Goal: Transaction & Acquisition: Purchase product/service

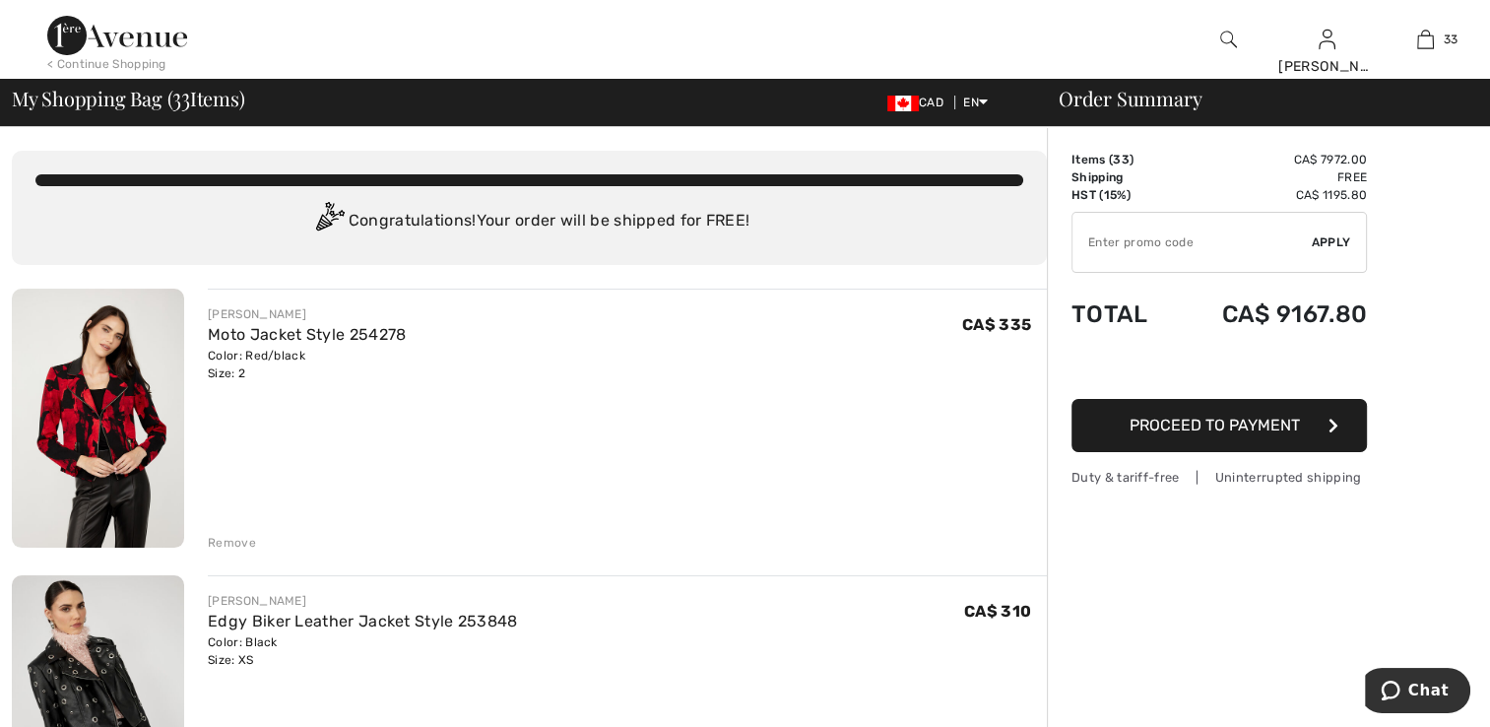
click at [77, 430] on img at bounding box center [98, 418] width 172 height 259
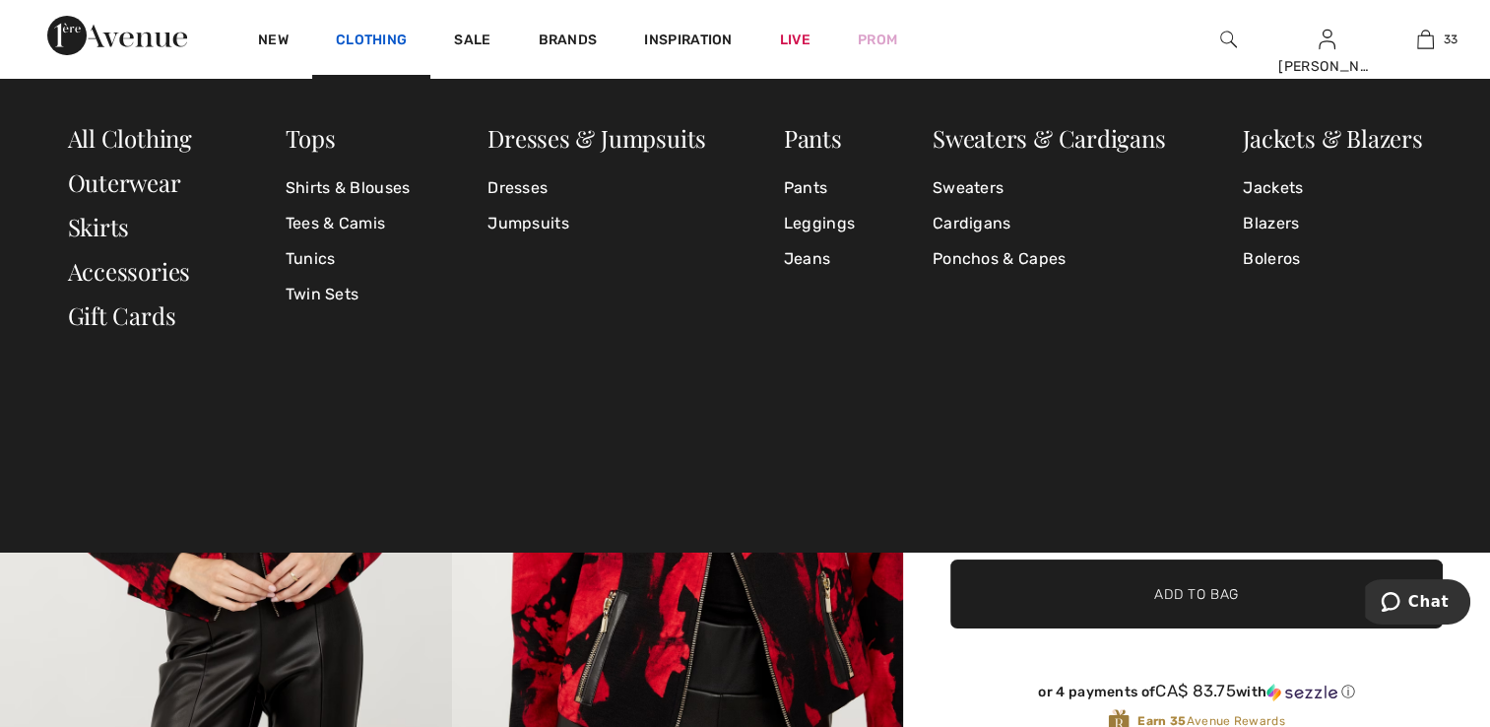
click at [366, 43] on link "Clothing" at bounding box center [371, 42] width 71 height 21
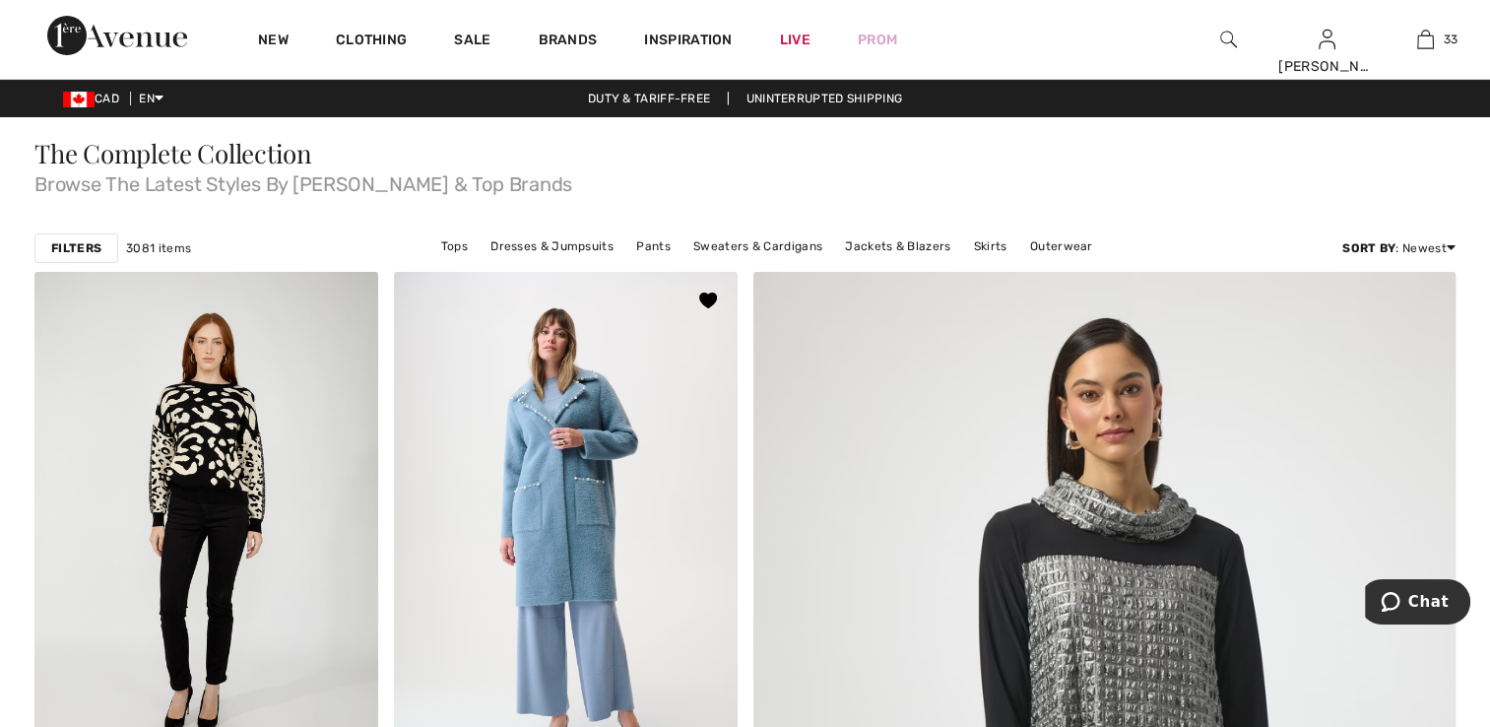
click at [497, 588] on img at bounding box center [566, 528] width 344 height 515
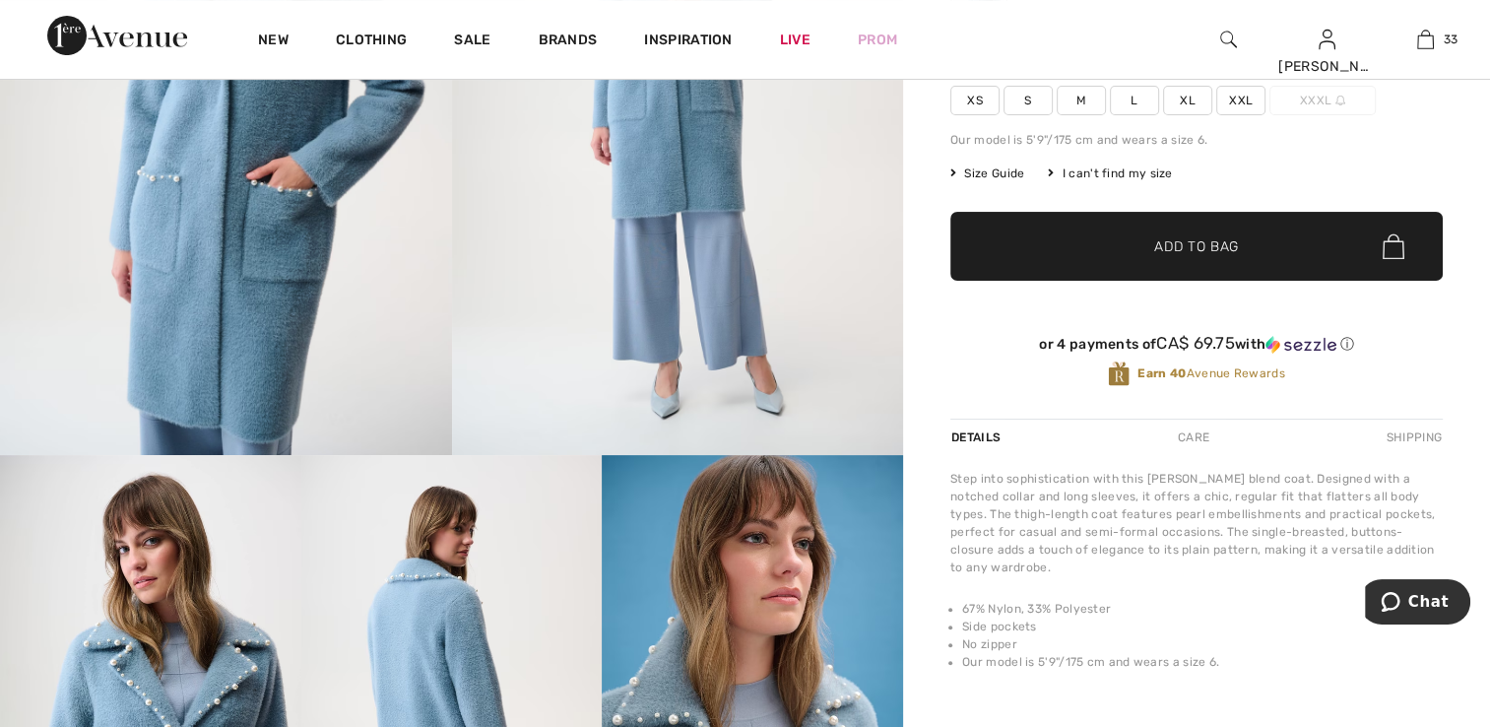
scroll to position [296, 0]
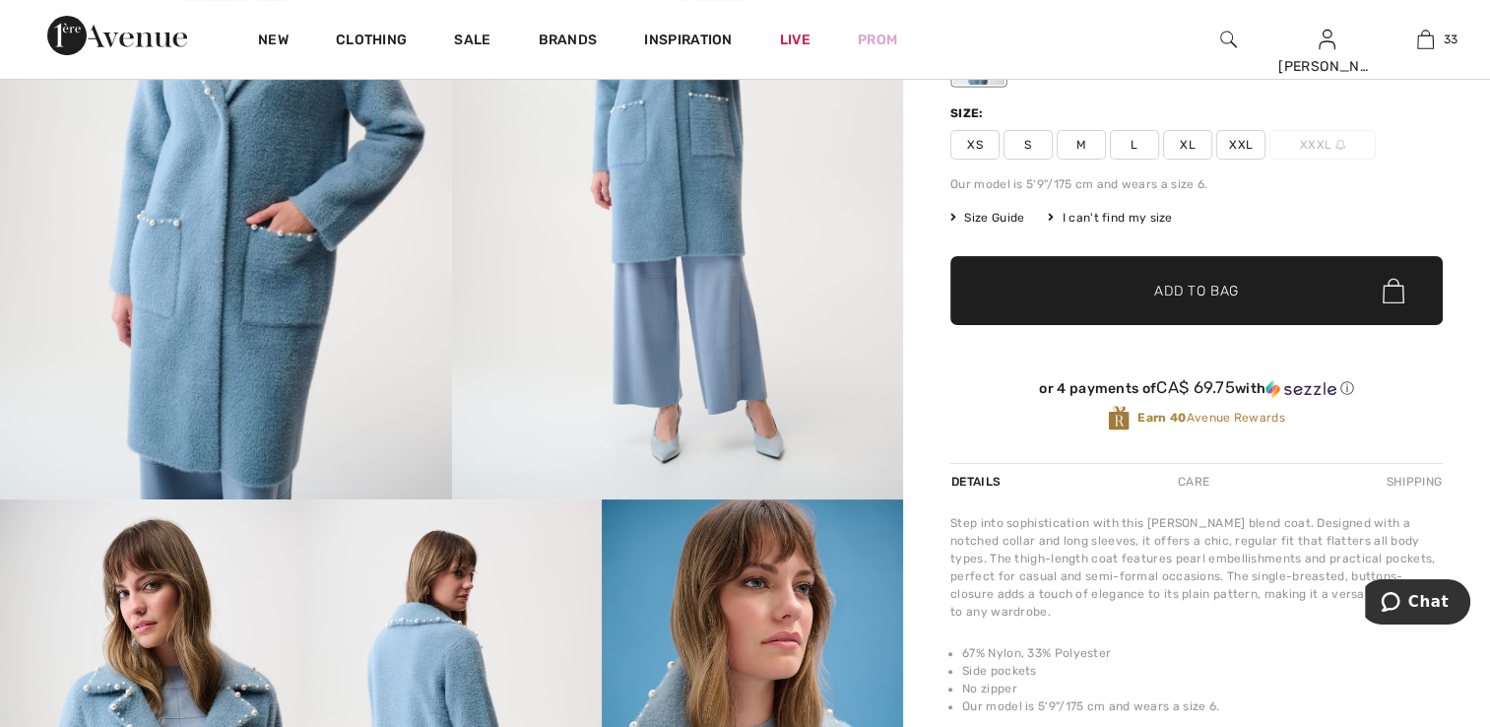
click at [965, 140] on span "XS" at bounding box center [975, 145] width 49 height 30
click at [1142, 286] on span "✔ Added to Bag" at bounding box center [1167, 291] width 120 height 21
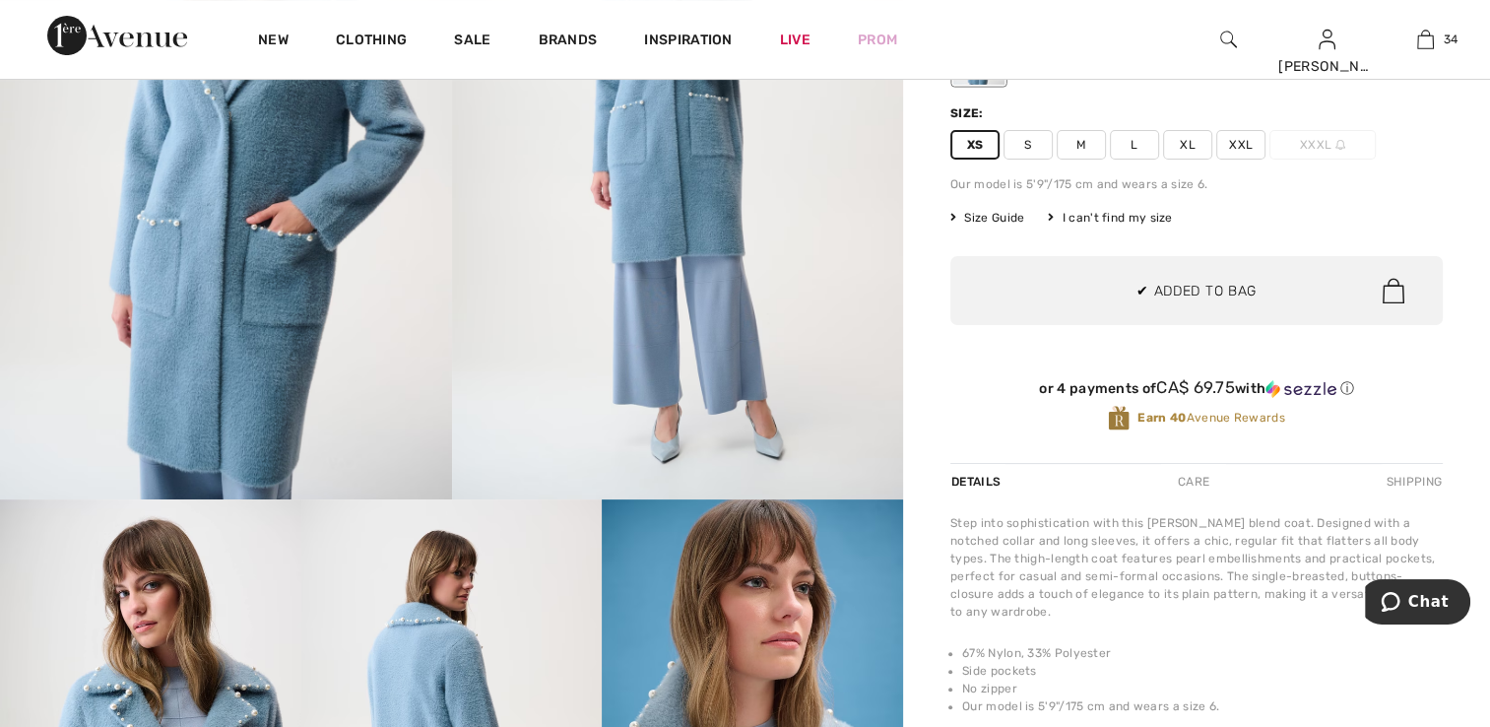
scroll to position [4972, 0]
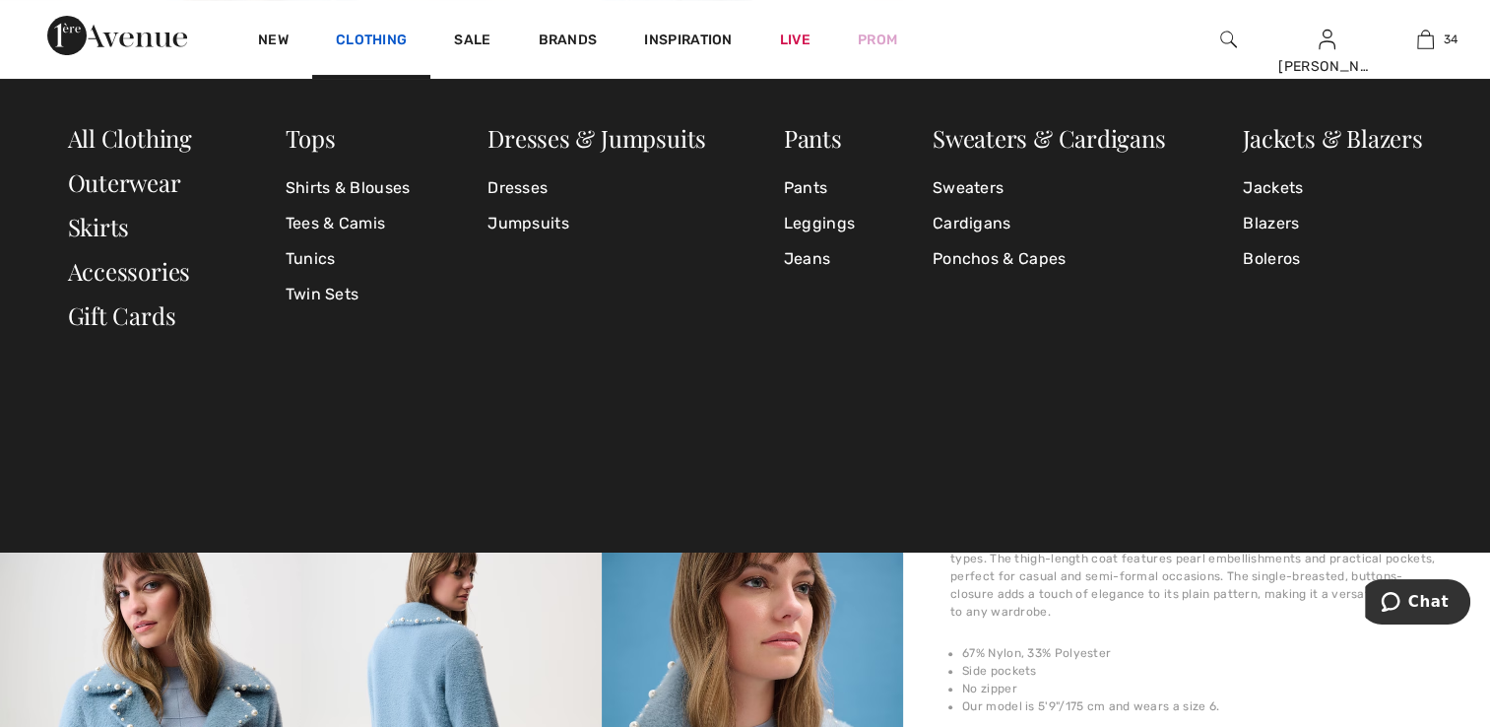
drag, startPoint x: 374, startPoint y: 41, endPoint x: 405, endPoint y: 44, distance: 30.7
click at [374, 41] on link "Clothing" at bounding box center [371, 42] width 71 height 21
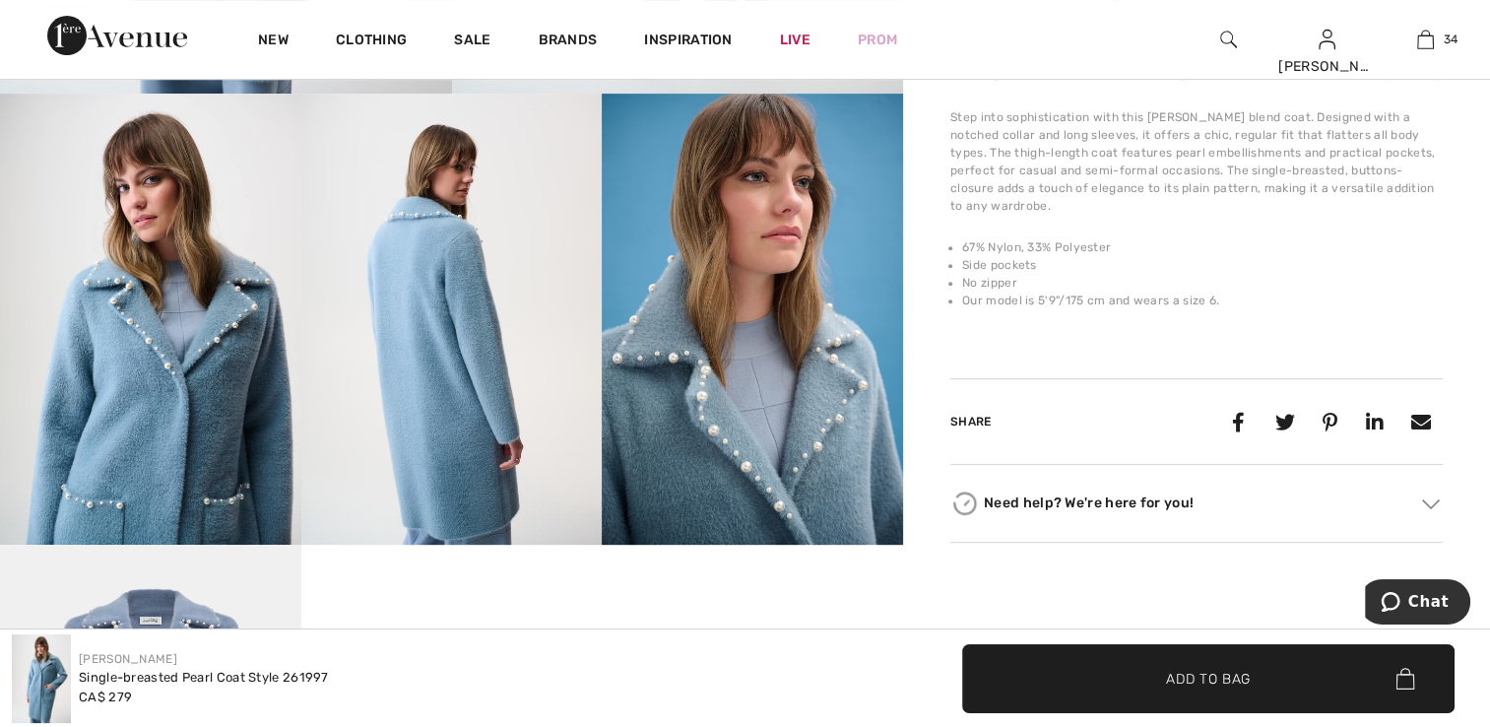
scroll to position [887, 0]
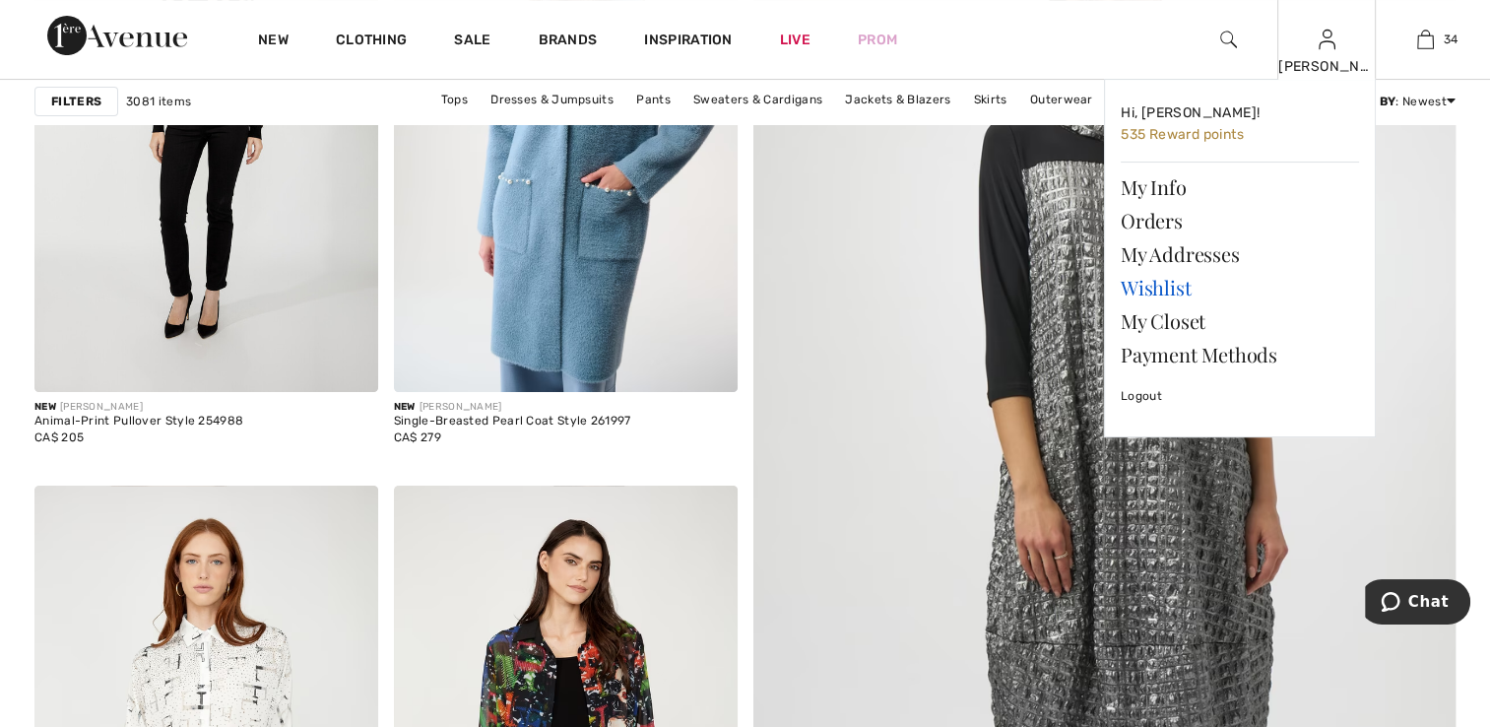
click at [1147, 286] on link "Wishlist" at bounding box center [1240, 287] width 238 height 33
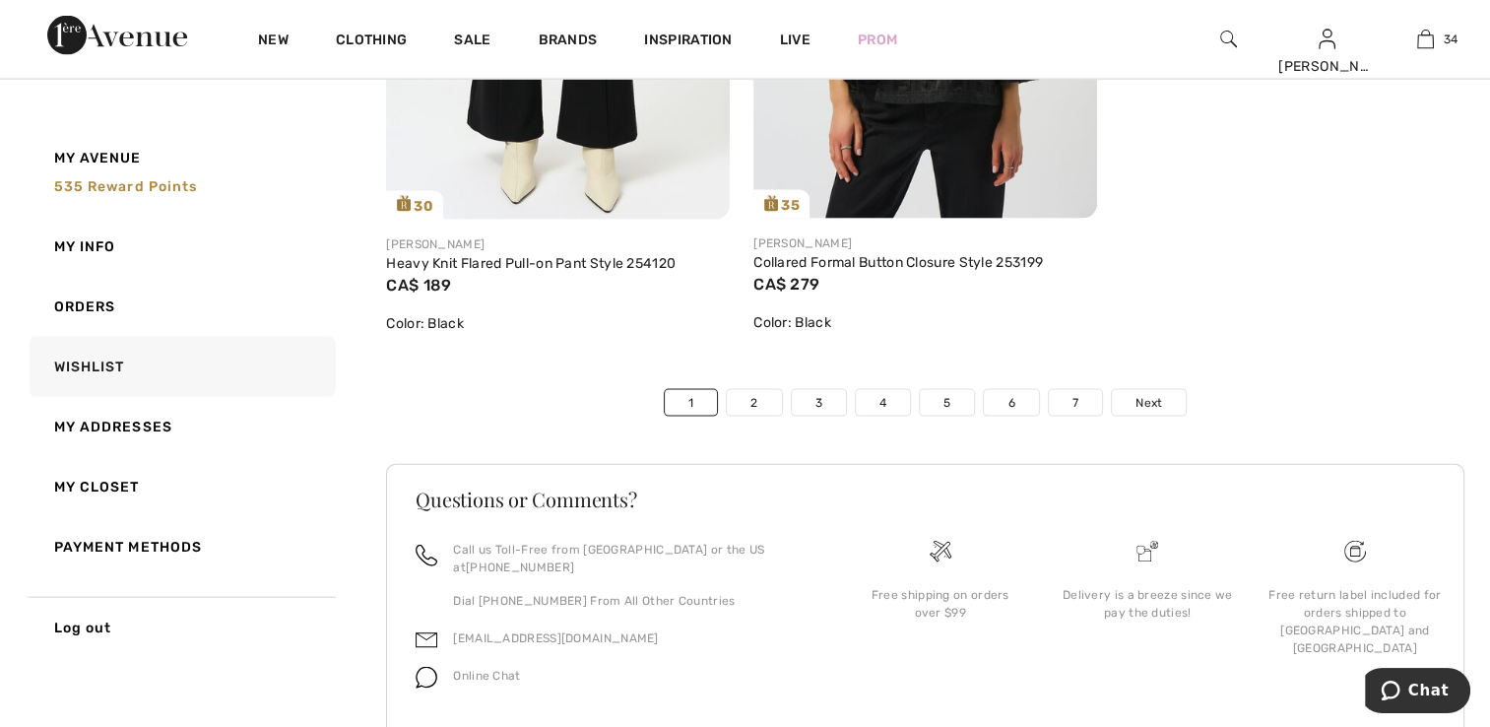
scroll to position [11727, 0]
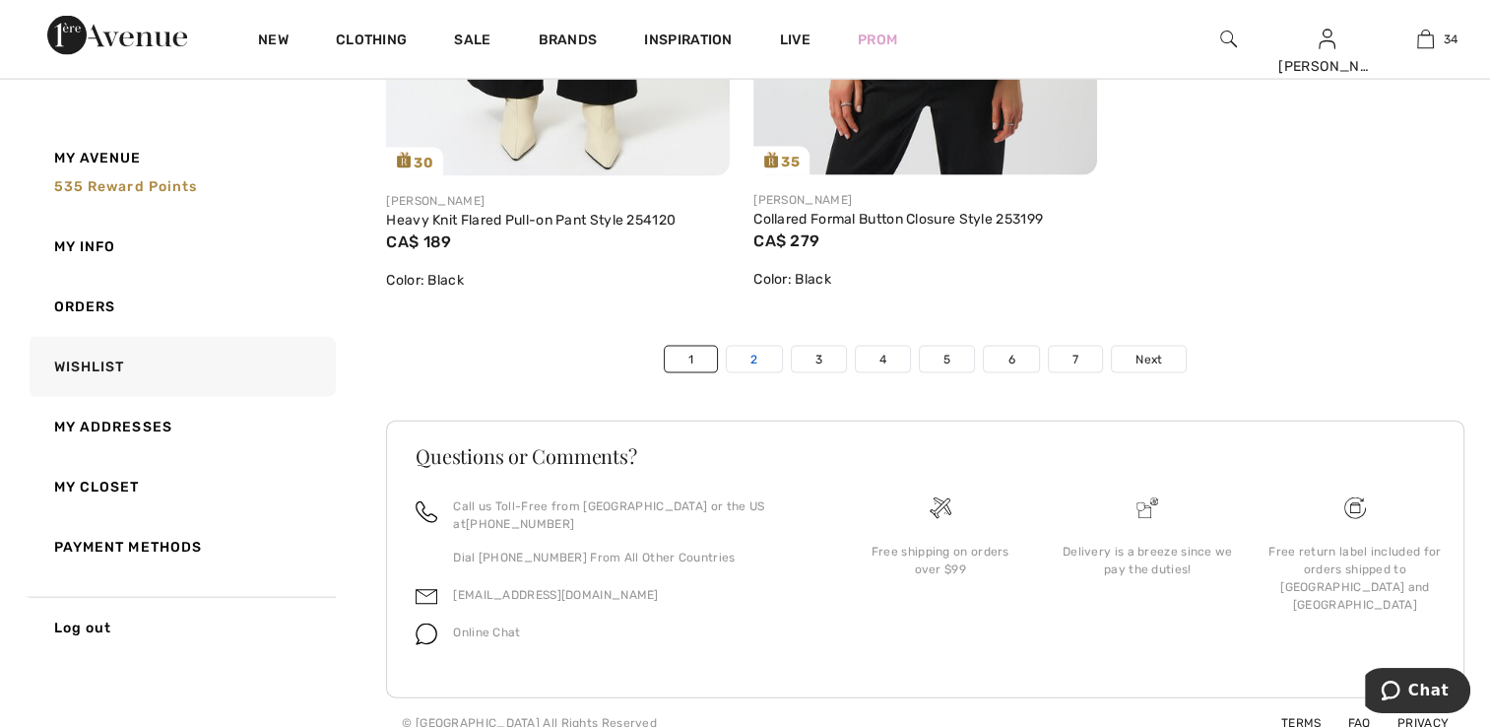
click at [771, 357] on link "2" at bounding box center [754, 360] width 54 height 26
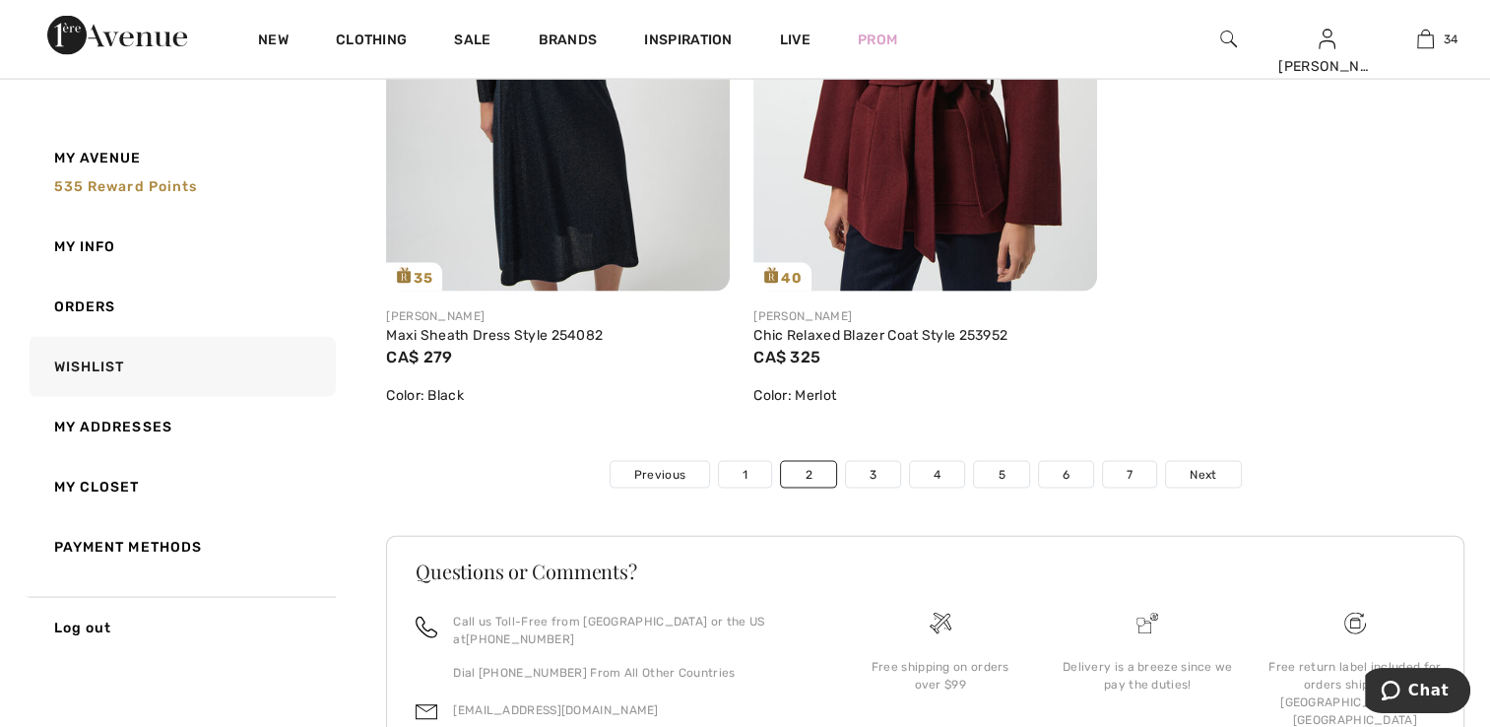
scroll to position [11703, 0]
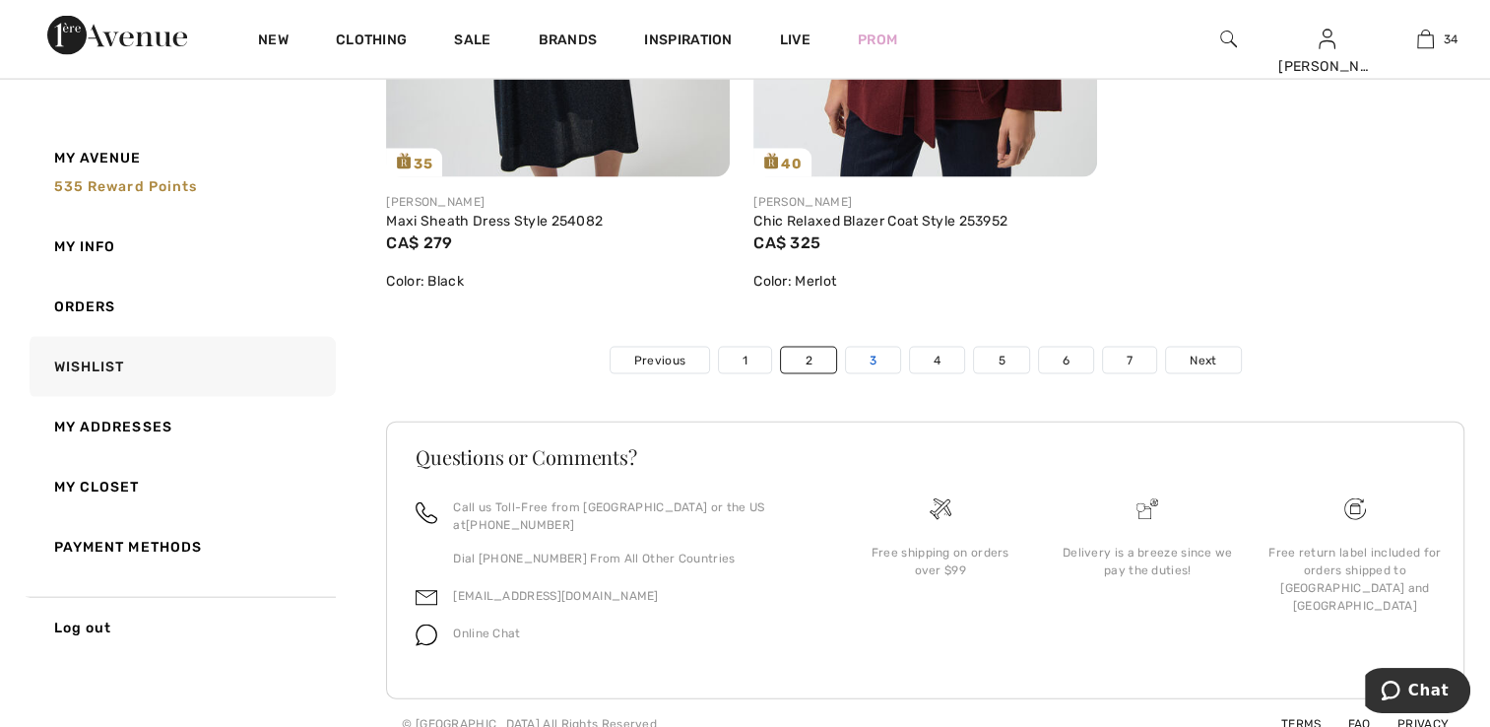
click at [850, 353] on link "3" at bounding box center [873, 361] width 54 height 26
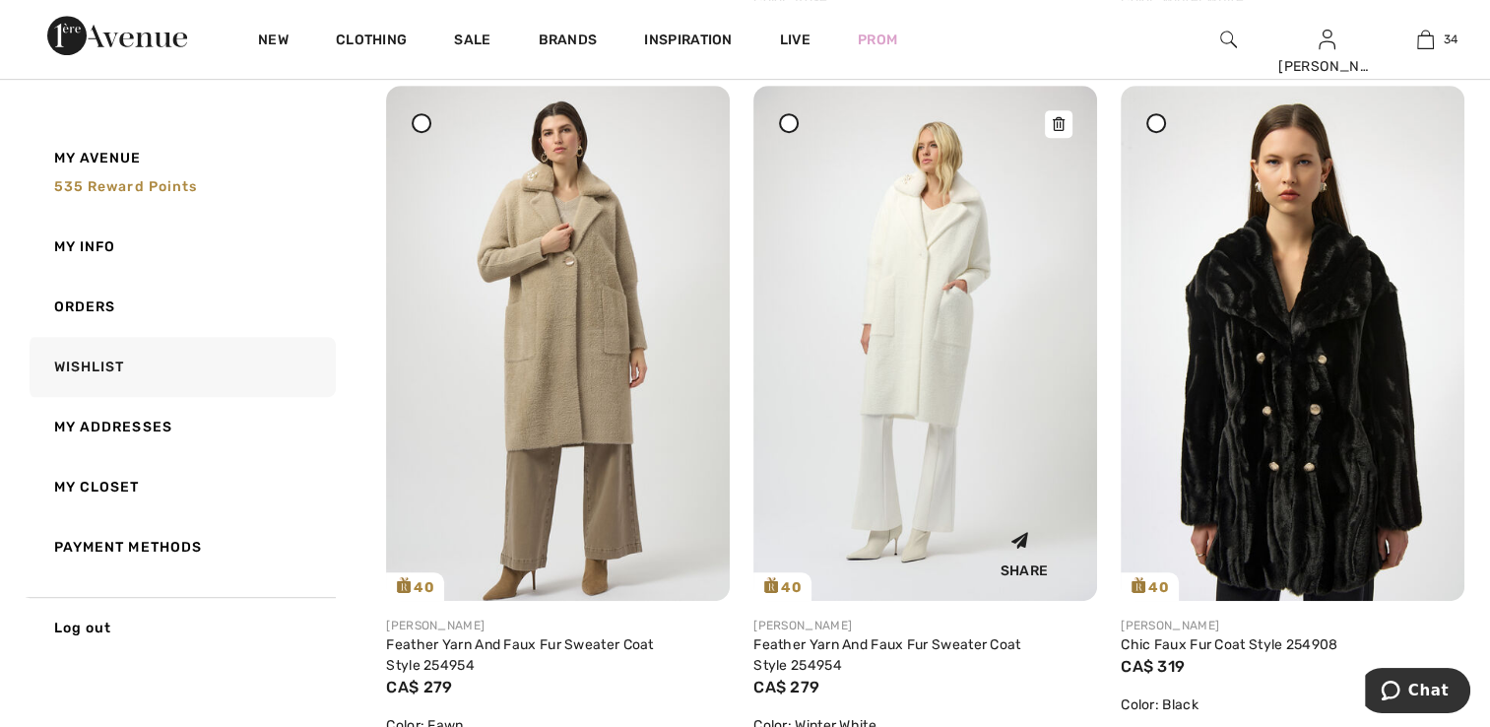
scroll to position [985, 0]
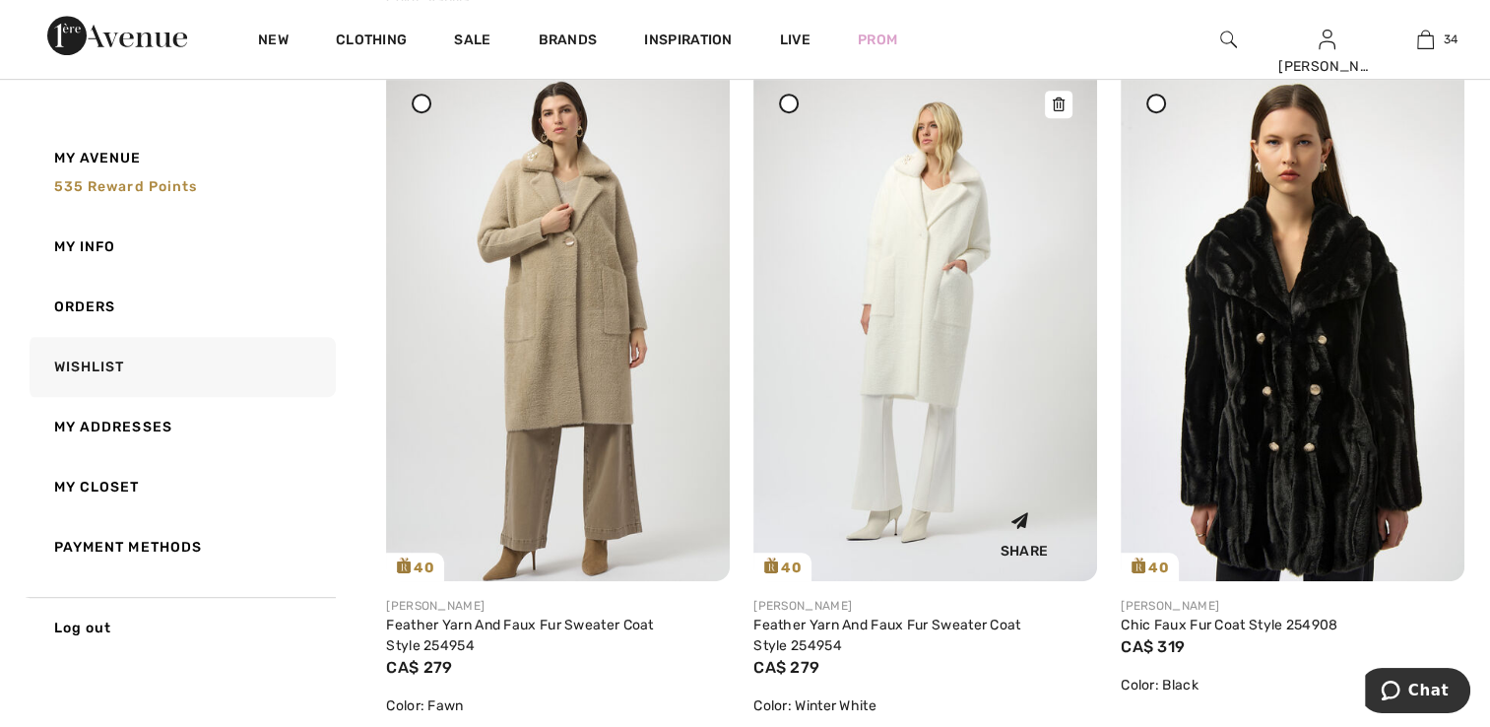
click at [882, 348] on img at bounding box center [926, 323] width 344 height 515
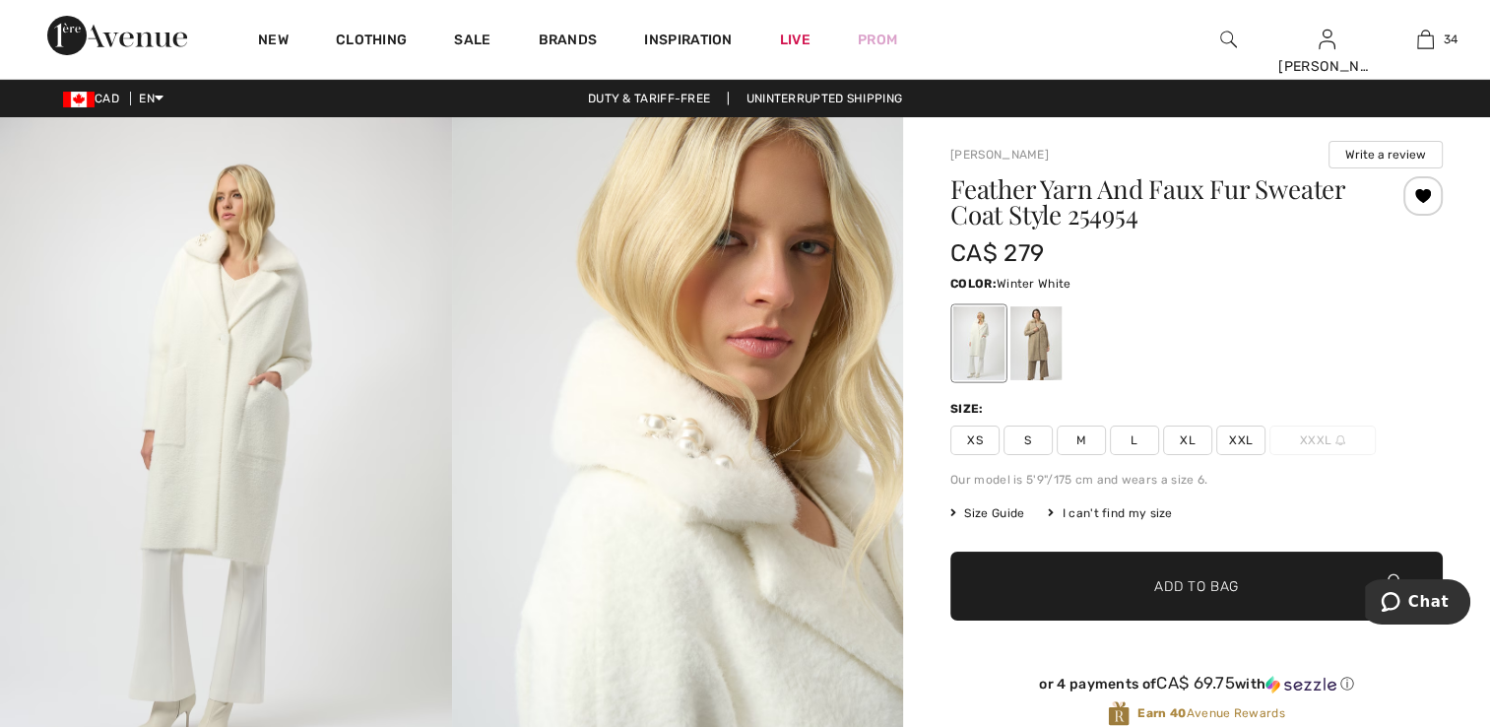
click at [972, 439] on span "XS" at bounding box center [975, 441] width 49 height 30
click at [1151, 593] on span "✔ Added to Bag" at bounding box center [1167, 586] width 120 height 21
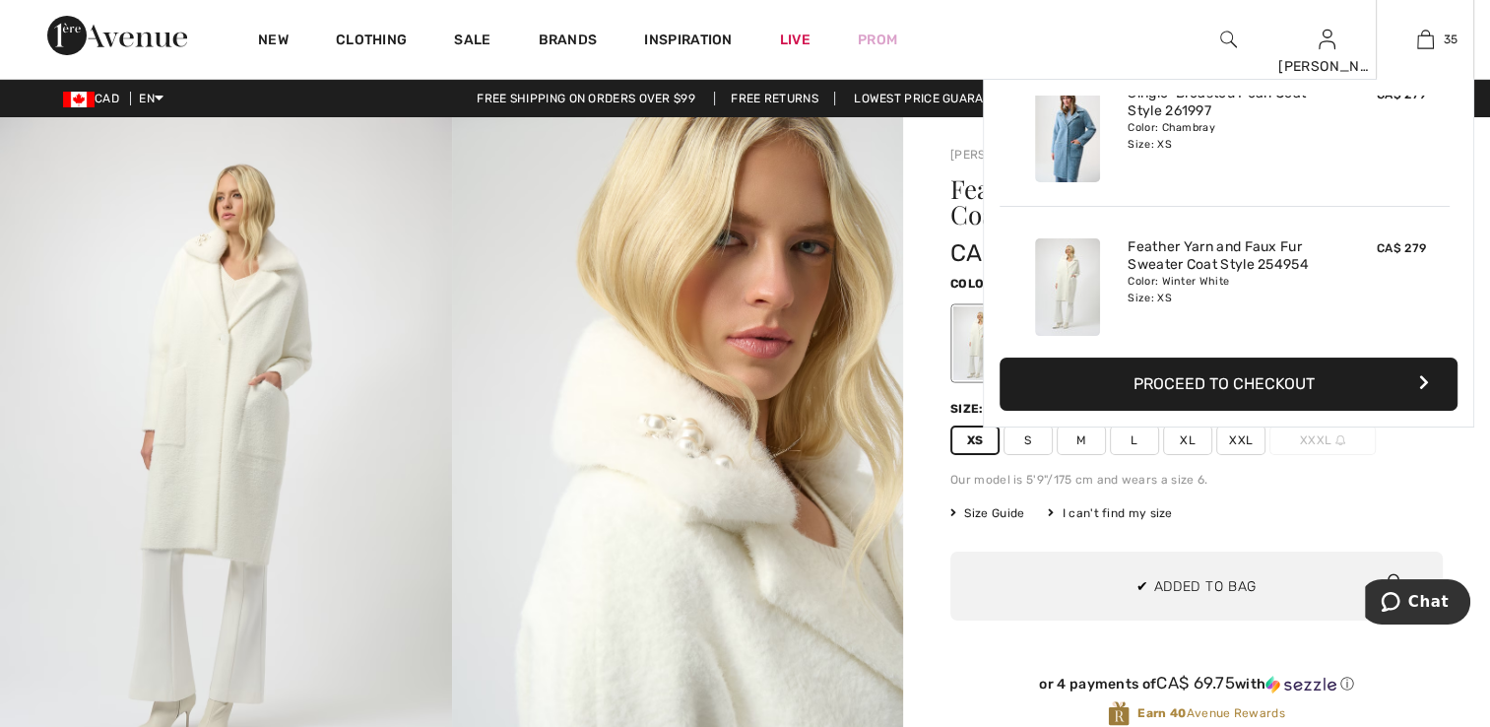
scroll to position [5125, 0]
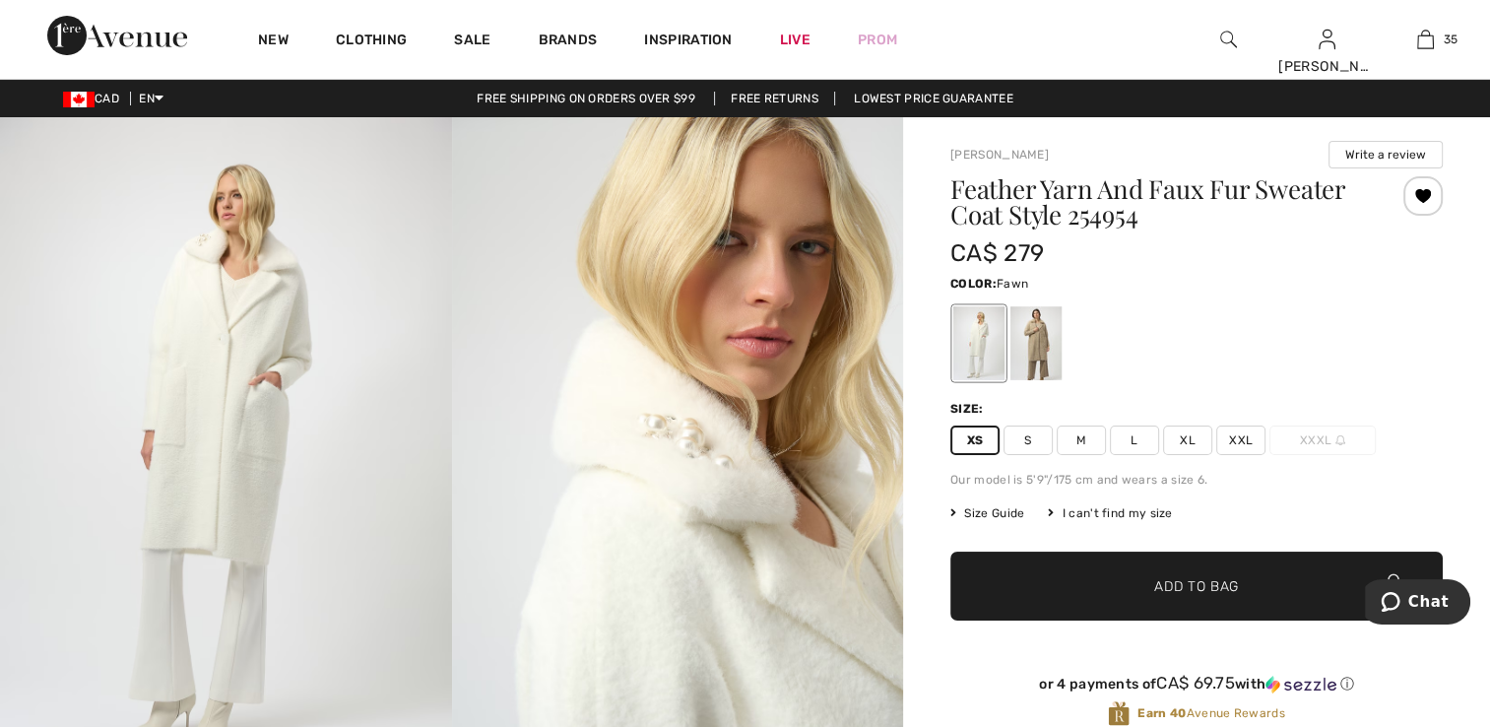
click at [1032, 360] on div at bounding box center [1036, 343] width 51 height 74
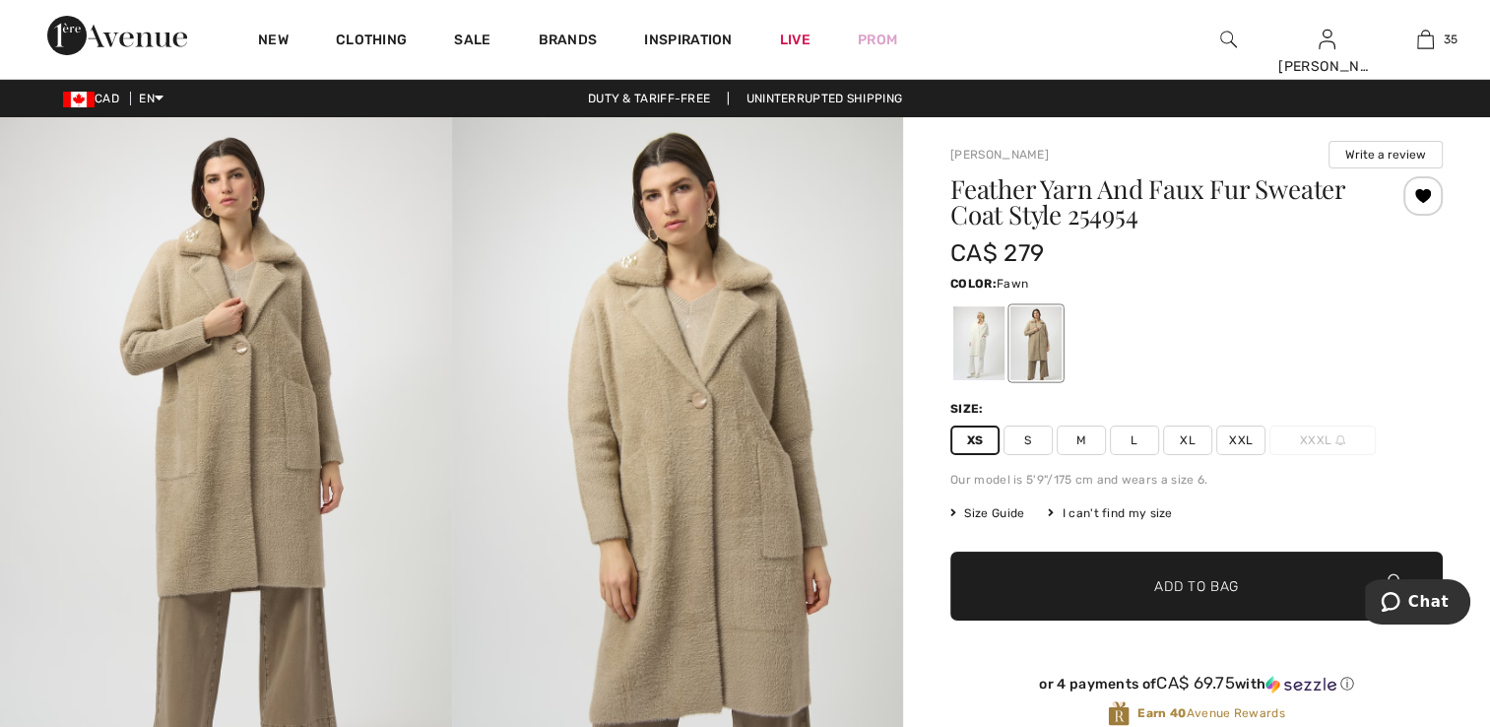
click at [1164, 593] on span "Add to Bag" at bounding box center [1197, 586] width 85 height 21
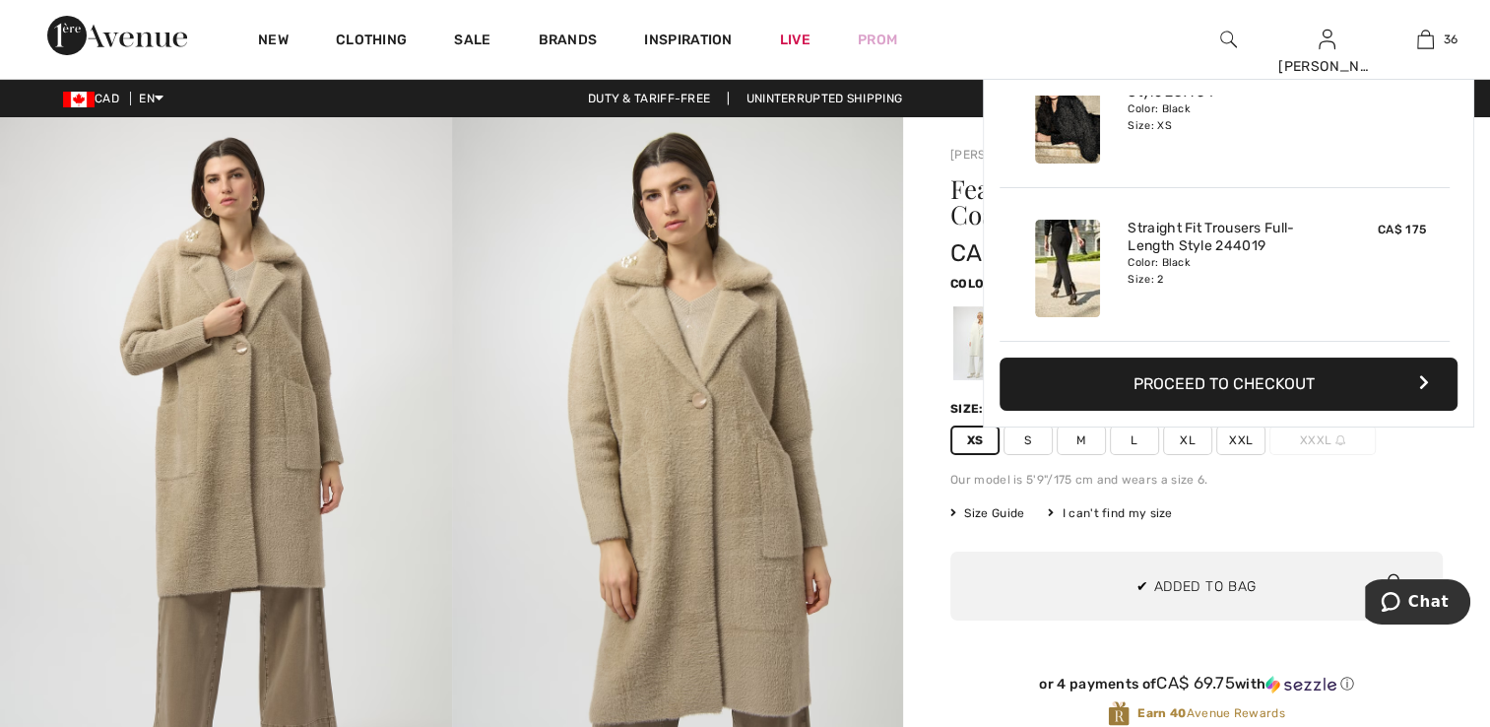
scroll to position [5278, 0]
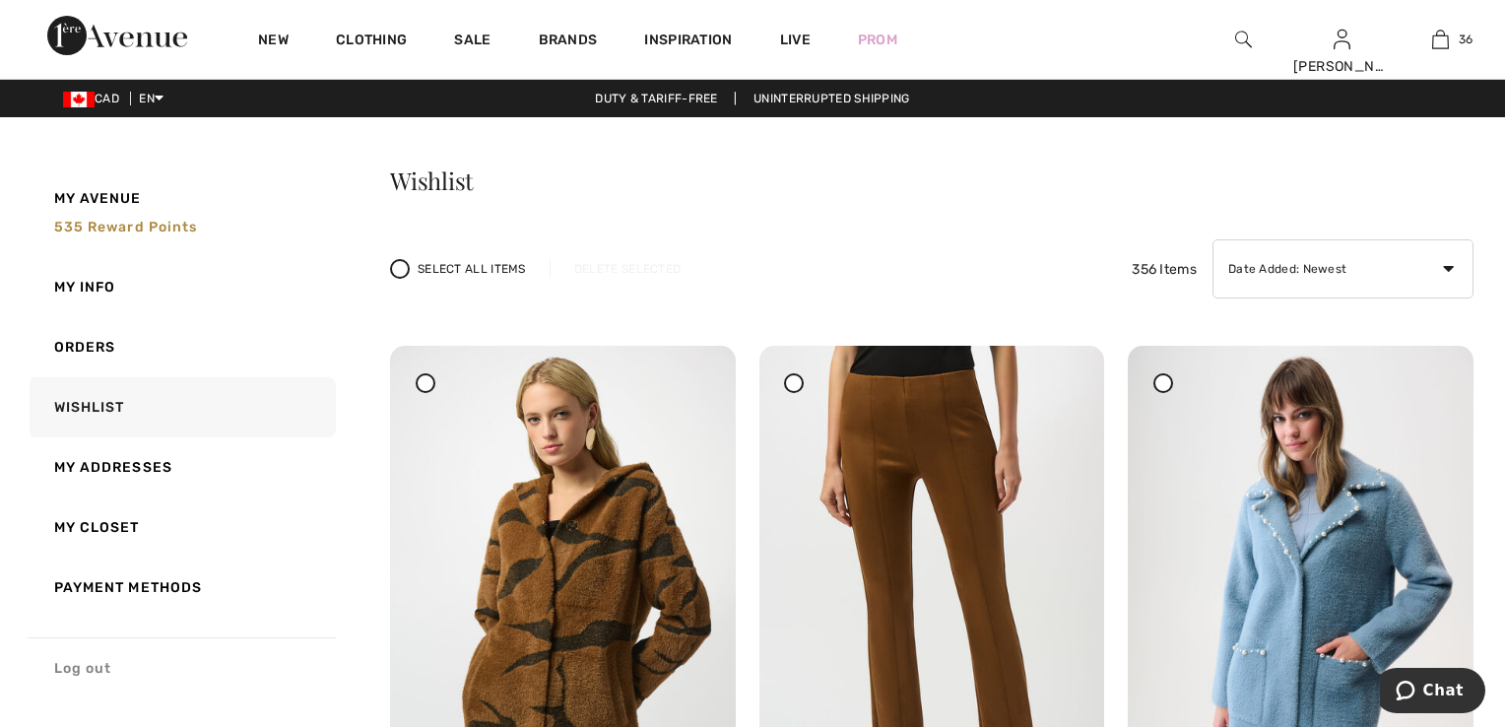
checkbox input "true"
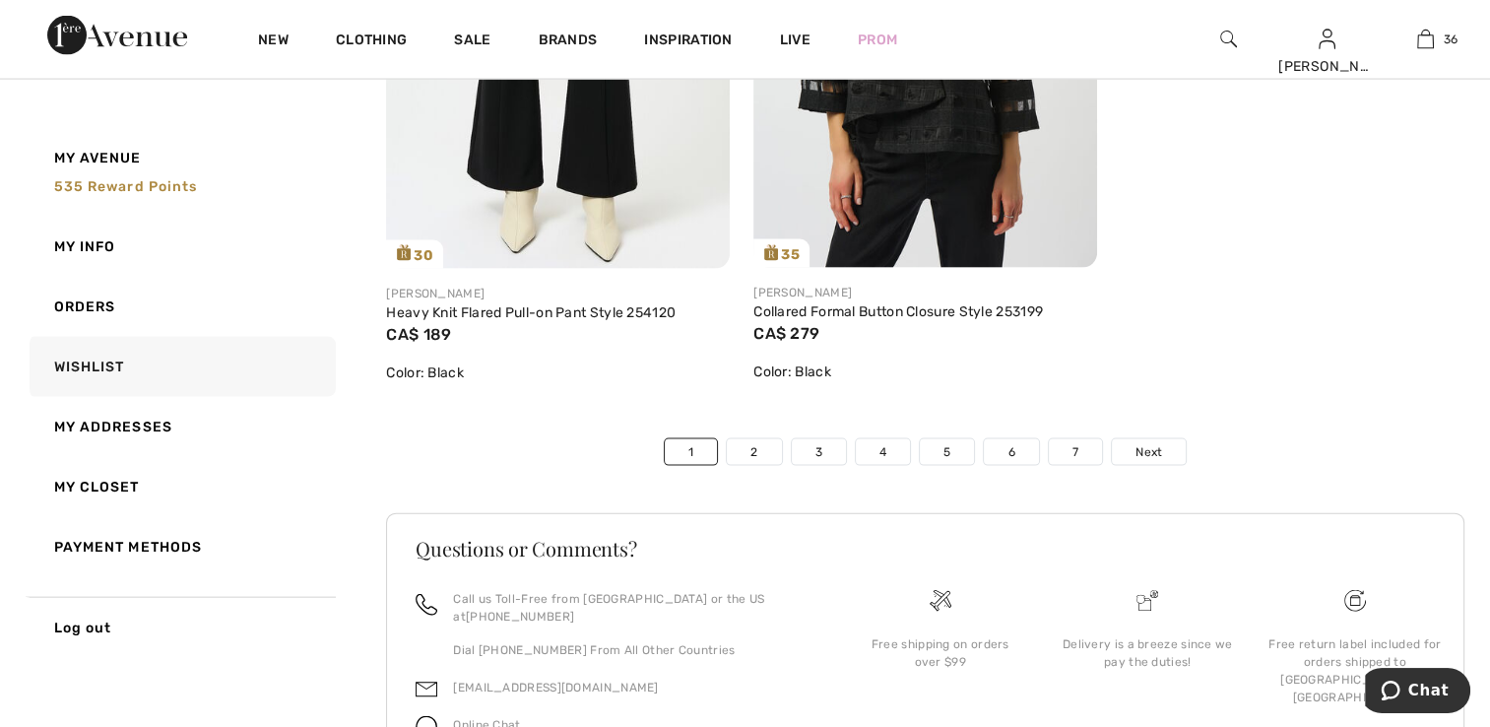
scroll to position [11678, 0]
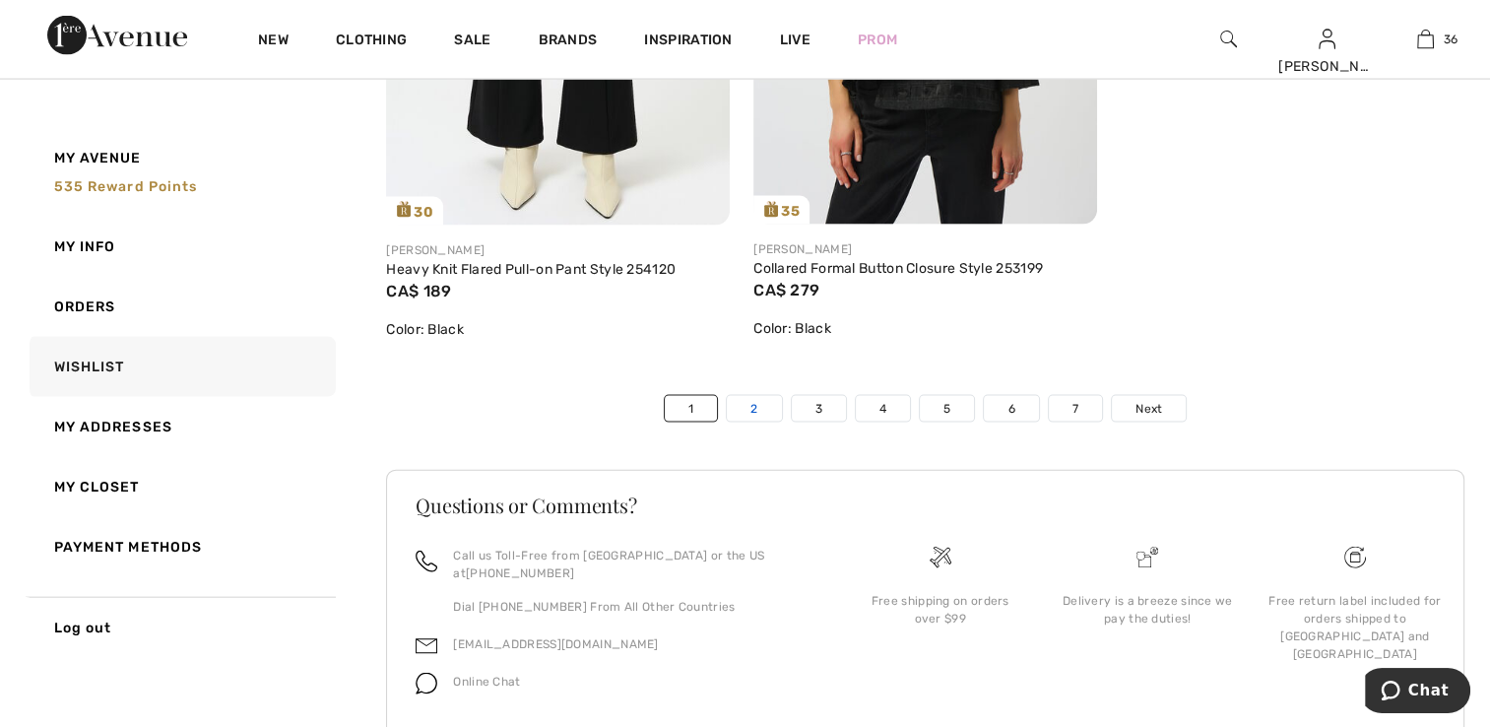
click at [747, 410] on link "2" at bounding box center [754, 409] width 54 height 26
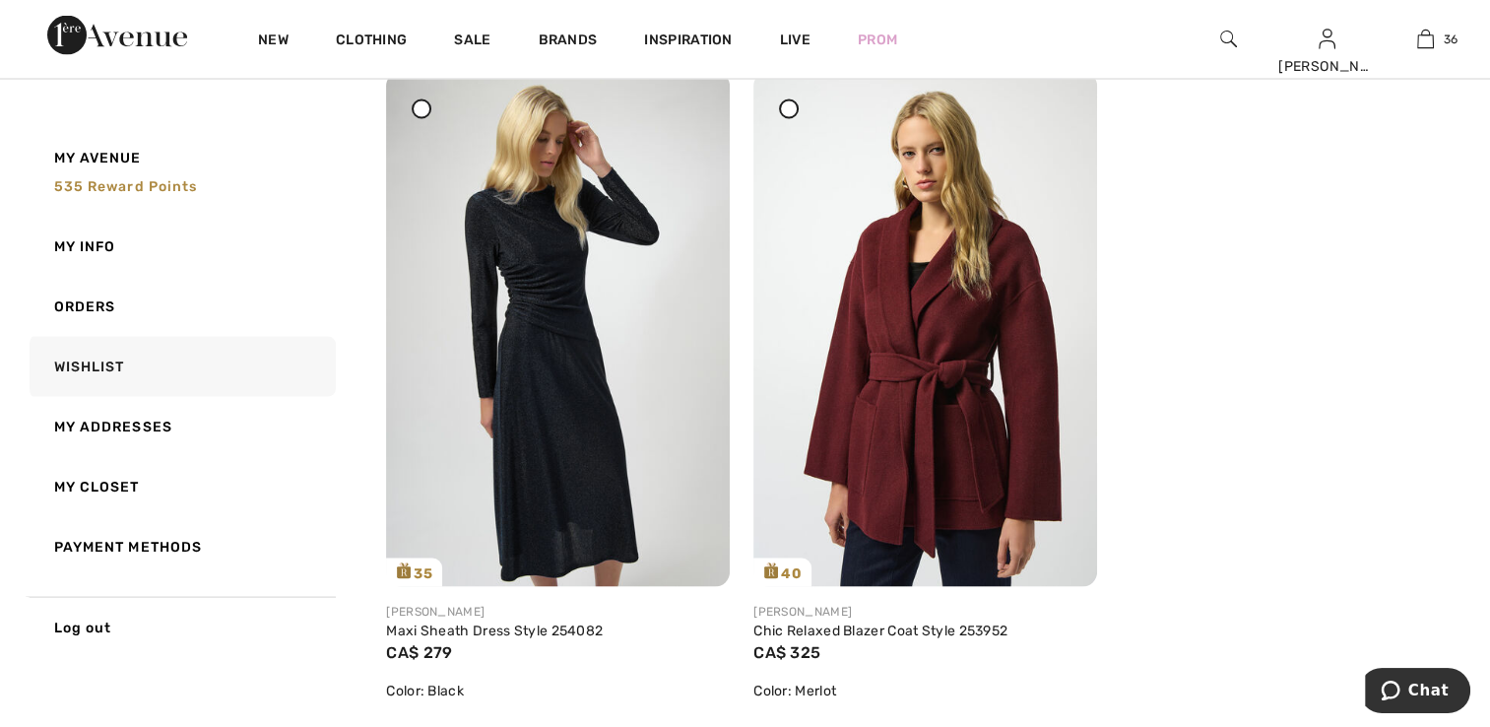
scroll to position [11703, 0]
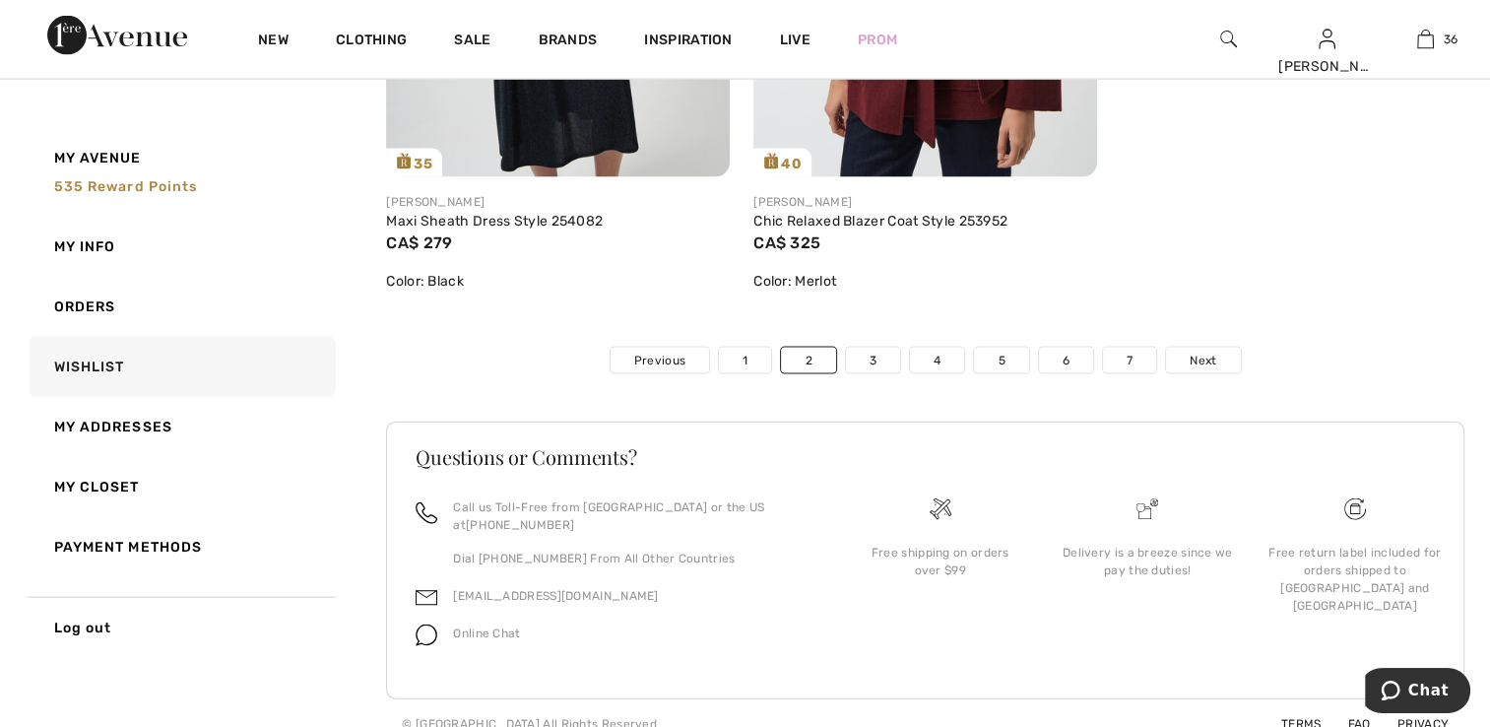
drag, startPoint x: 867, startPoint y: 348, endPoint x: 907, endPoint y: 371, distance: 46.8
click at [867, 349] on link "3" at bounding box center [873, 361] width 54 height 26
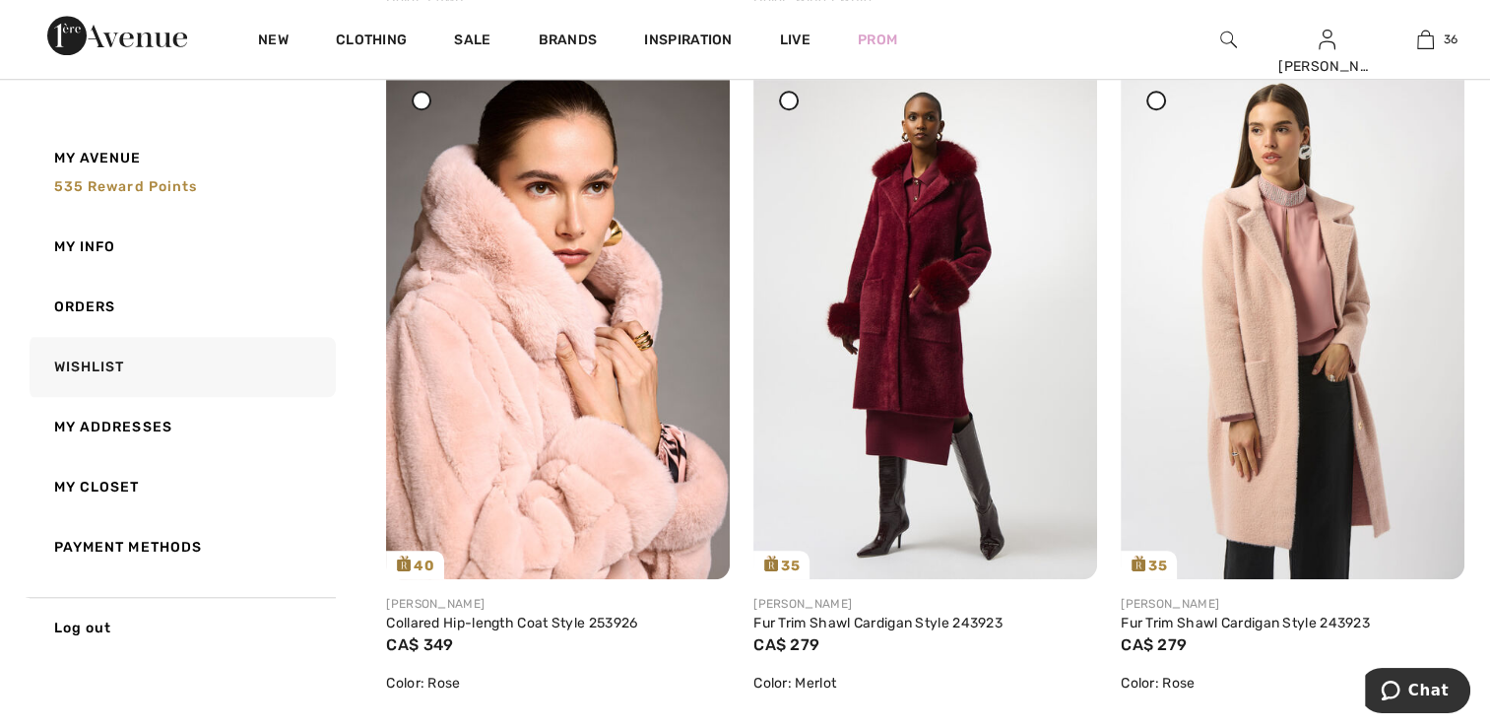
scroll to position [1721, 0]
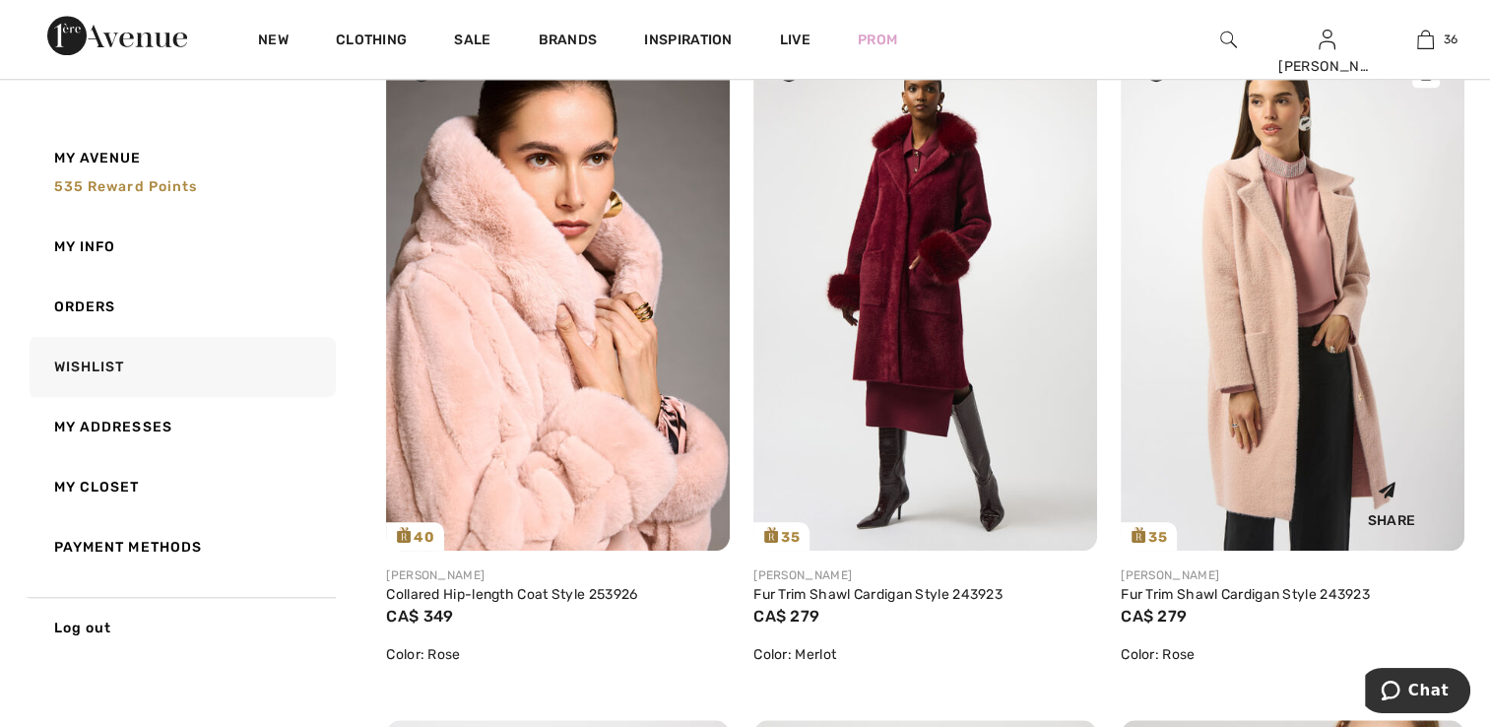
click at [1269, 315] on img at bounding box center [1293, 292] width 344 height 515
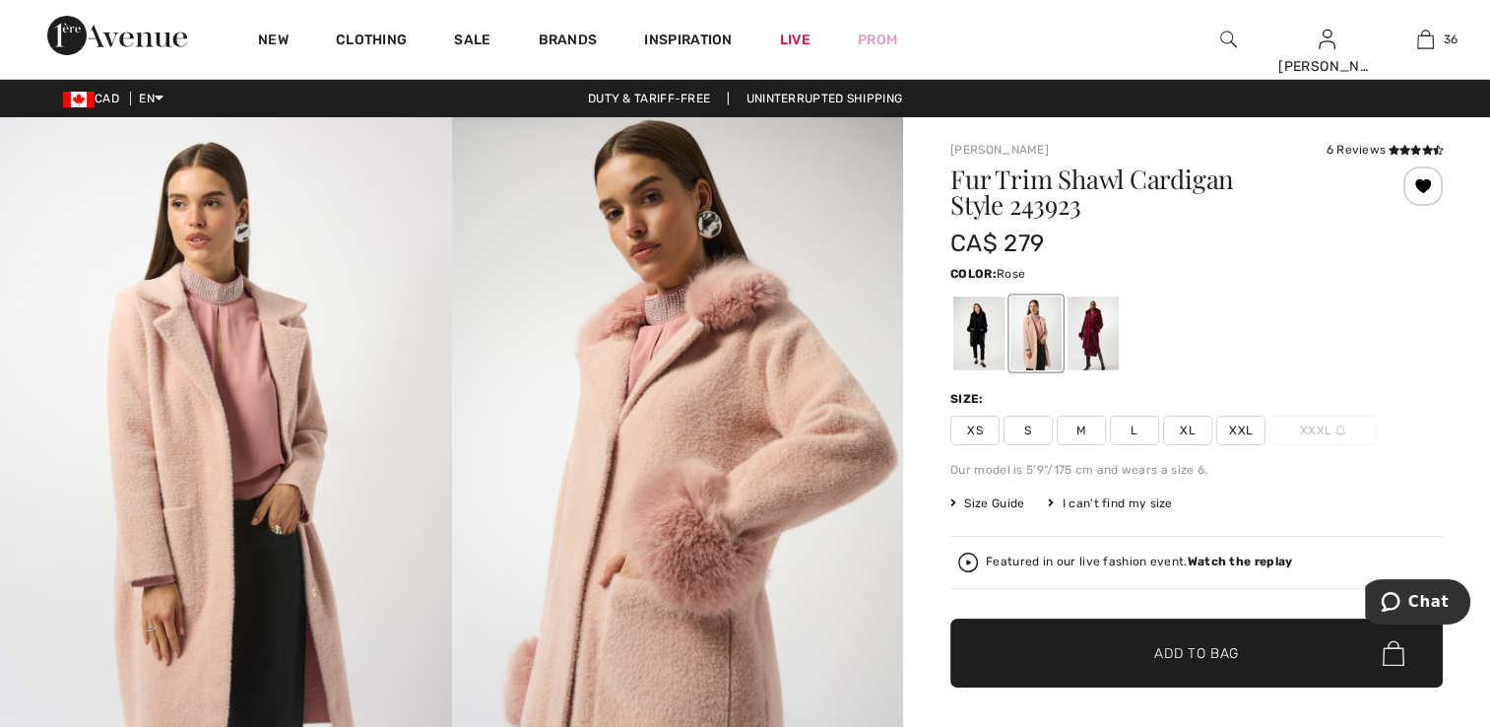
click at [977, 431] on span "XS" at bounding box center [975, 431] width 49 height 30
click at [1147, 648] on span "✔ Added to Bag" at bounding box center [1167, 653] width 120 height 21
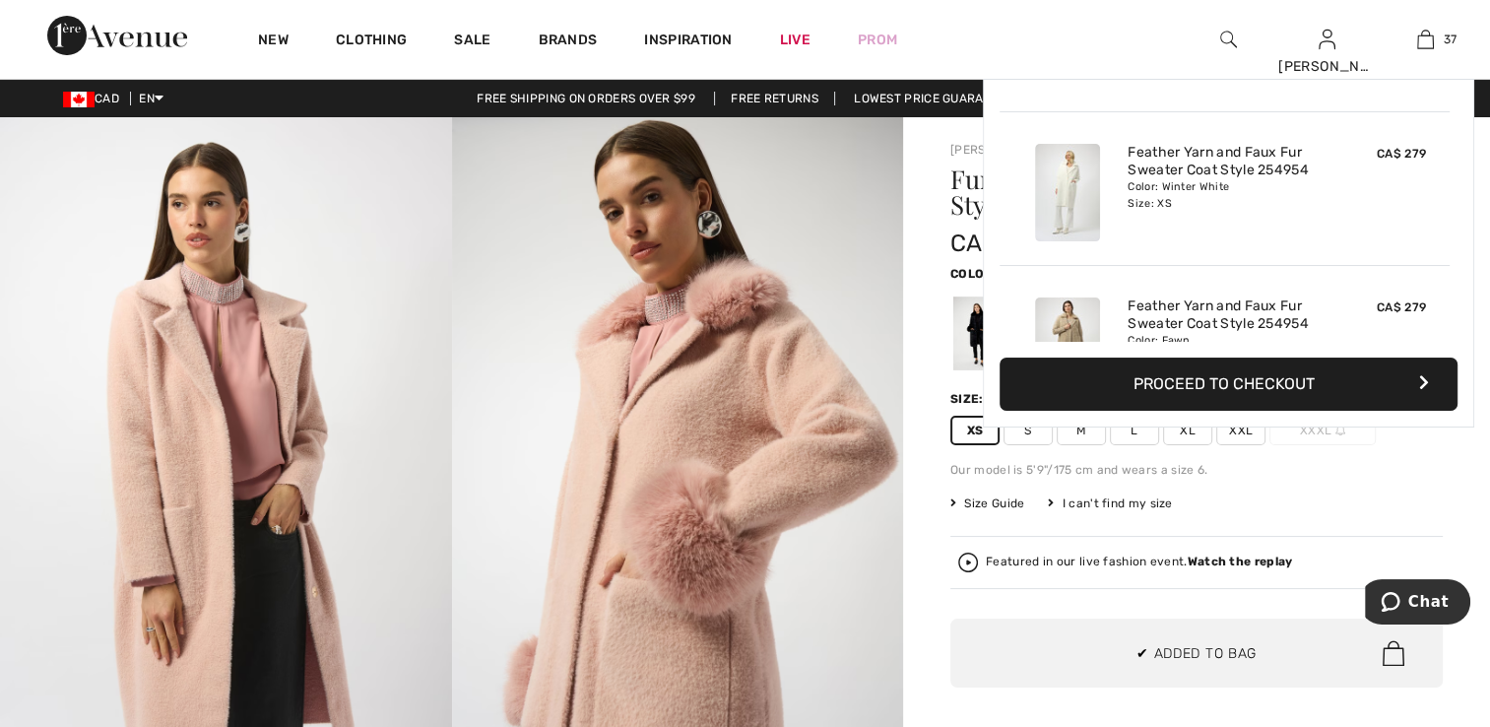
scroll to position [5432, 0]
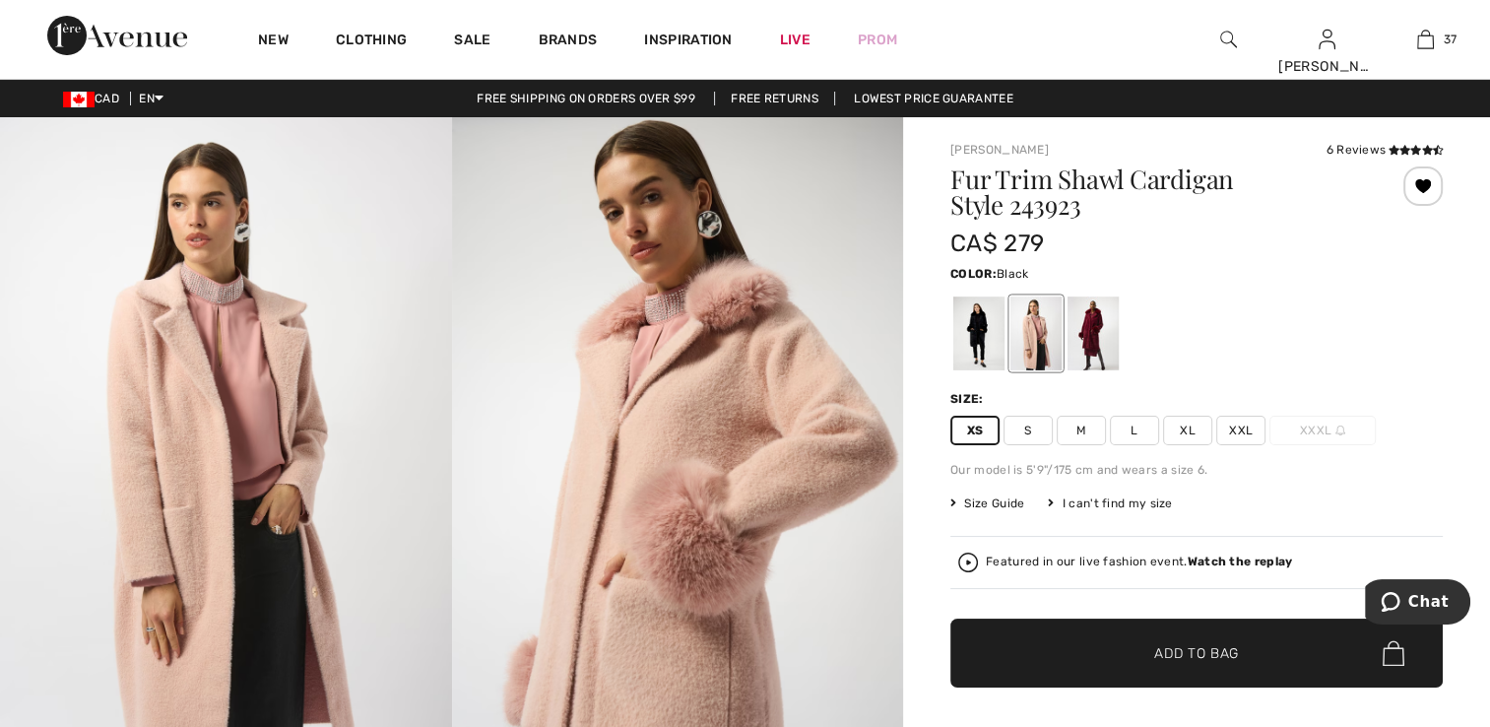
click at [982, 337] on div at bounding box center [979, 334] width 51 height 74
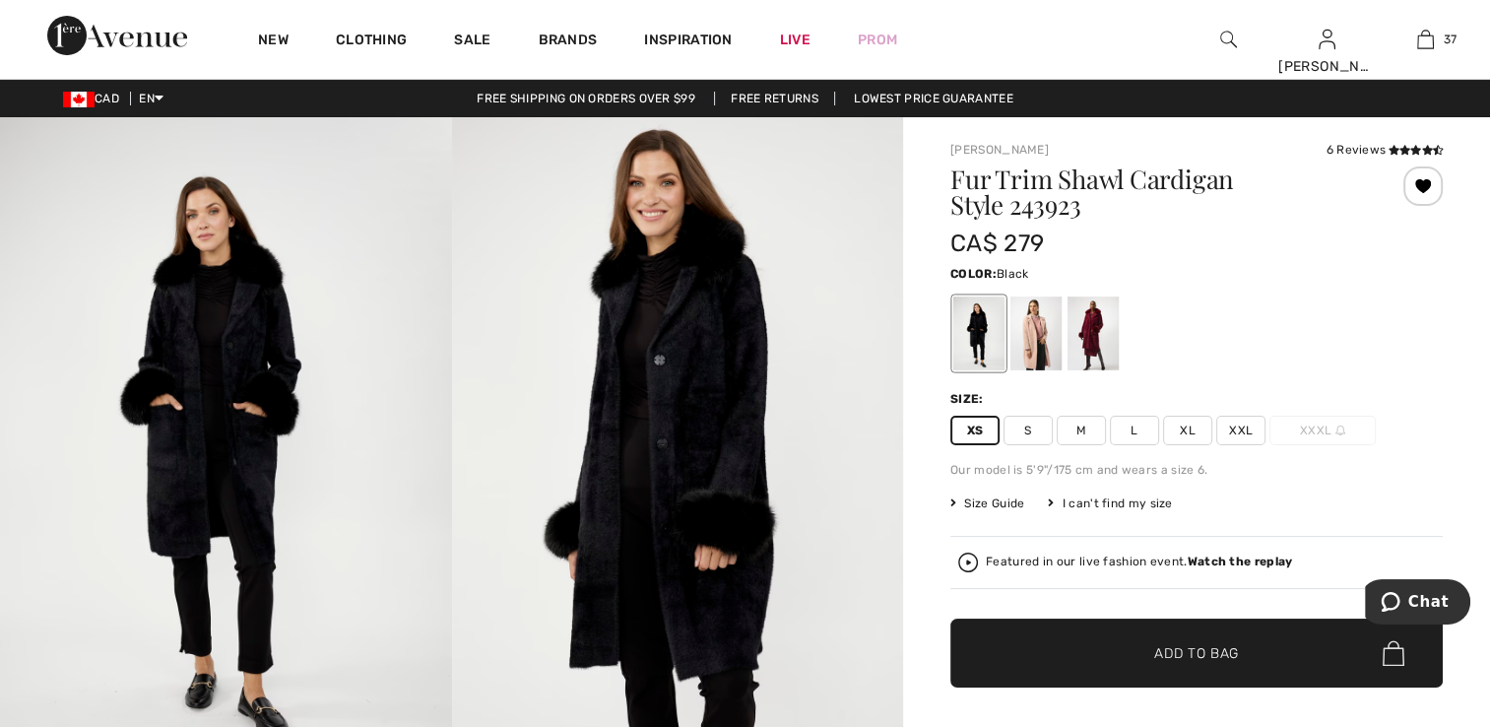
click at [1167, 662] on span "Add to Bag" at bounding box center [1197, 653] width 85 height 21
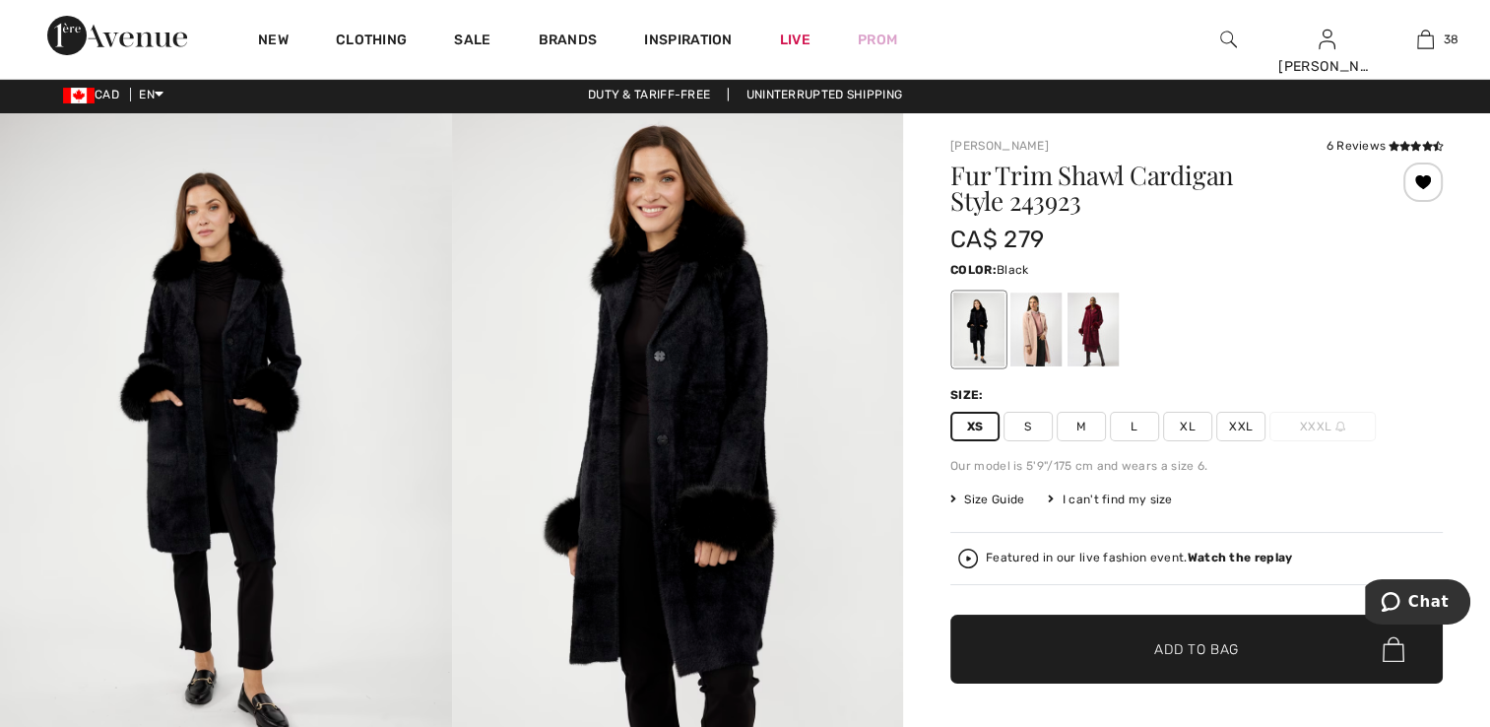
scroll to position [0, 0]
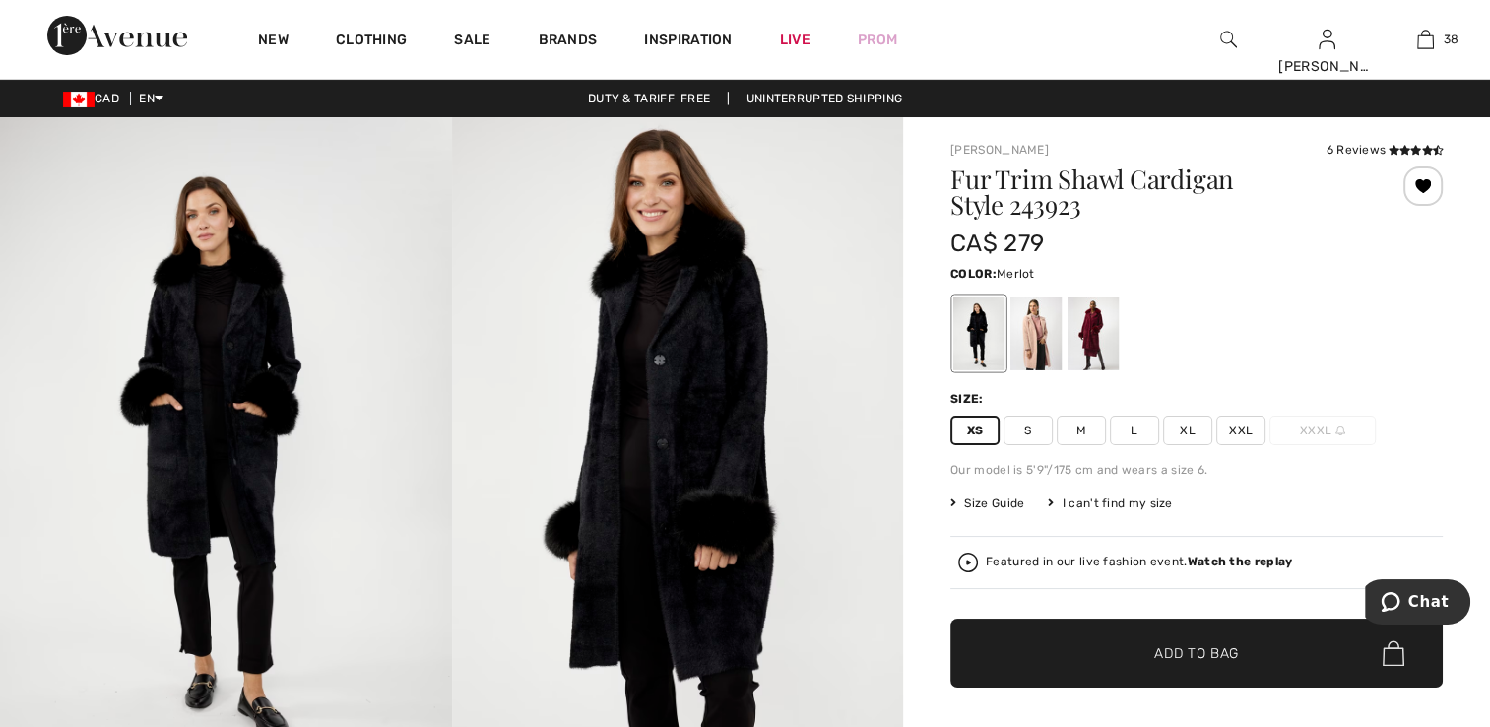
click at [1084, 334] on div at bounding box center [1093, 334] width 51 height 74
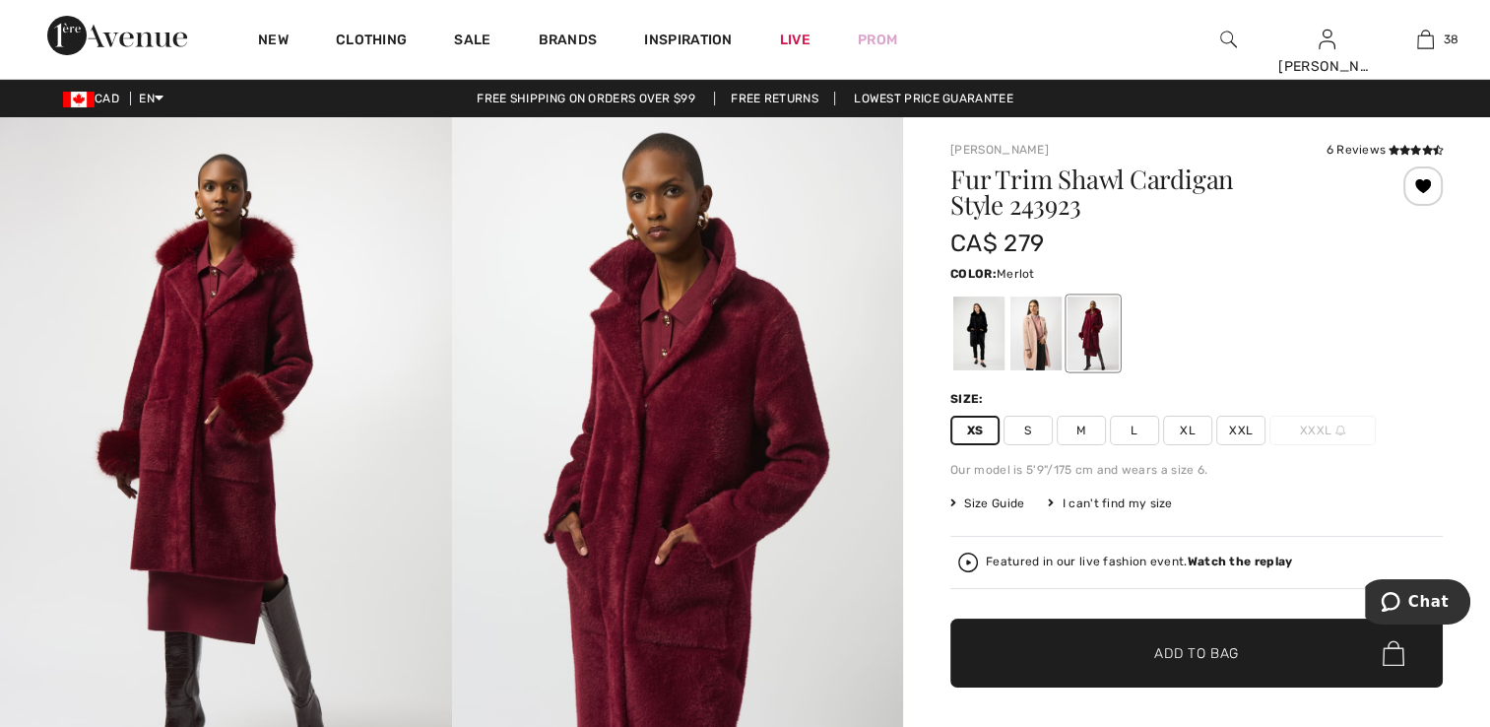
click at [1228, 668] on span "✔ Added to Bag Add to Bag" at bounding box center [1197, 653] width 493 height 69
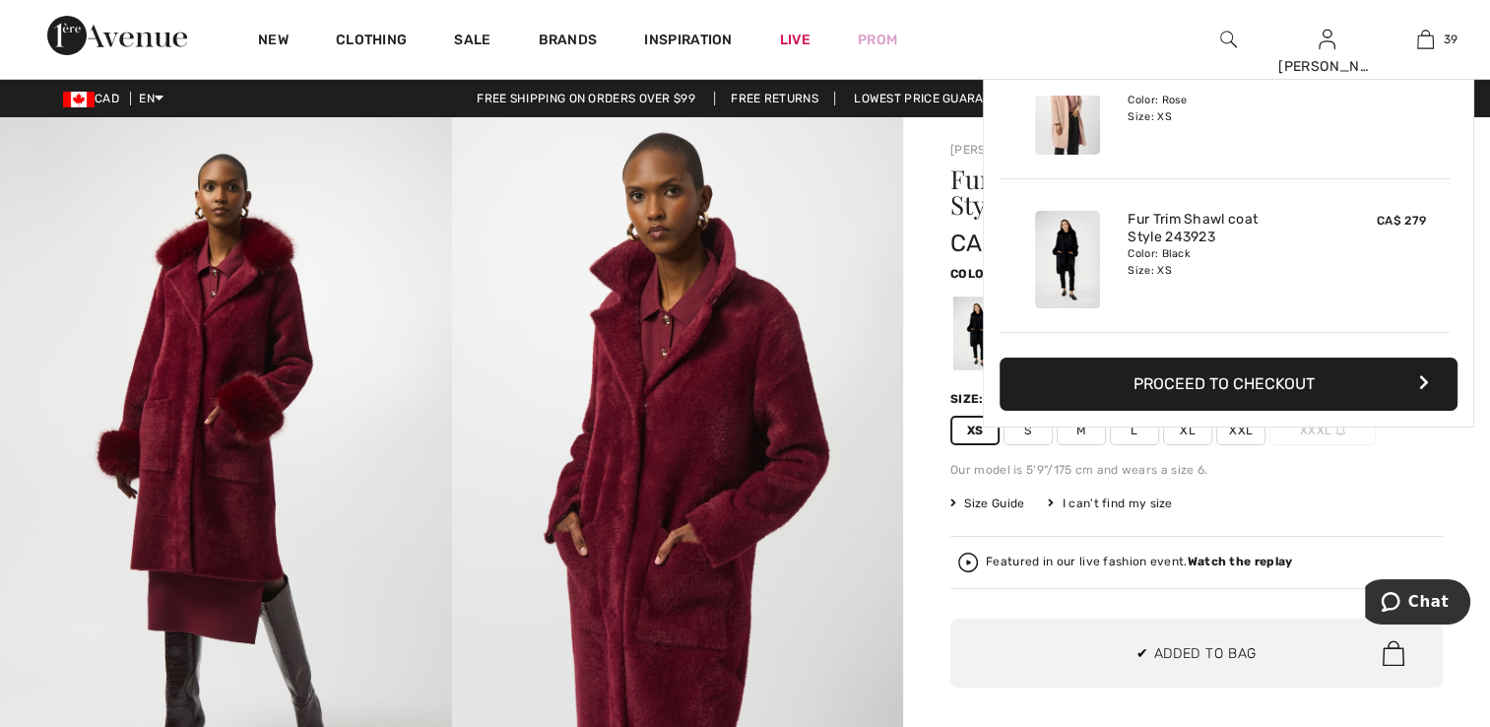
scroll to position [5738, 0]
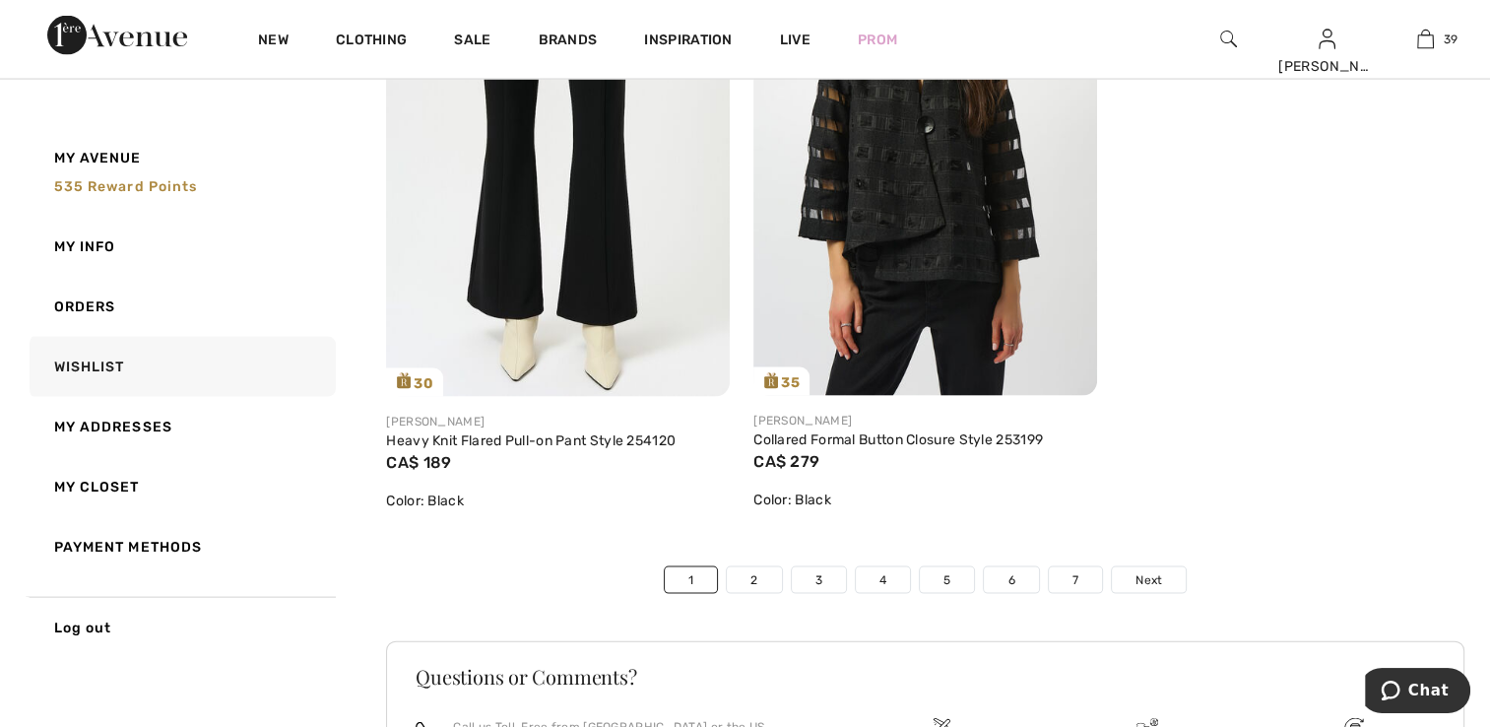
scroll to position [11727, 0]
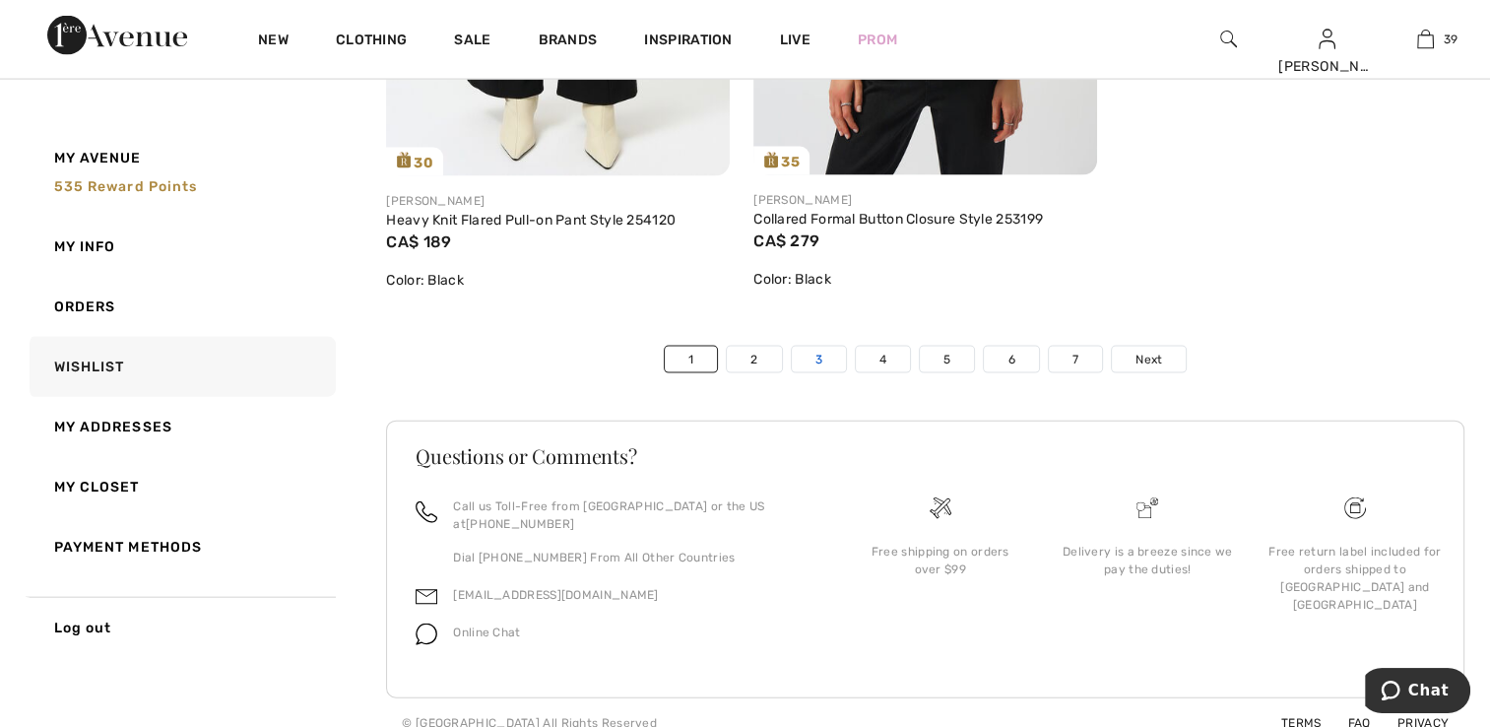
click at [821, 355] on link "3" at bounding box center [819, 360] width 54 height 26
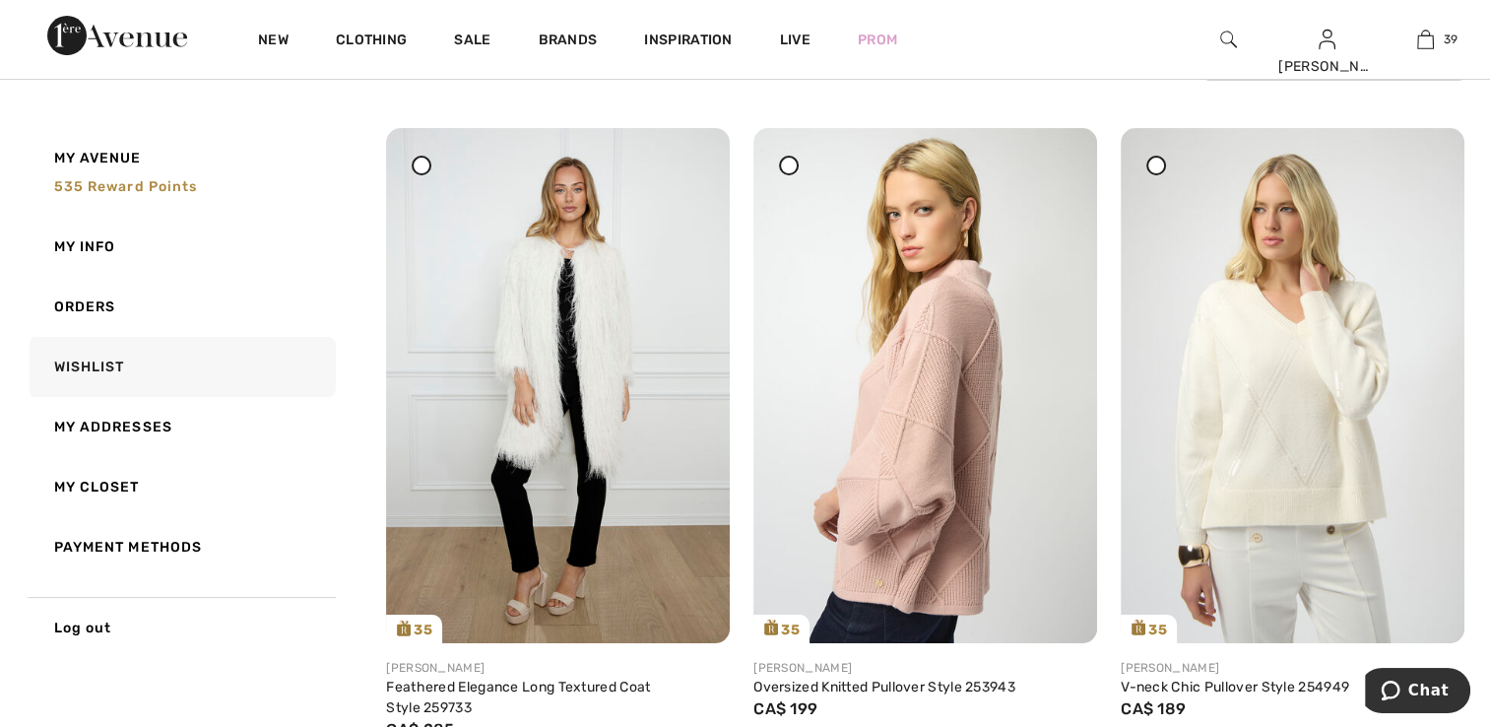
scroll to position [296, 0]
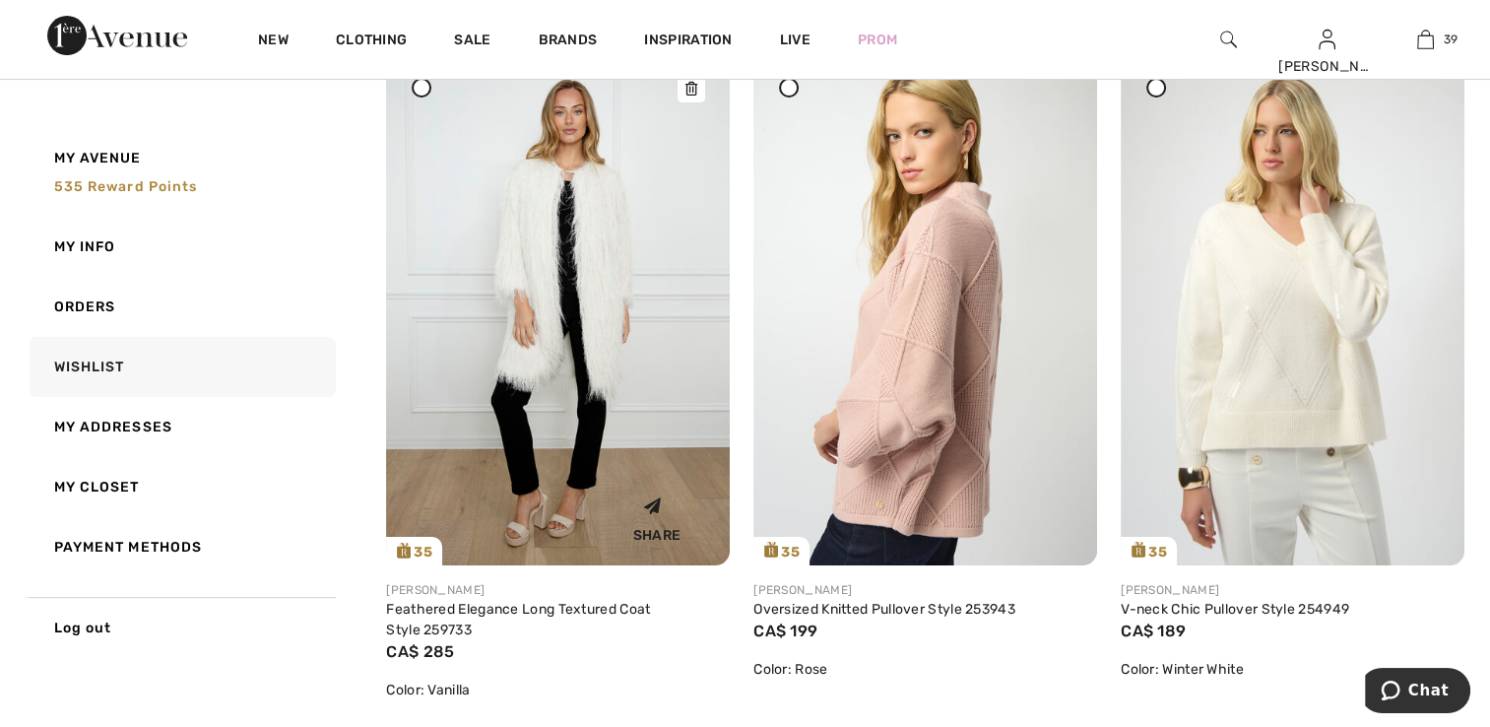
click at [481, 440] on img at bounding box center [558, 307] width 344 height 515
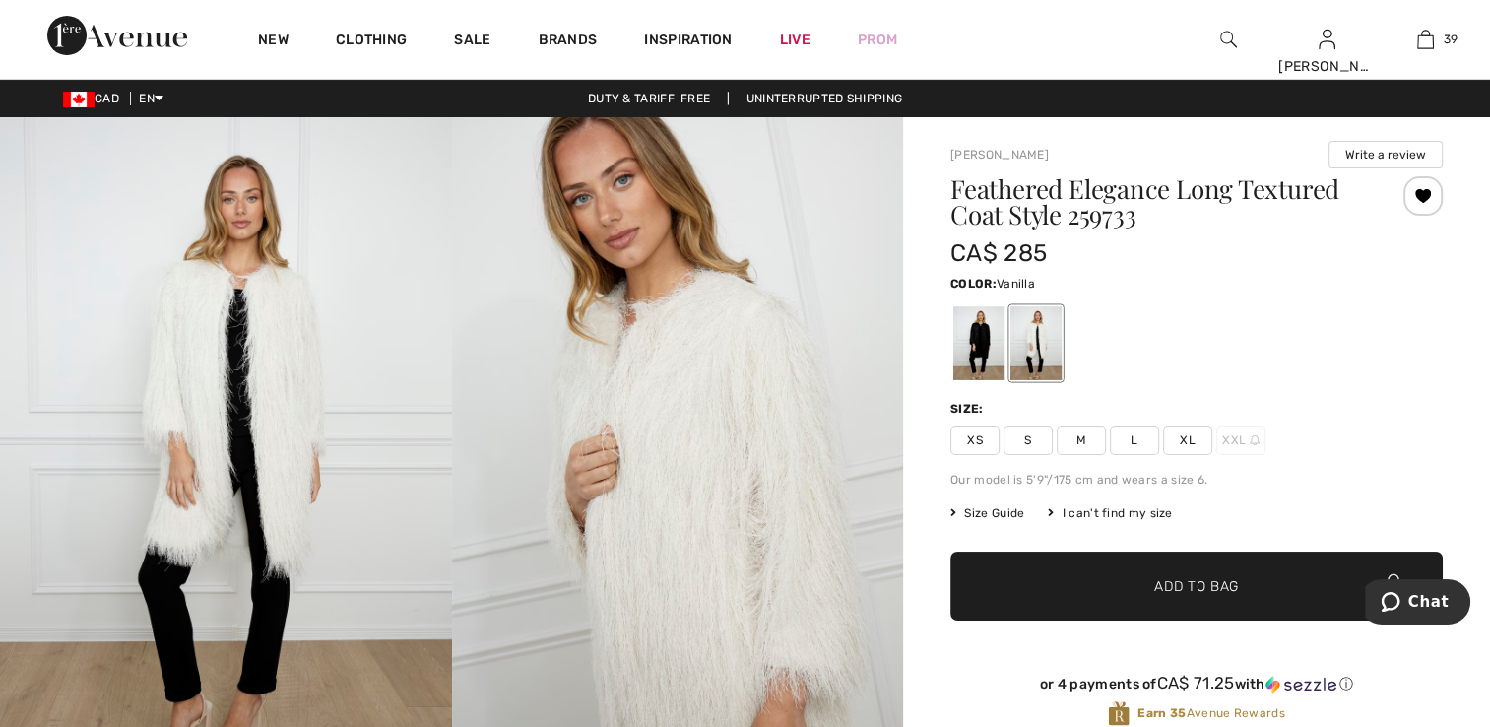
drag, startPoint x: 974, startPoint y: 434, endPoint x: 1008, endPoint y: 480, distance: 56.4
click at [975, 435] on span "XS" at bounding box center [975, 441] width 49 height 30
click at [1115, 573] on span "✔ Added to Bag Add to Bag" at bounding box center [1197, 586] width 493 height 69
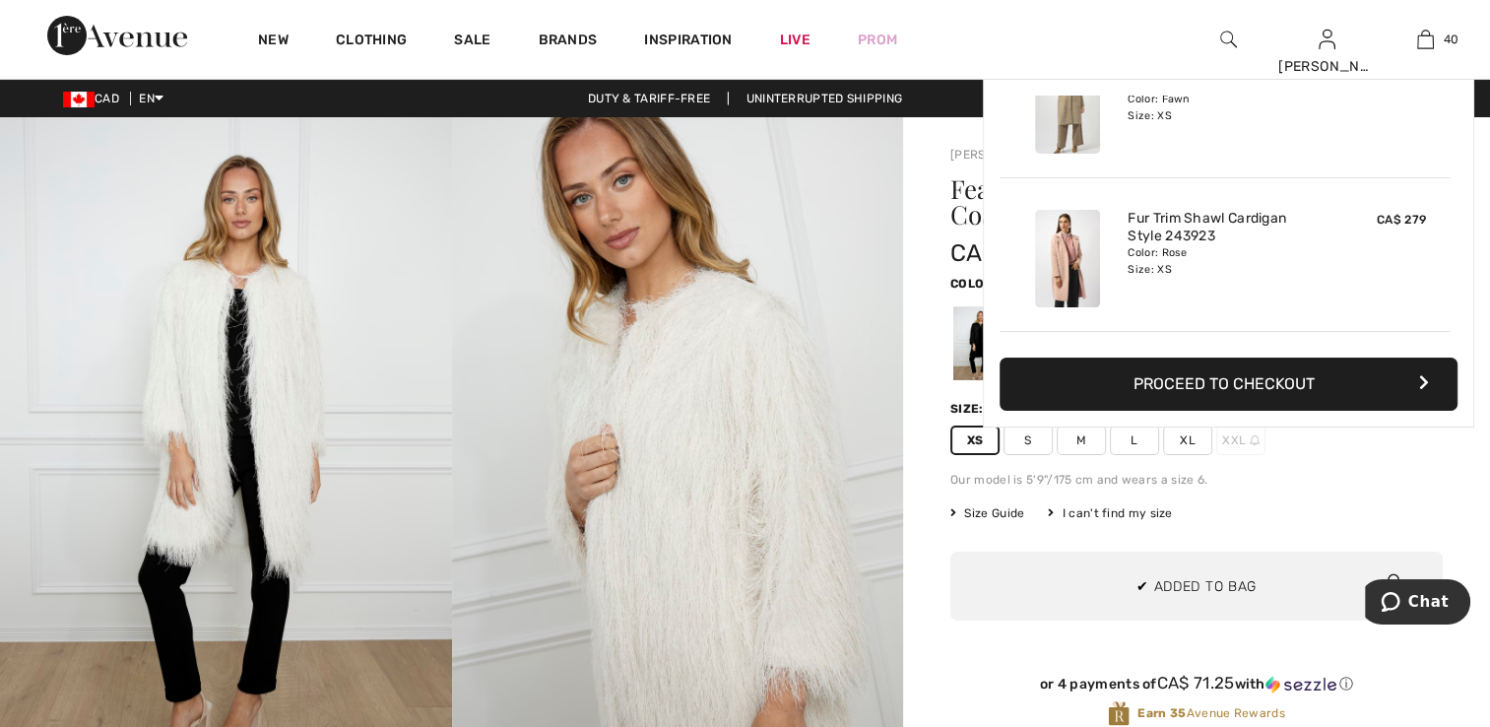
scroll to position [5892, 0]
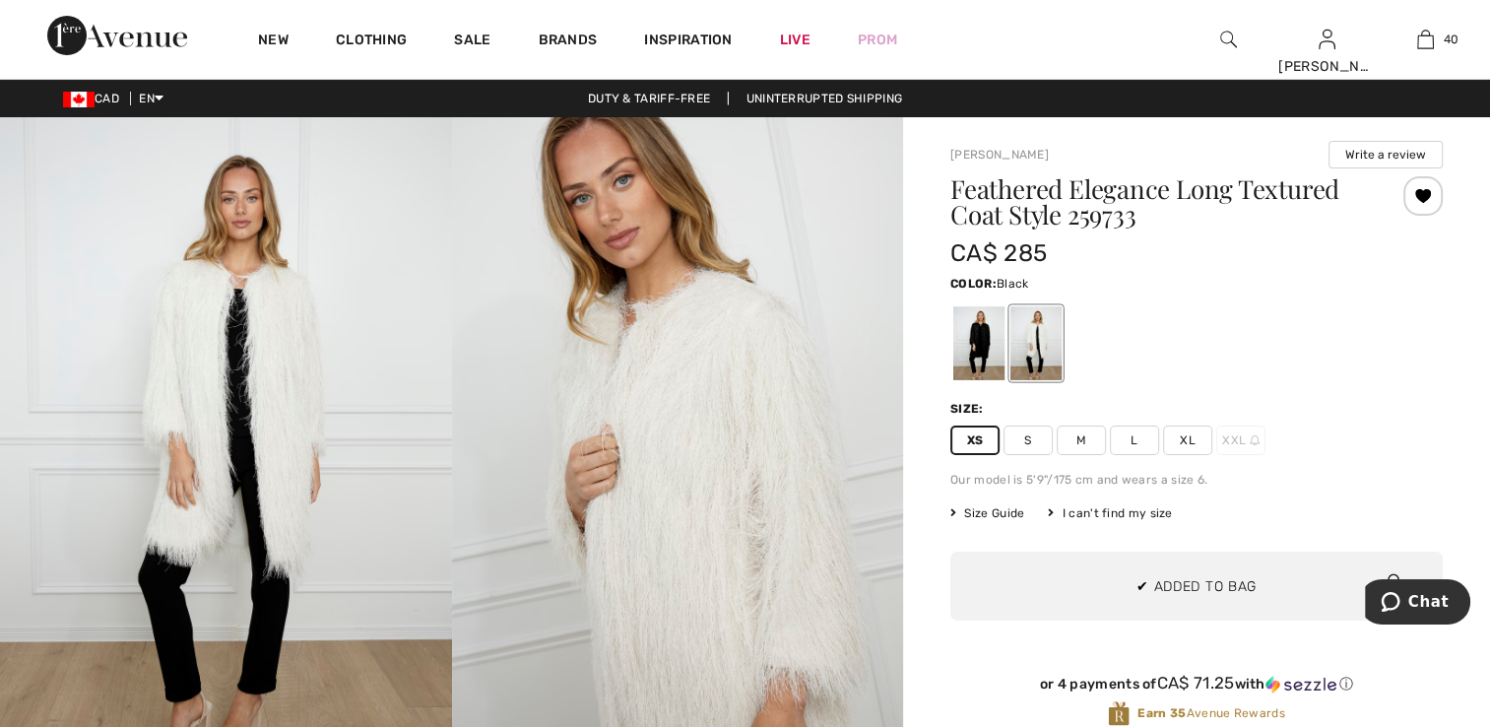
click at [973, 352] on div at bounding box center [979, 343] width 51 height 74
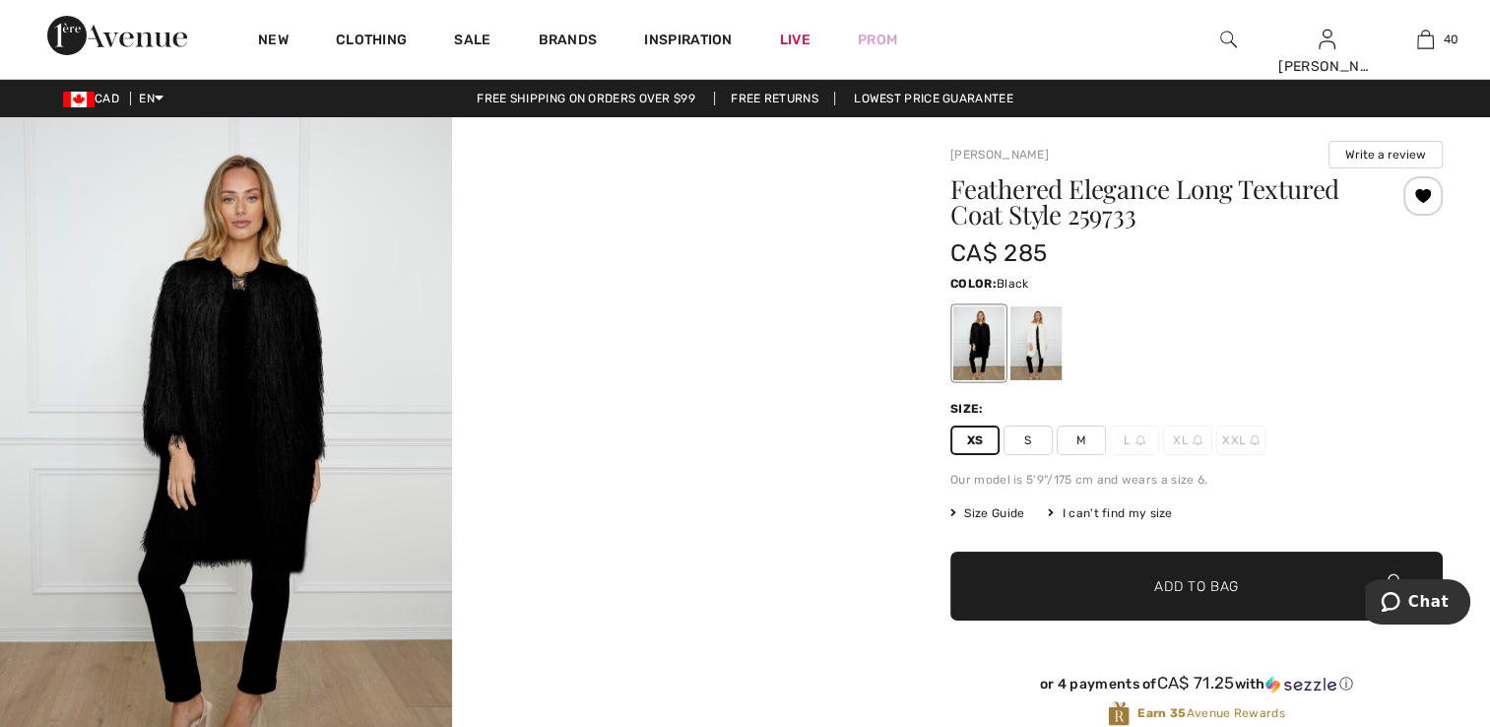
click at [1185, 590] on span "Add to Bag" at bounding box center [1197, 586] width 85 height 21
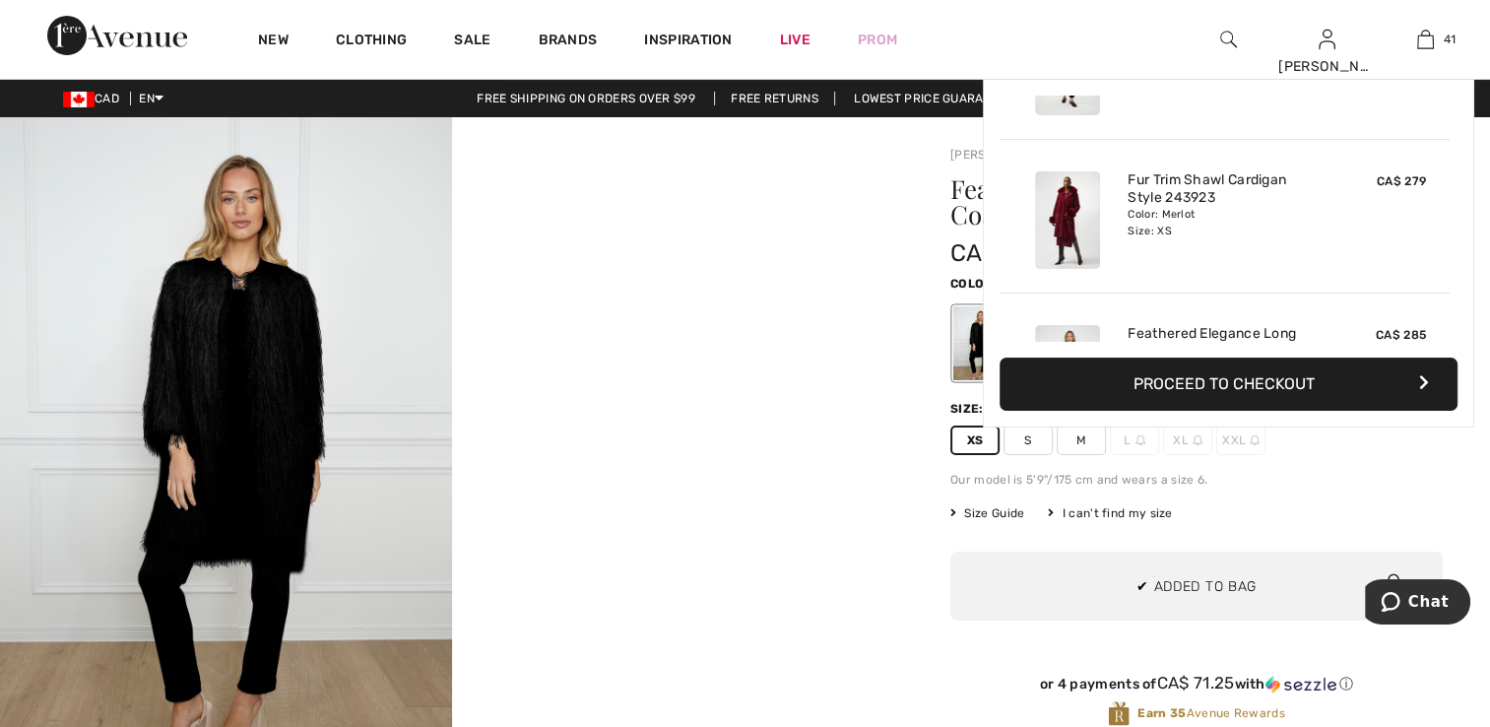
scroll to position [6046, 0]
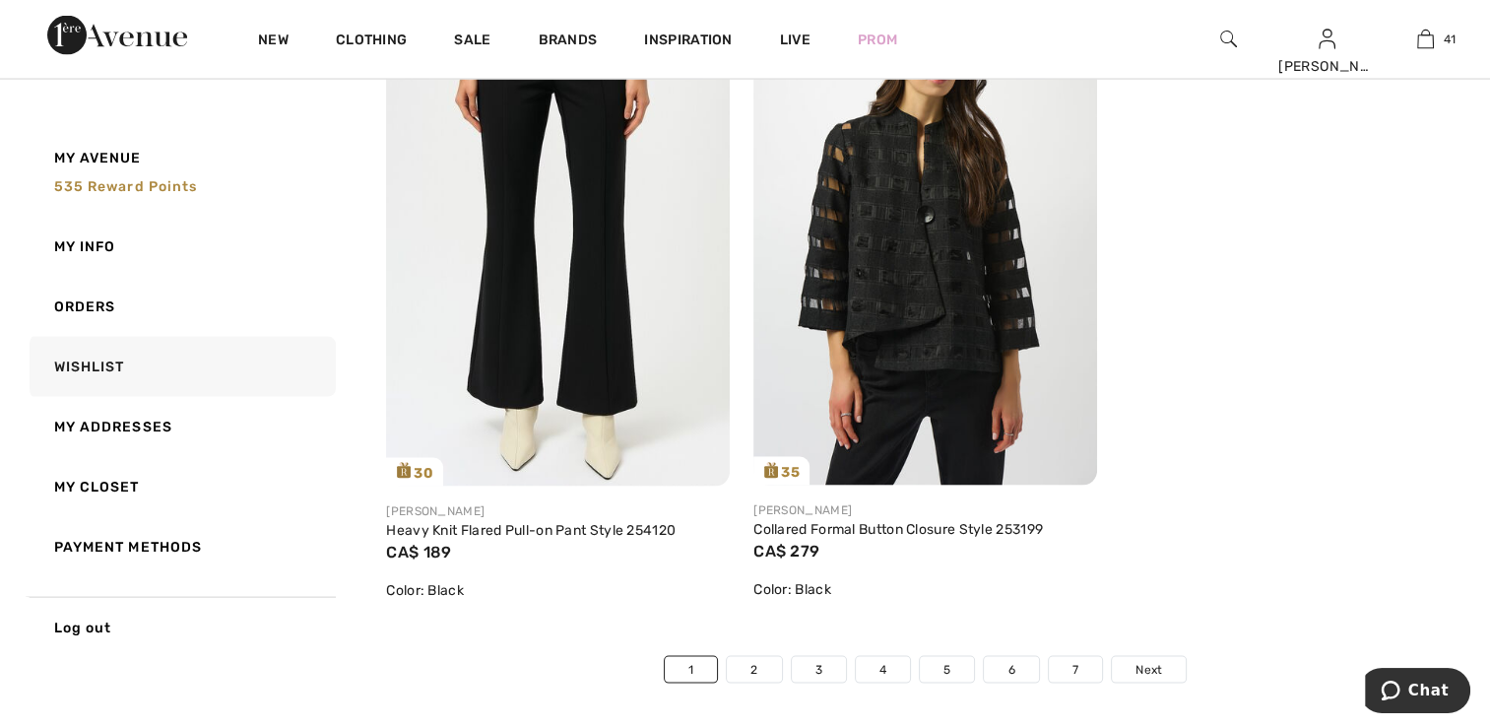
scroll to position [11727, 0]
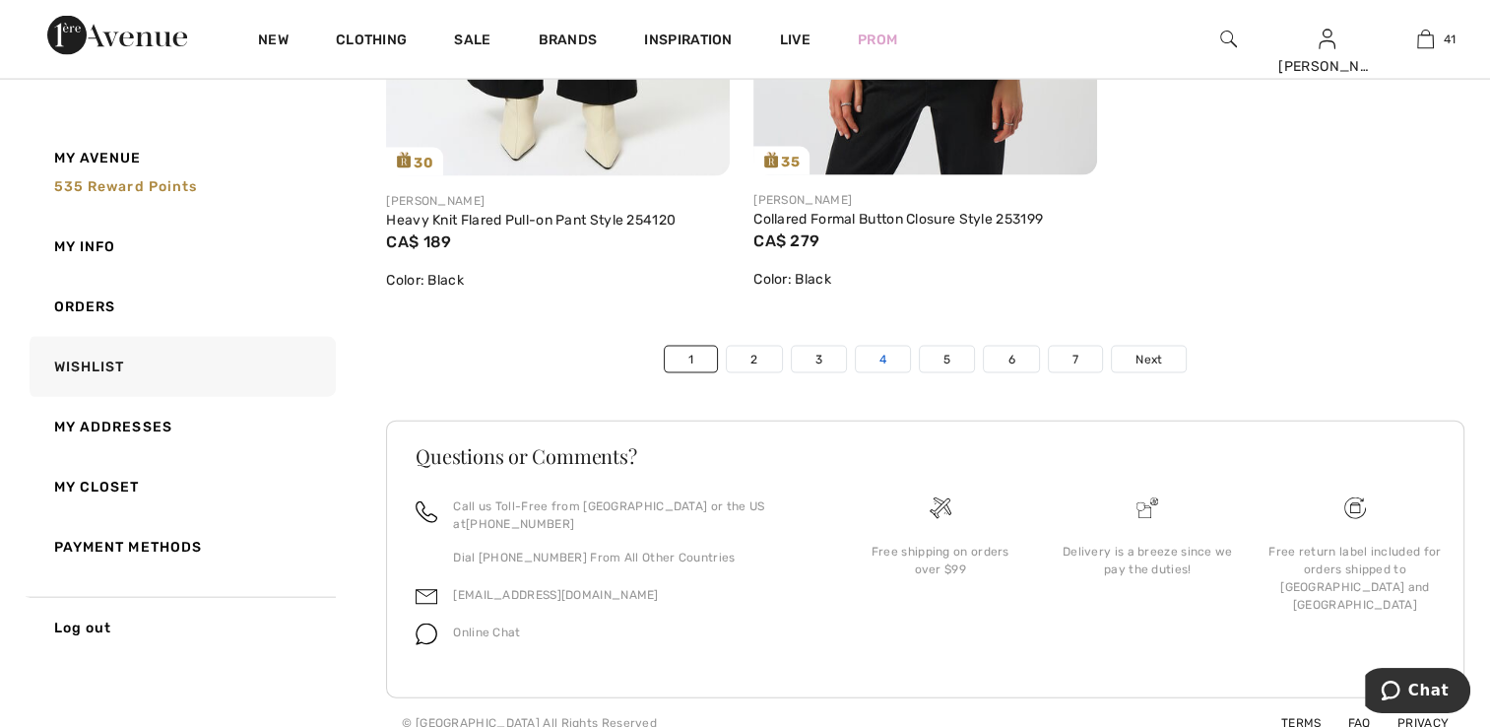
click at [878, 357] on link "4" at bounding box center [883, 360] width 54 height 26
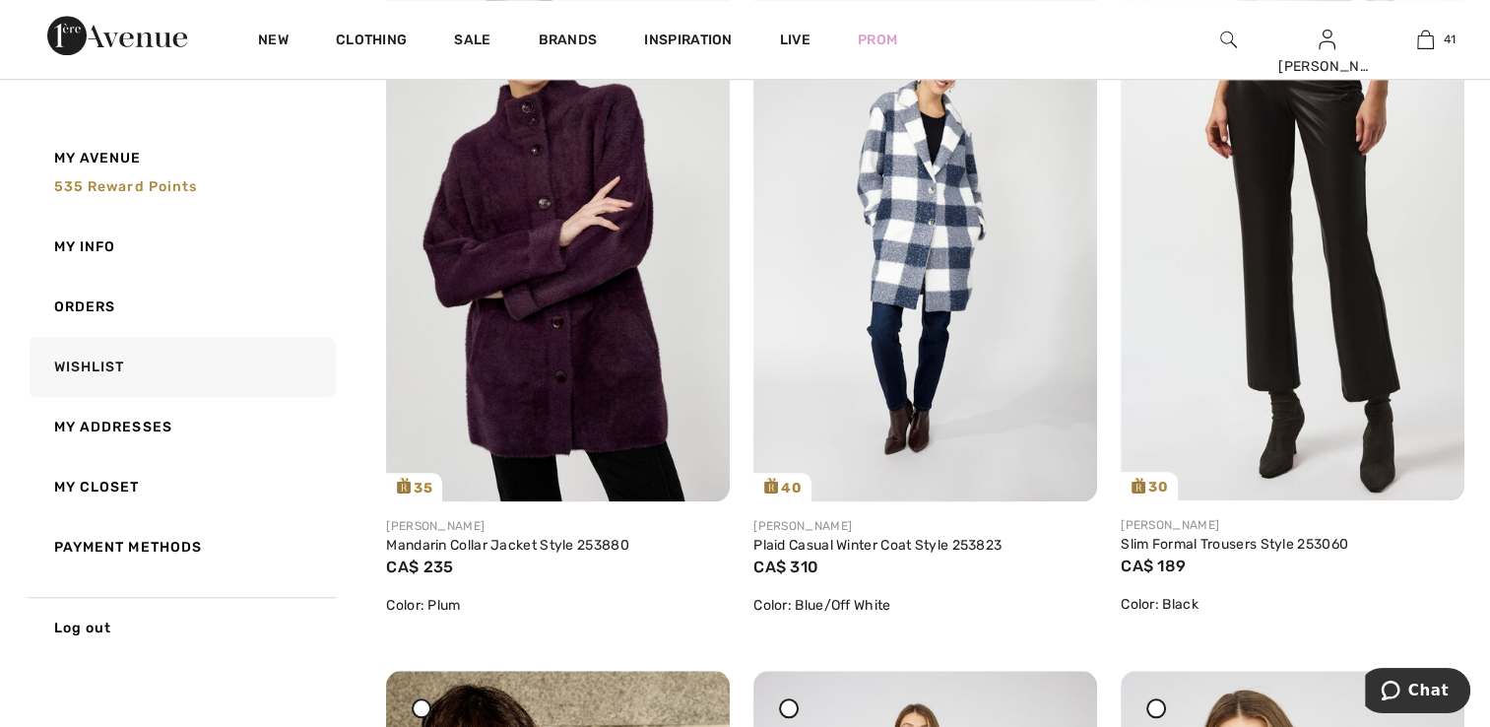
scroll to position [1744, 0]
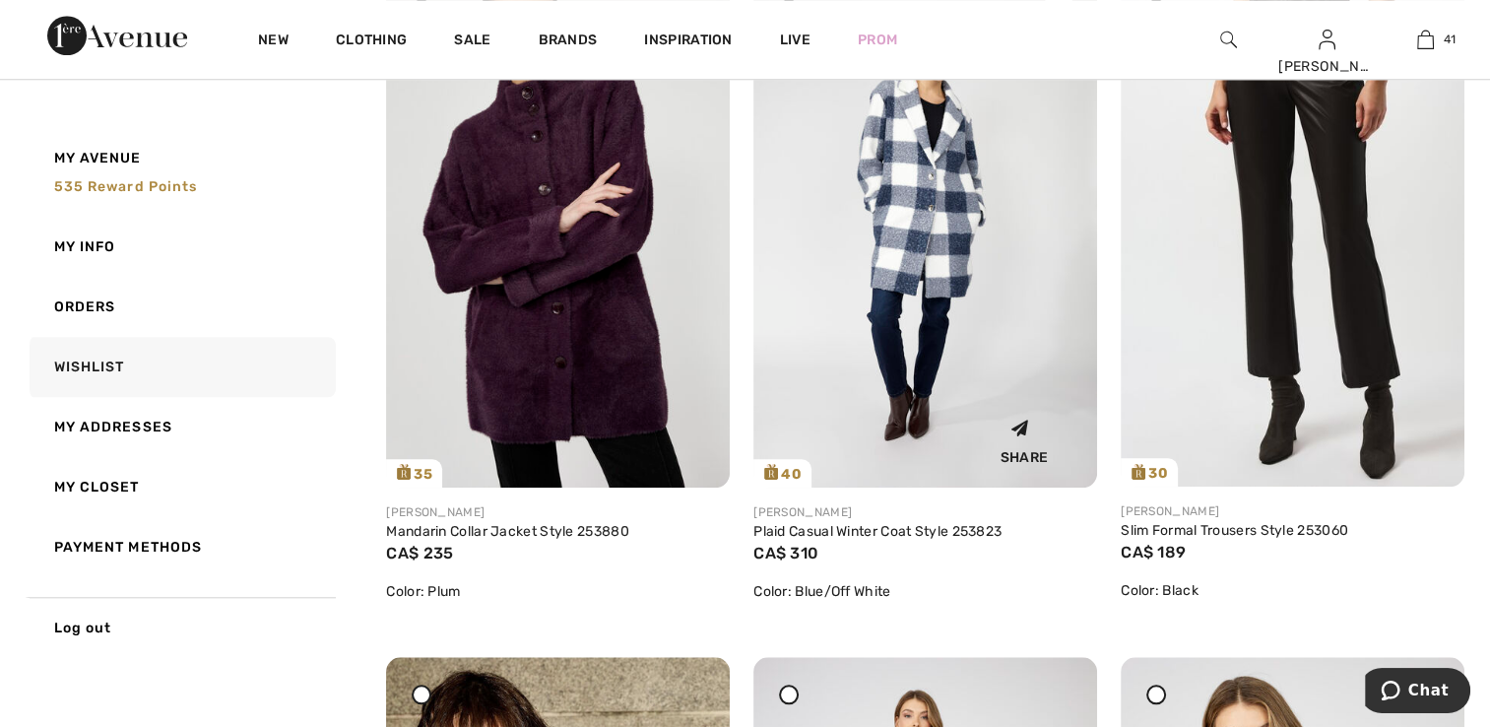
click at [961, 253] on img at bounding box center [926, 229] width 344 height 515
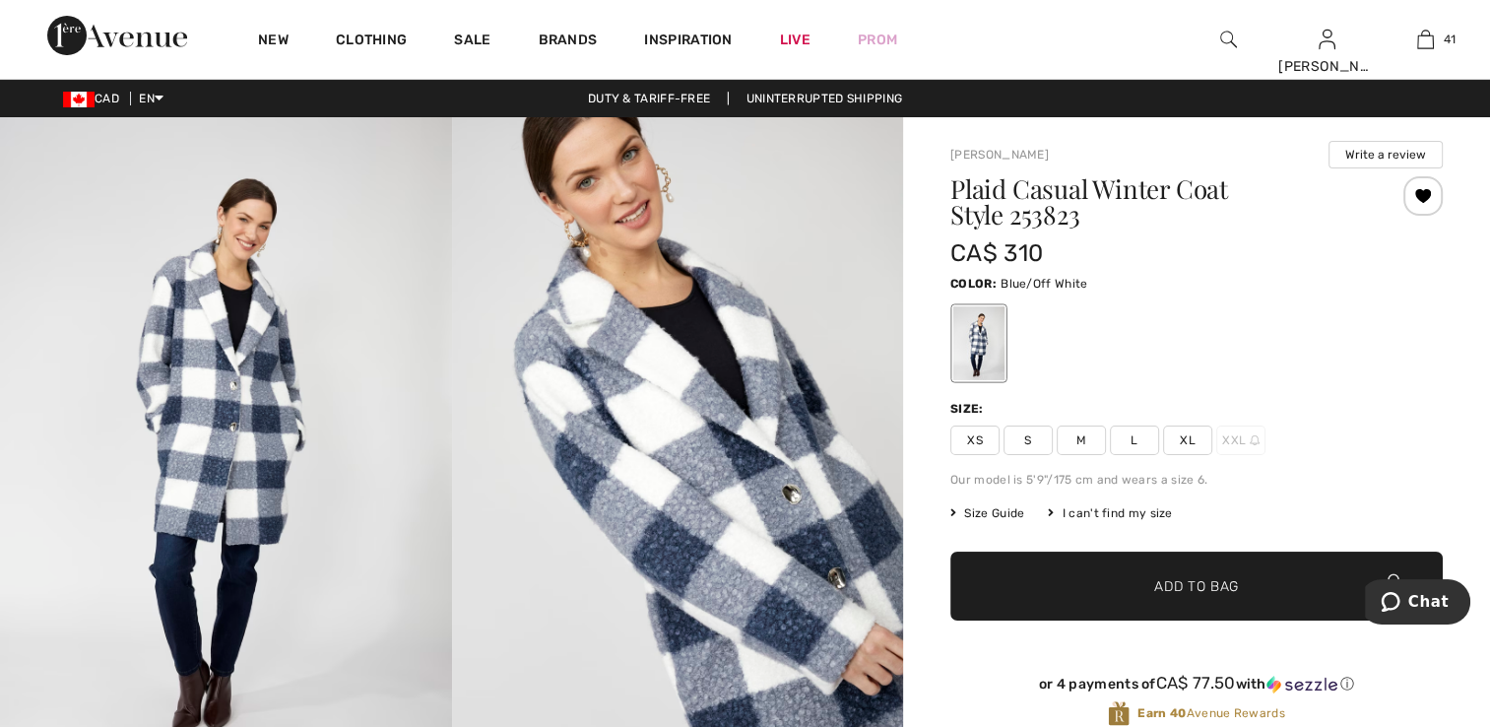
click at [975, 445] on span "XS" at bounding box center [975, 441] width 49 height 30
click at [1159, 581] on span "Add to Bag" at bounding box center [1197, 586] width 85 height 21
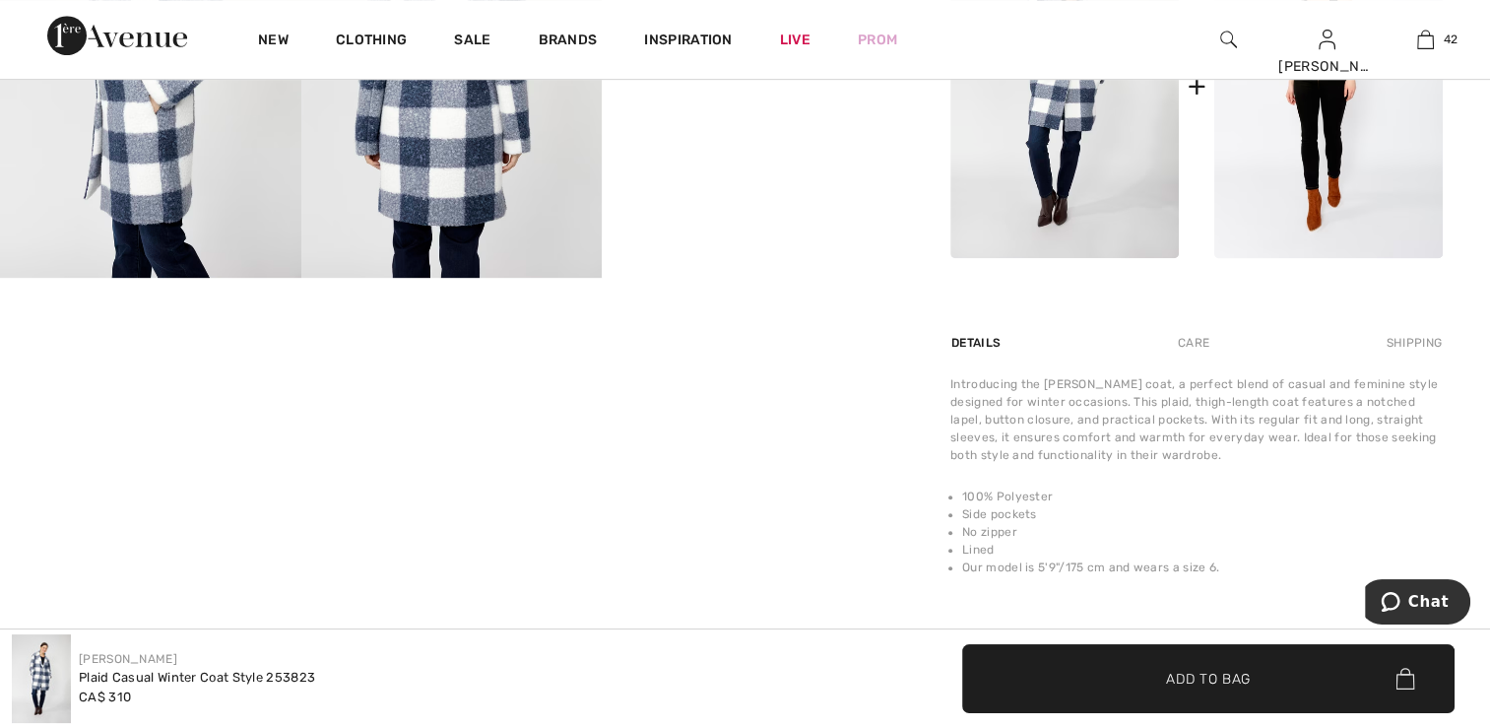
scroll to position [978, 0]
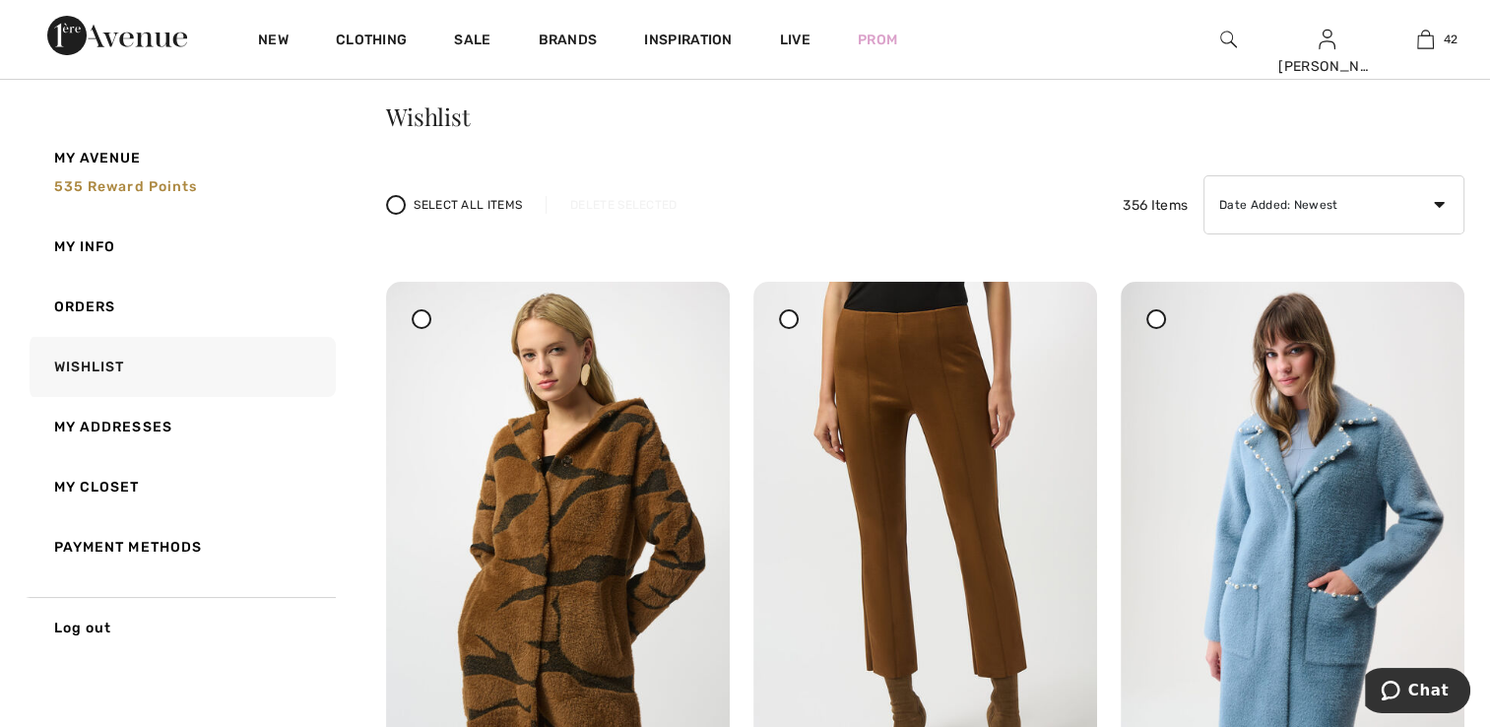
scroll to position [107, 0]
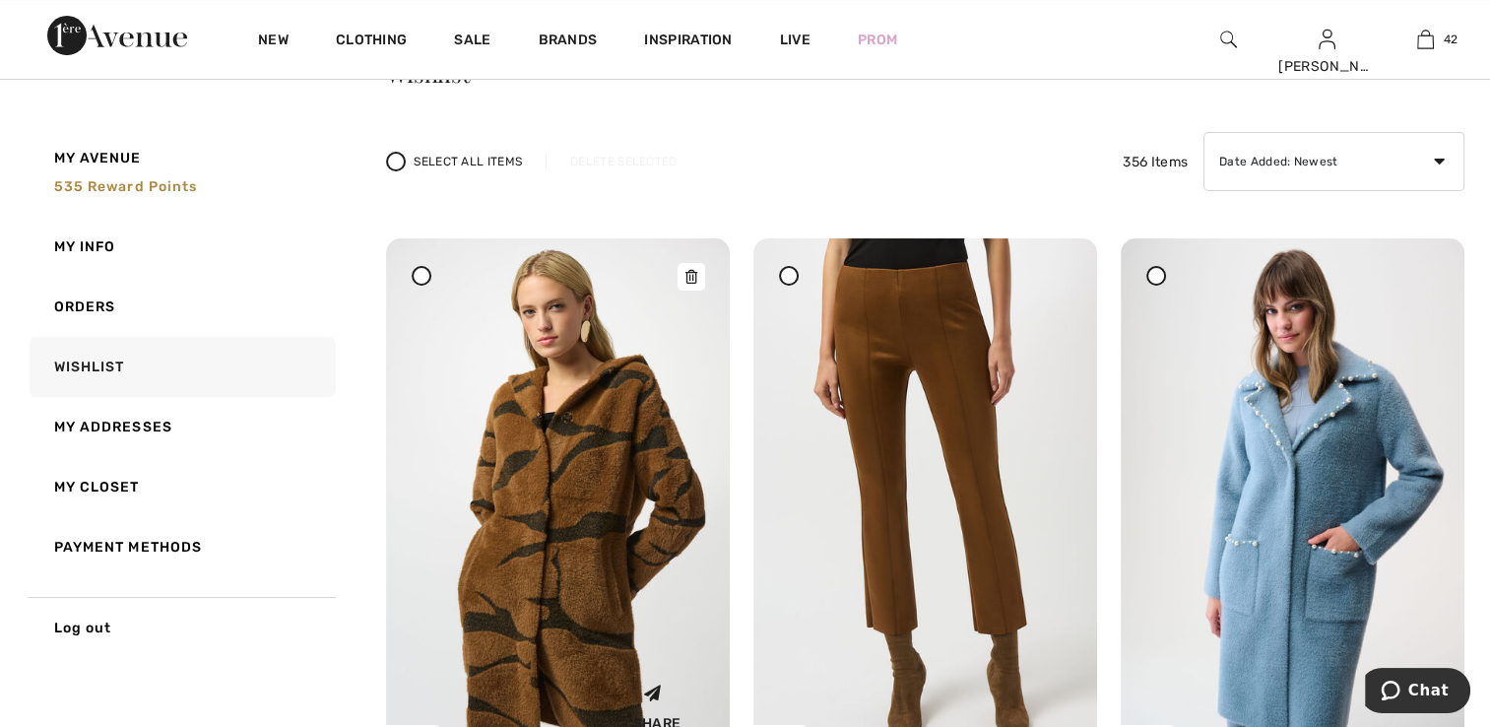
click at [642, 494] on img at bounding box center [558, 495] width 344 height 515
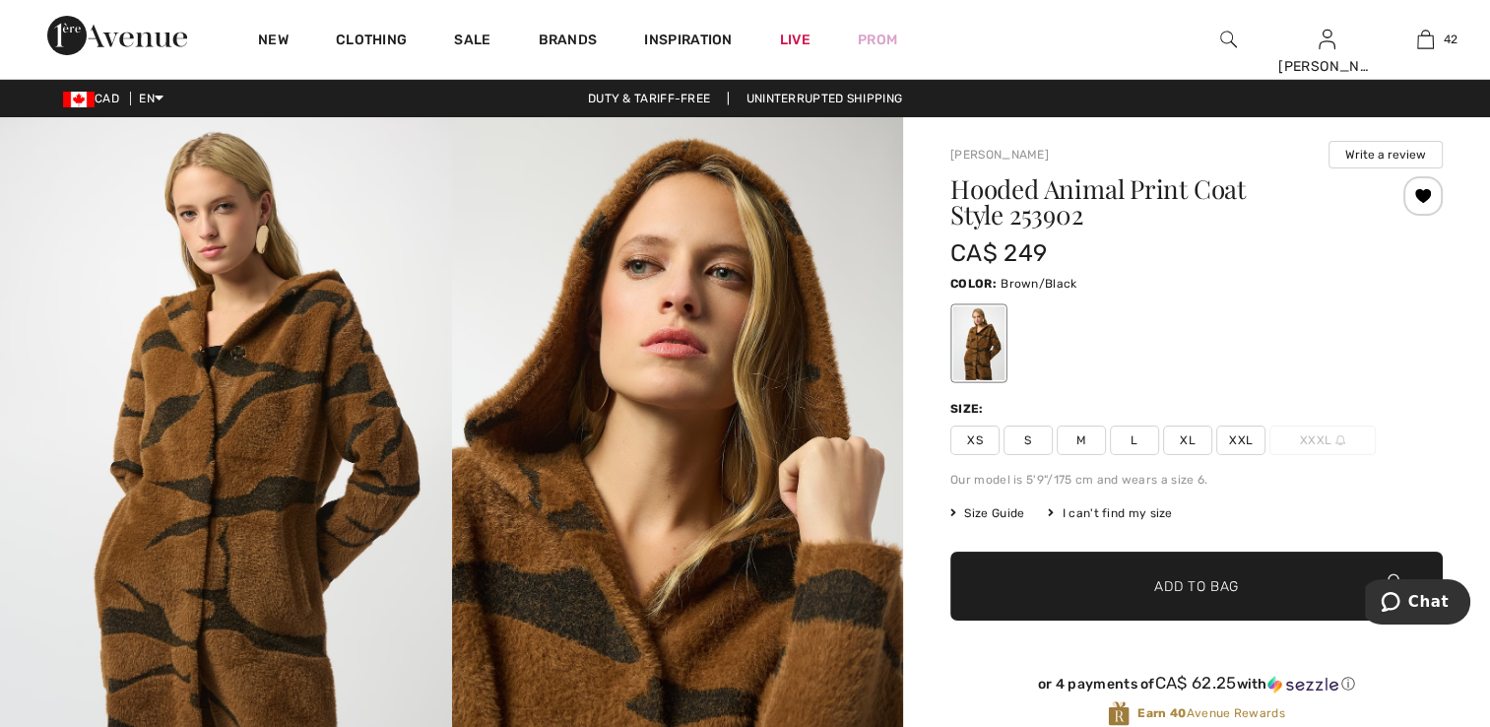
click at [977, 430] on span "XS" at bounding box center [975, 441] width 49 height 30
click at [1153, 576] on span "✔ Added to Bag" at bounding box center [1167, 586] width 120 height 21
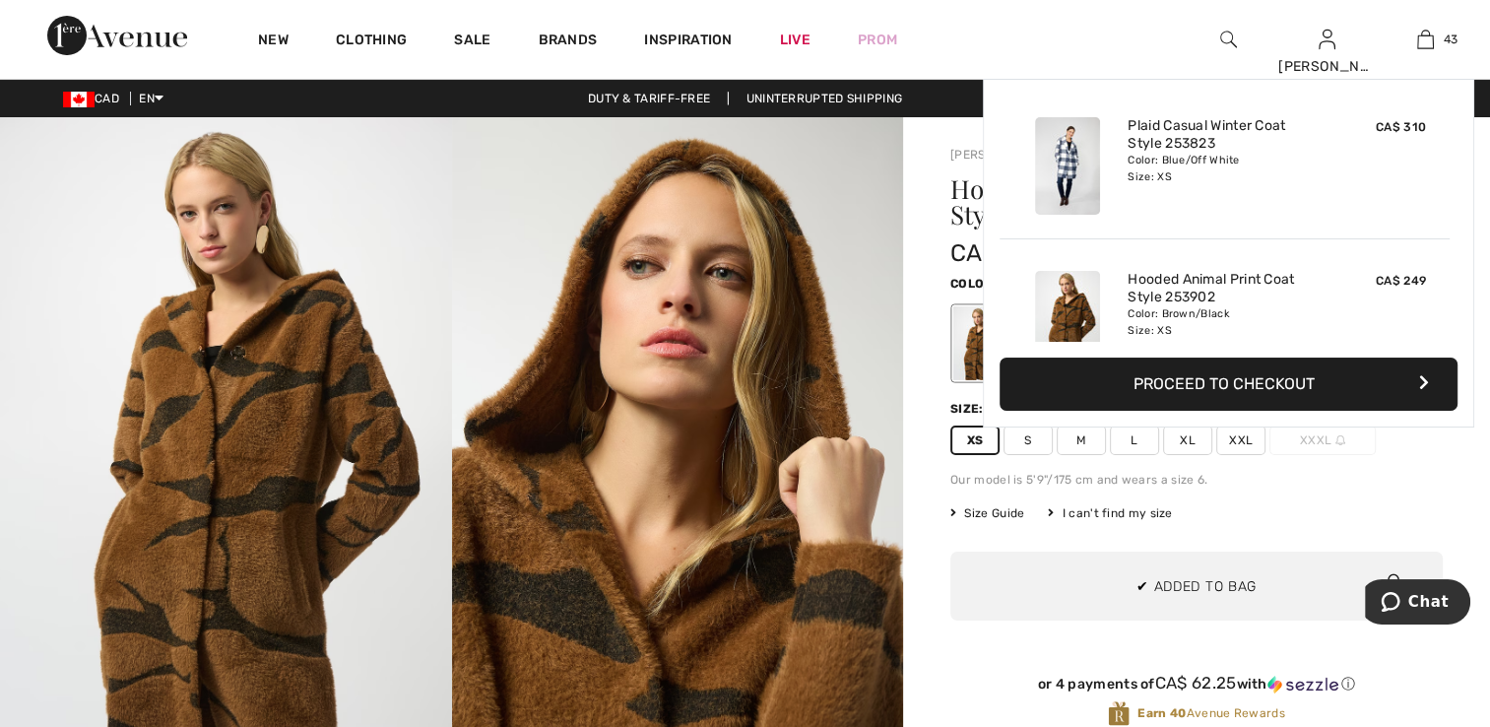
scroll to position [6352, 0]
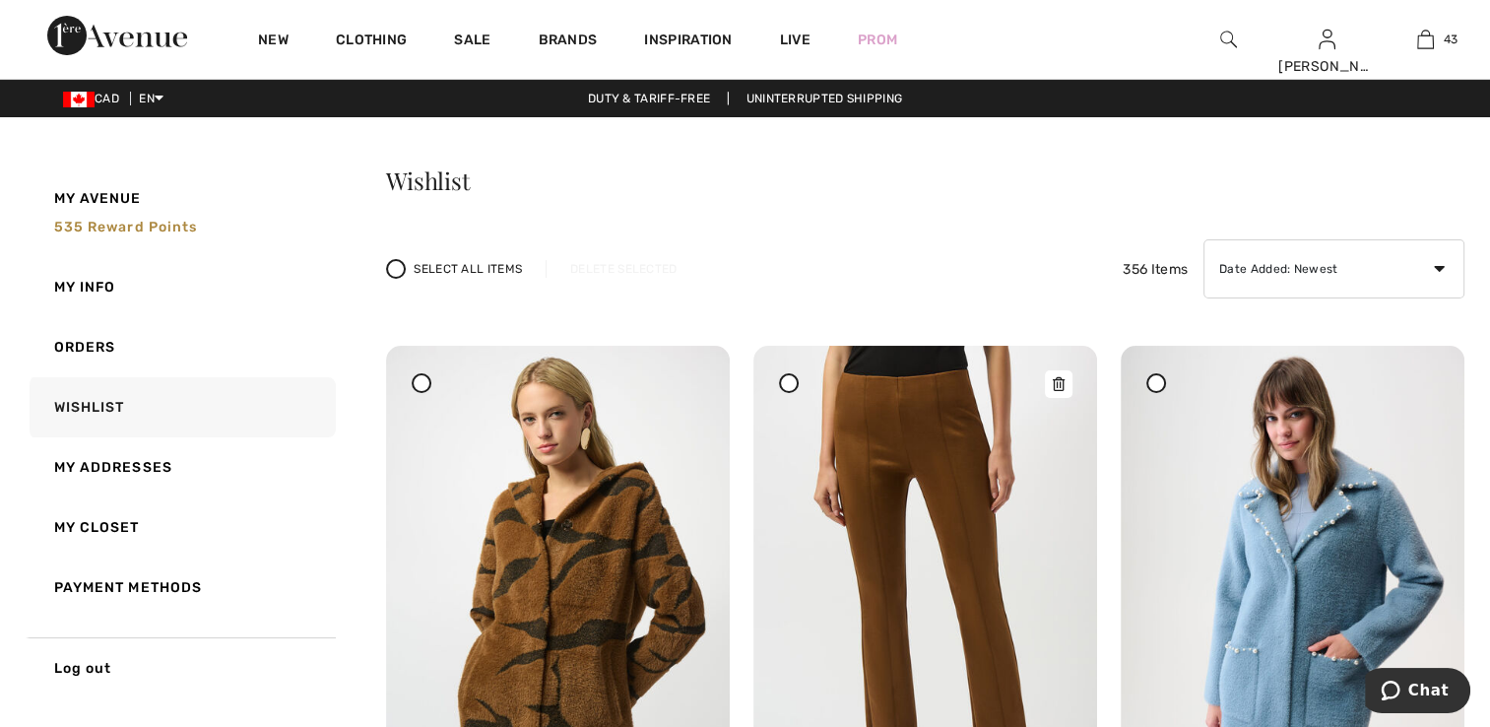
click at [872, 527] on img at bounding box center [926, 603] width 344 height 515
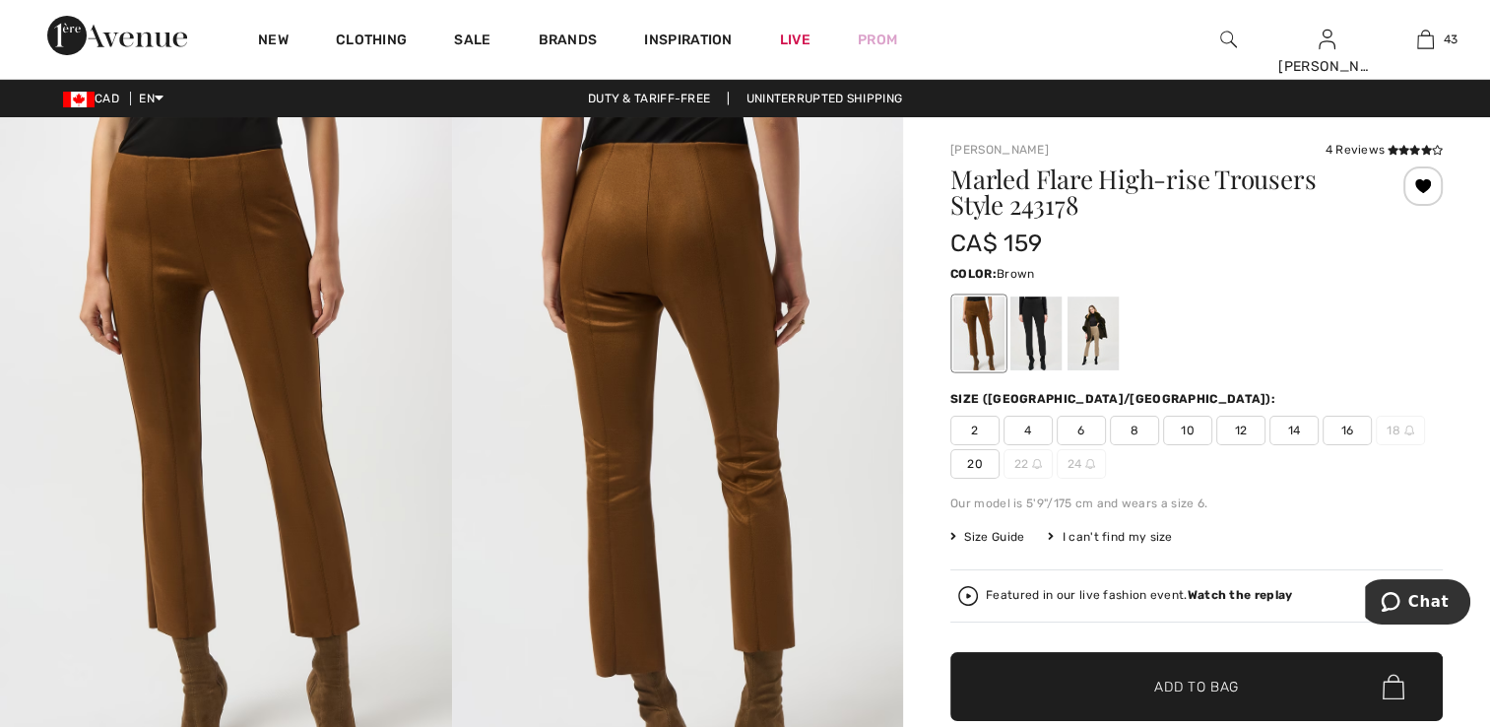
click at [973, 425] on span "2" at bounding box center [975, 431] width 49 height 30
click at [1159, 692] on span "Add to Bag" at bounding box center [1197, 687] width 85 height 21
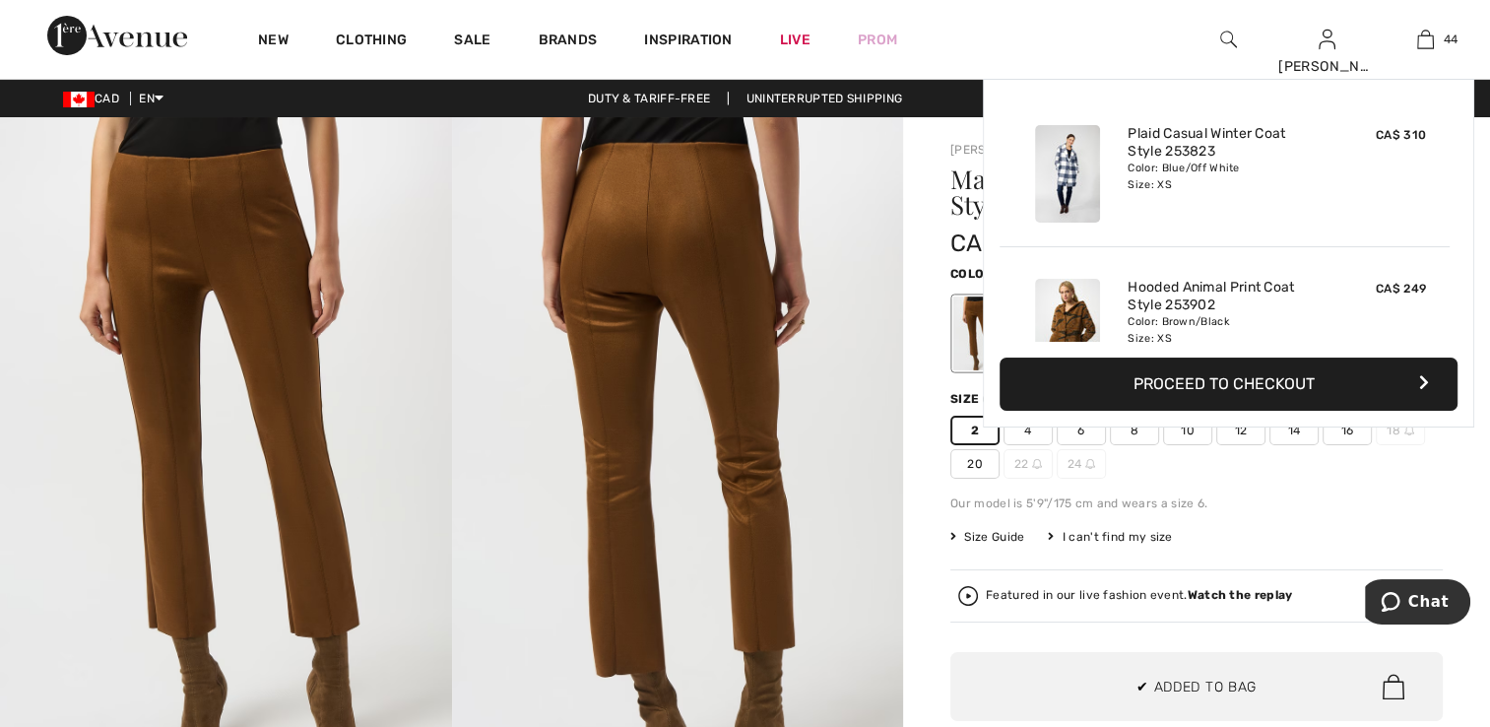
scroll to position [6506, 0]
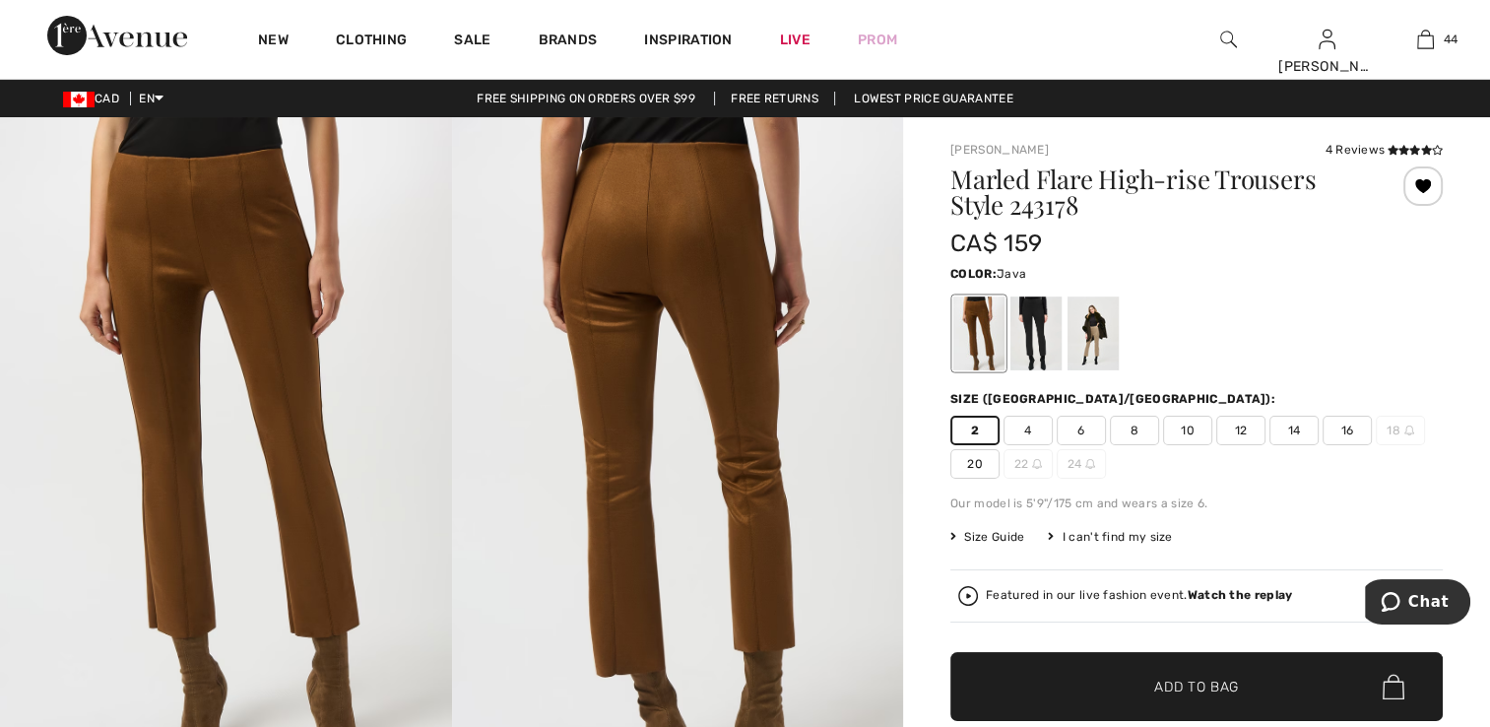
click at [1103, 344] on div at bounding box center [1093, 334] width 51 height 74
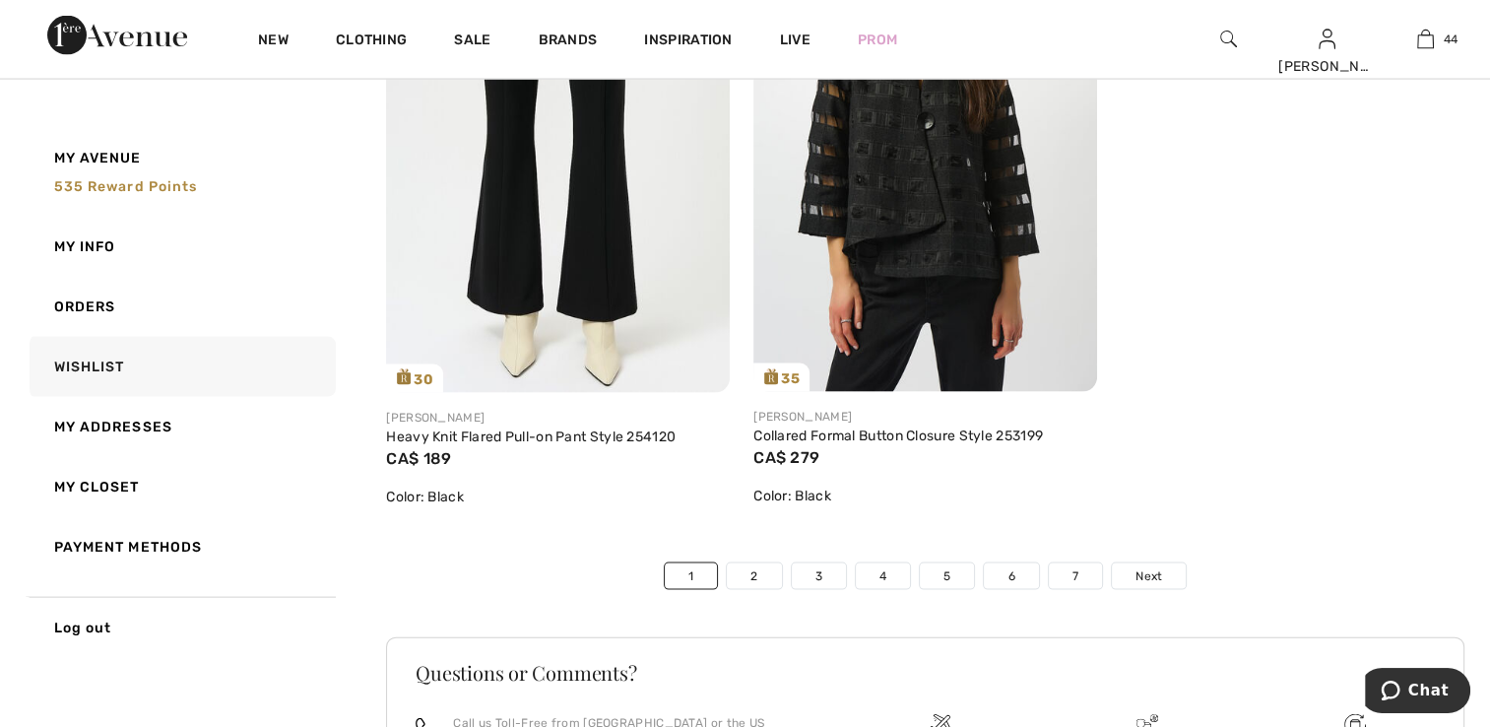
scroll to position [11727, 0]
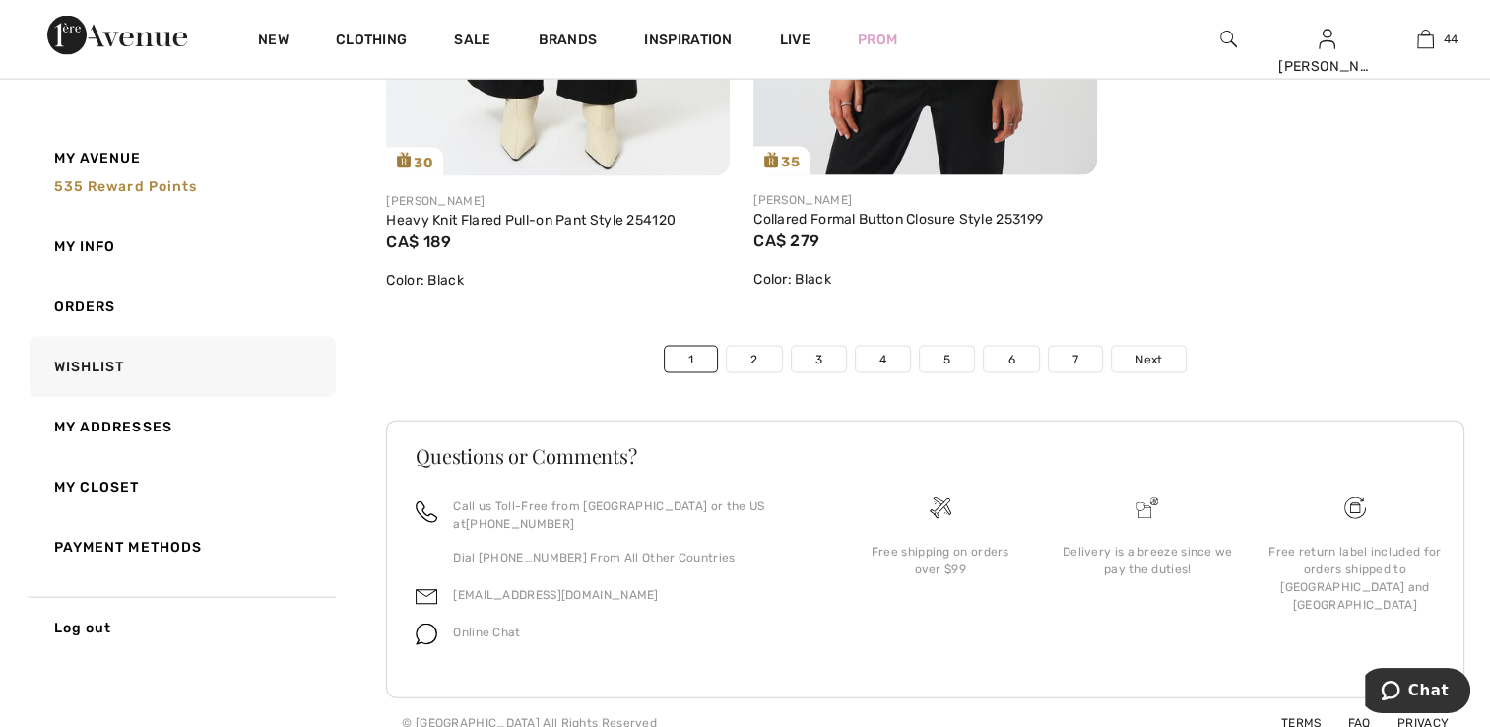
click at [872, 350] on link "4" at bounding box center [883, 360] width 54 height 26
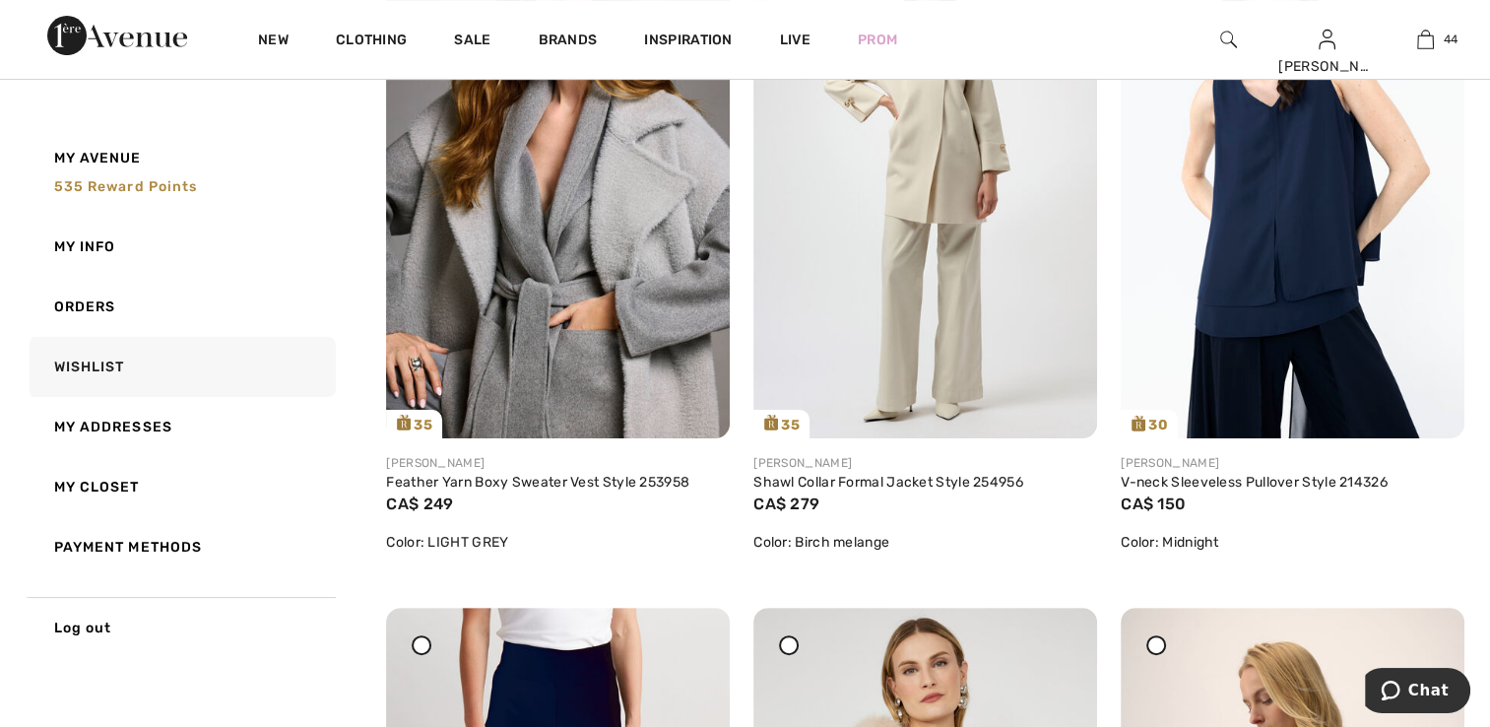
scroll to position [351, 0]
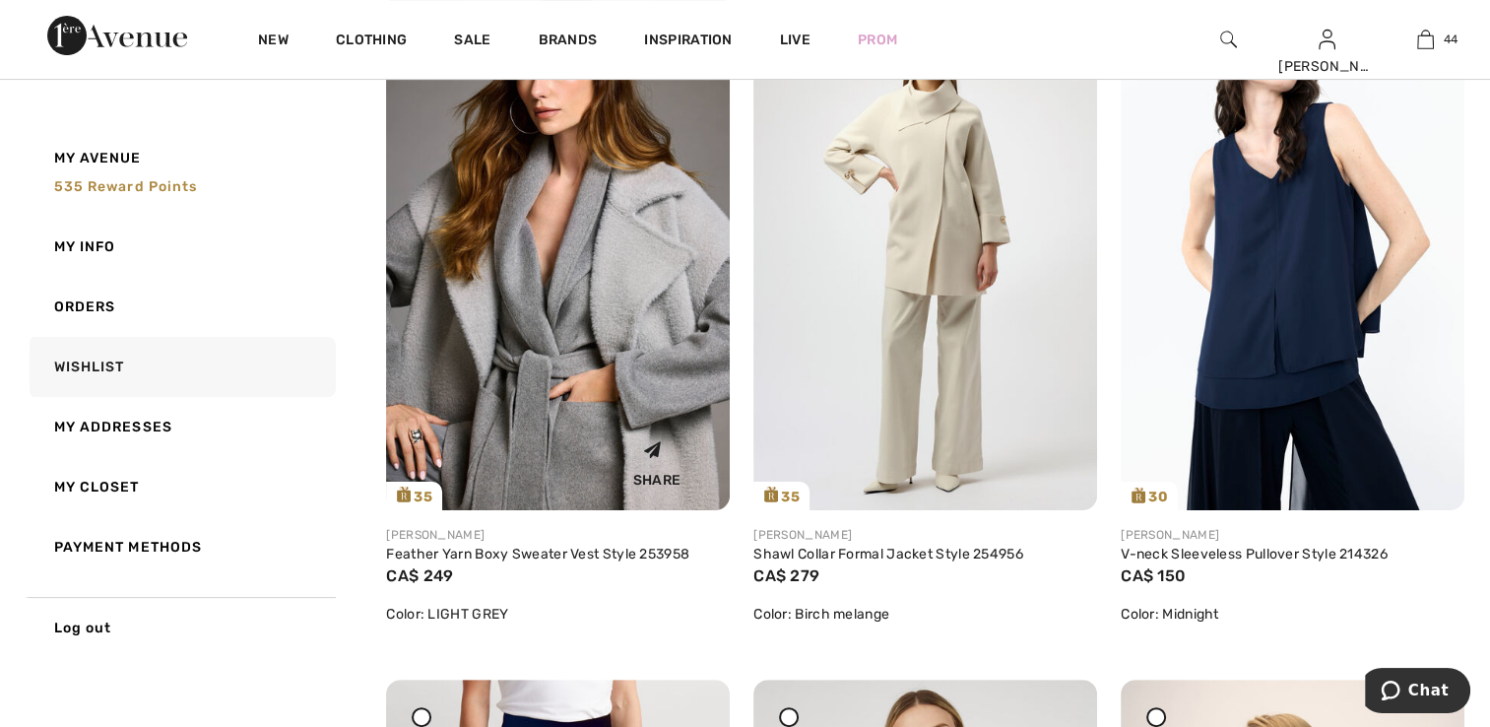
click at [504, 349] on img at bounding box center [558, 252] width 344 height 515
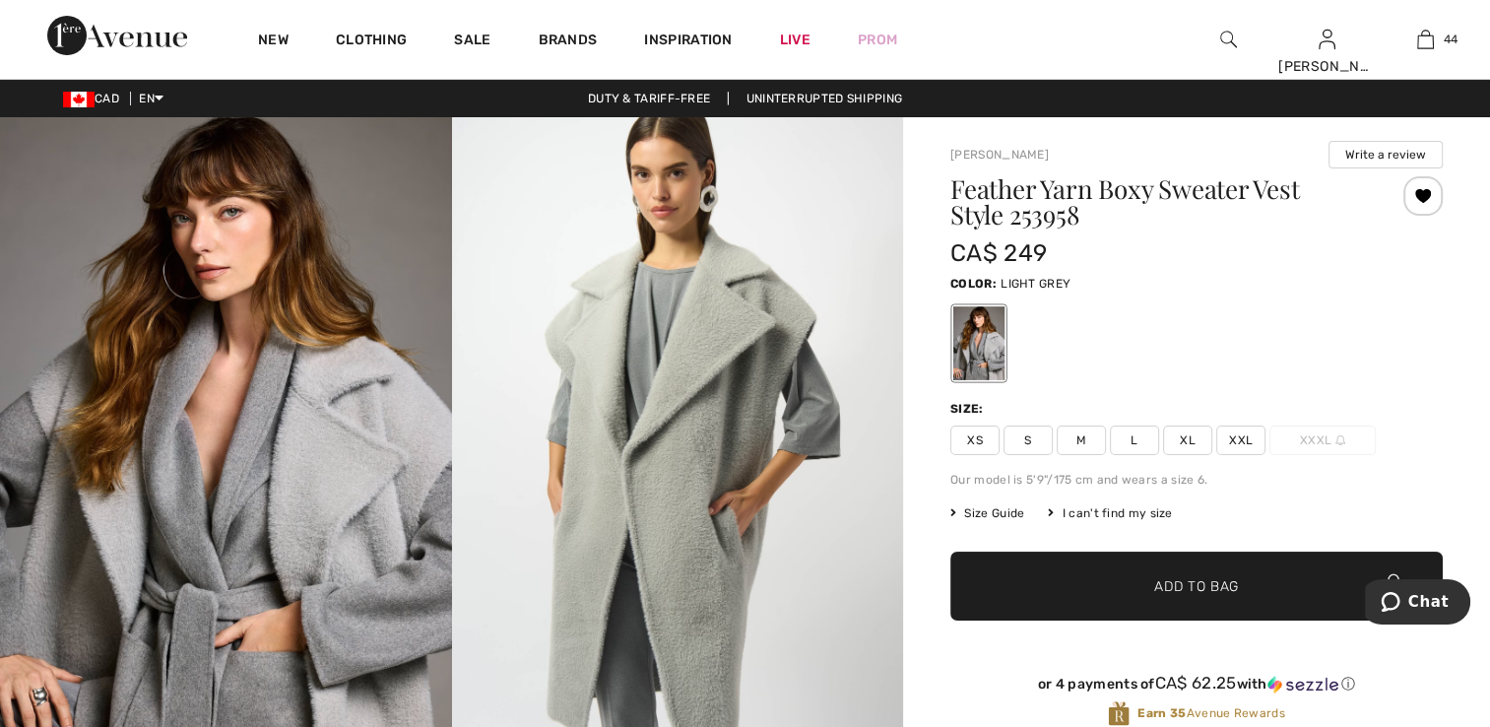
click at [980, 434] on span "XS" at bounding box center [975, 441] width 49 height 30
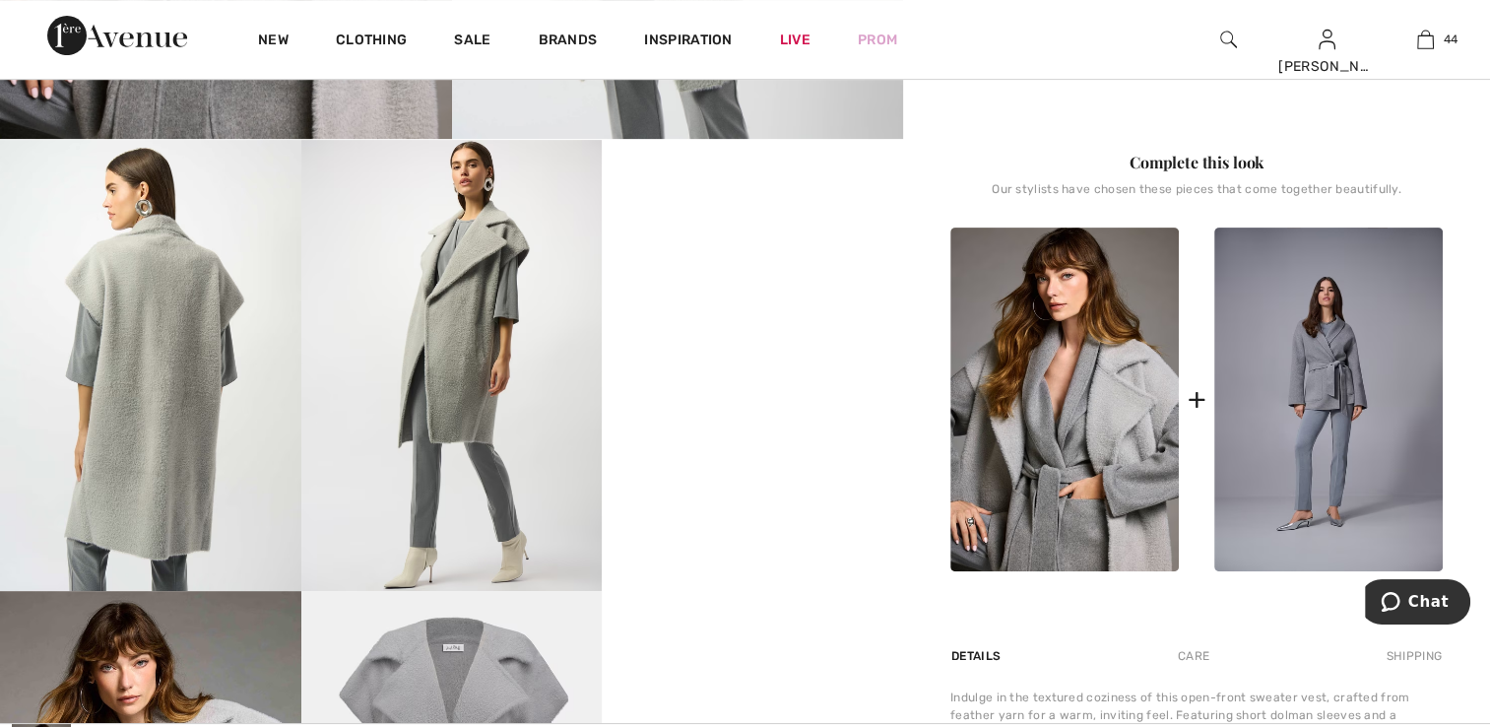
scroll to position [985, 0]
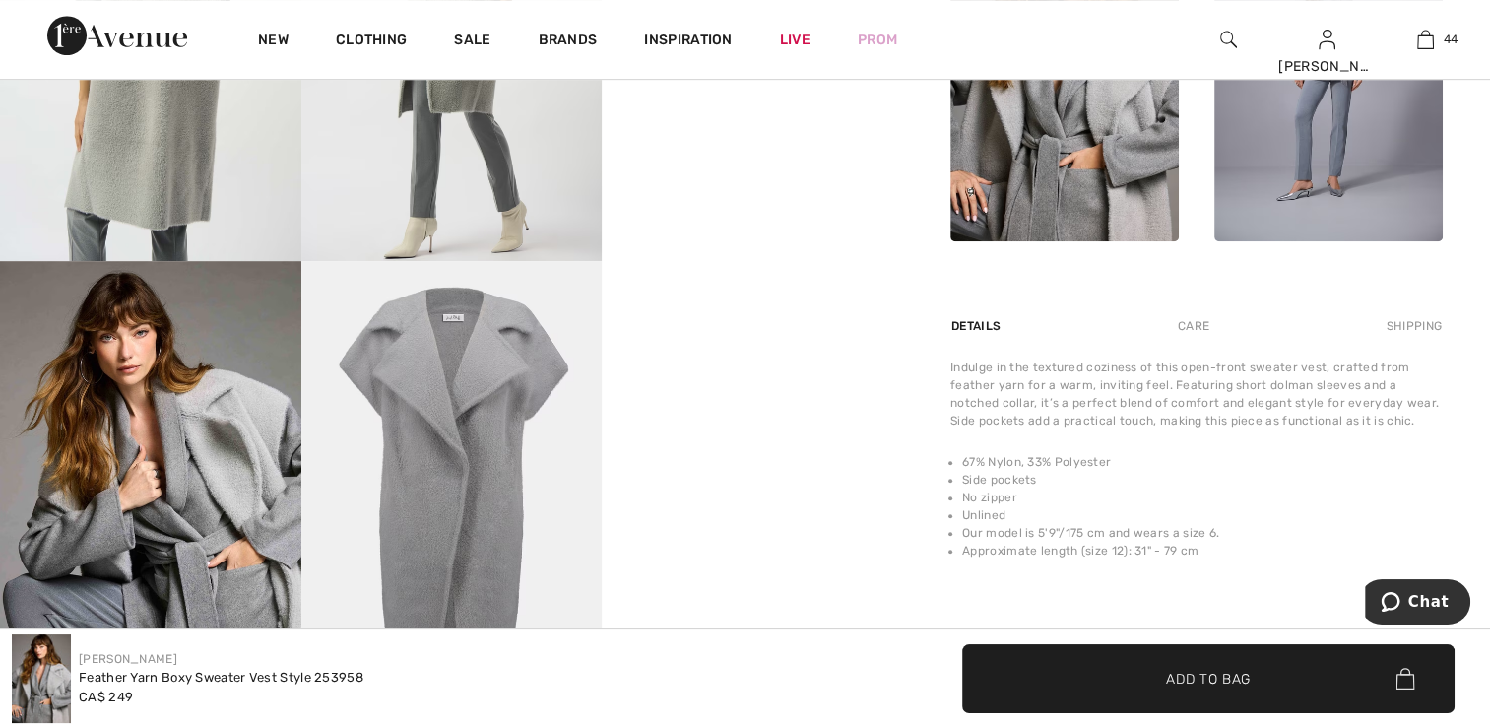
click at [1111, 656] on span "✔ Added to Bag Add to Bag" at bounding box center [1208, 678] width 493 height 69
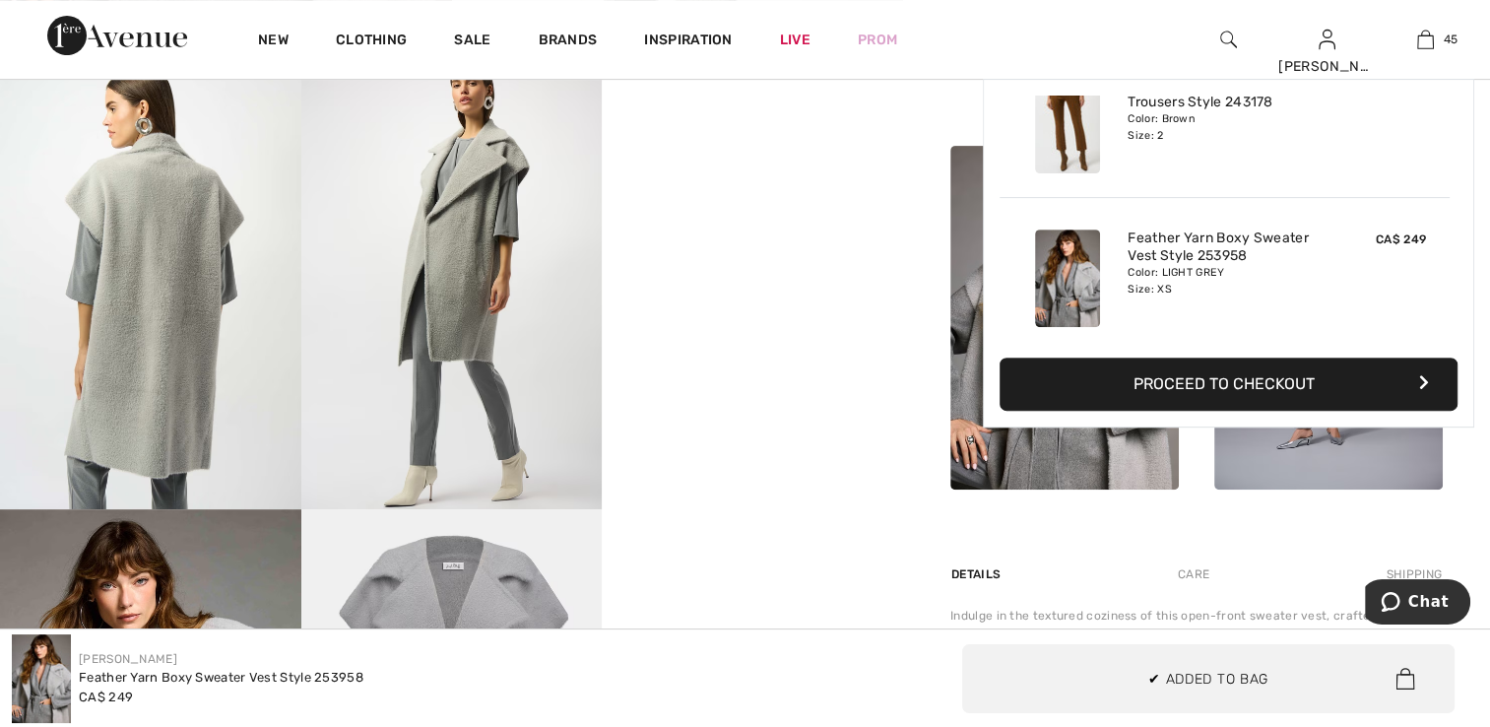
scroll to position [690, 0]
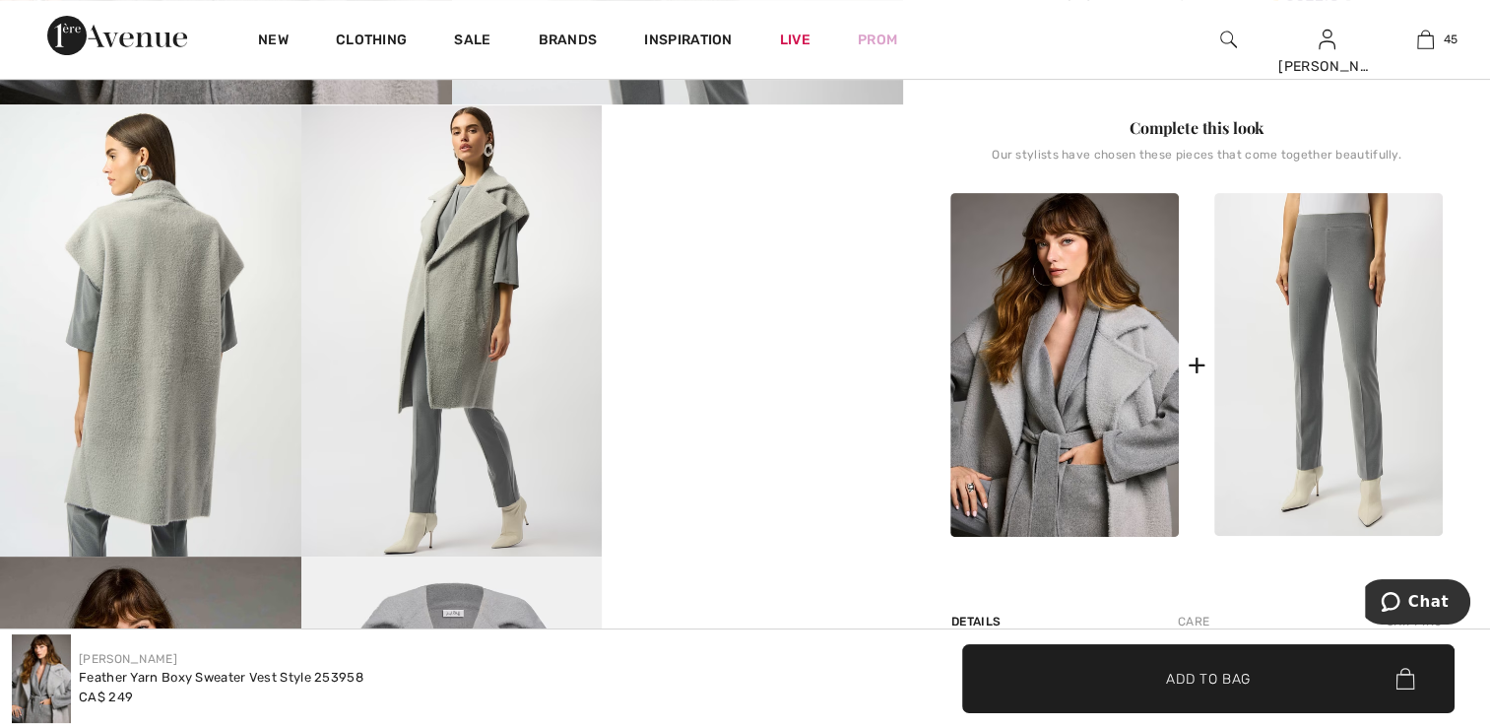
click at [1253, 388] on img at bounding box center [1329, 365] width 229 height 344
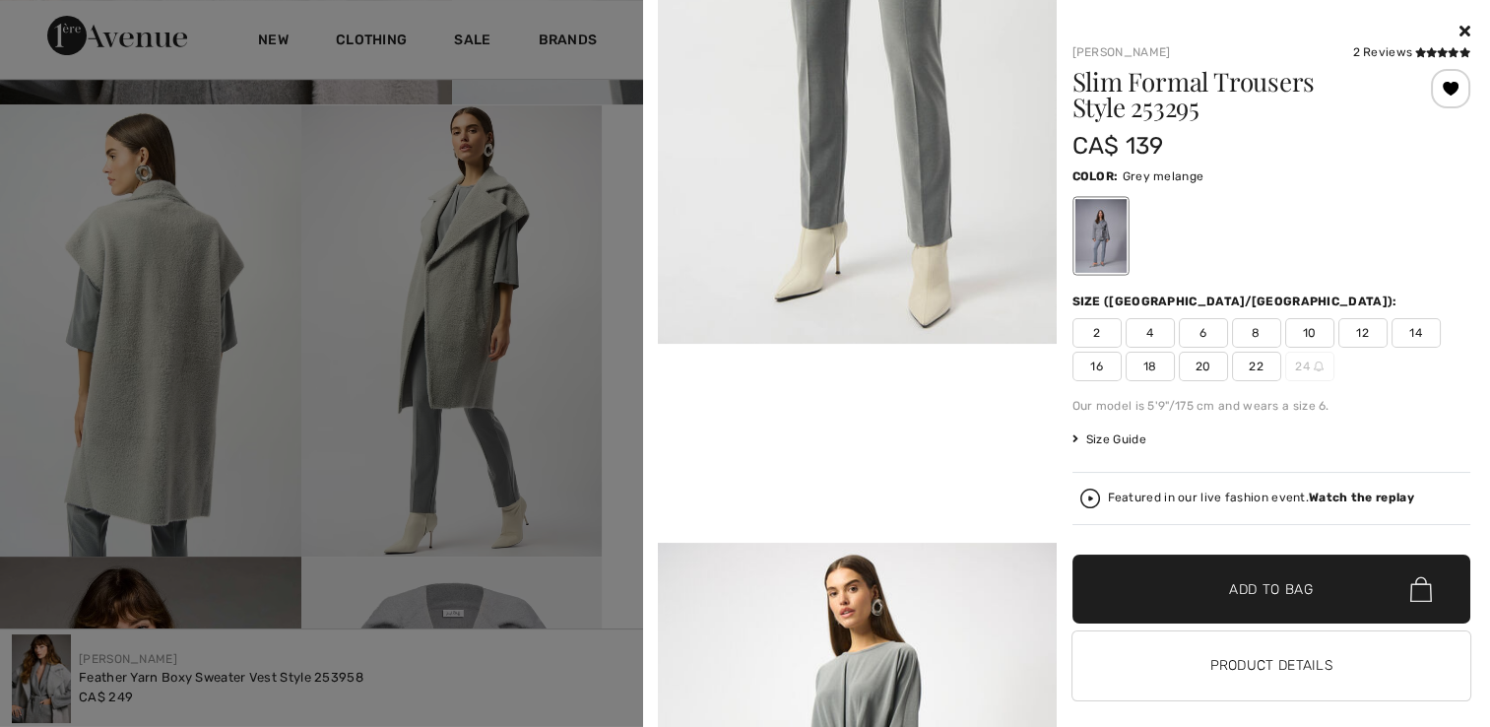
scroll to position [887, 0]
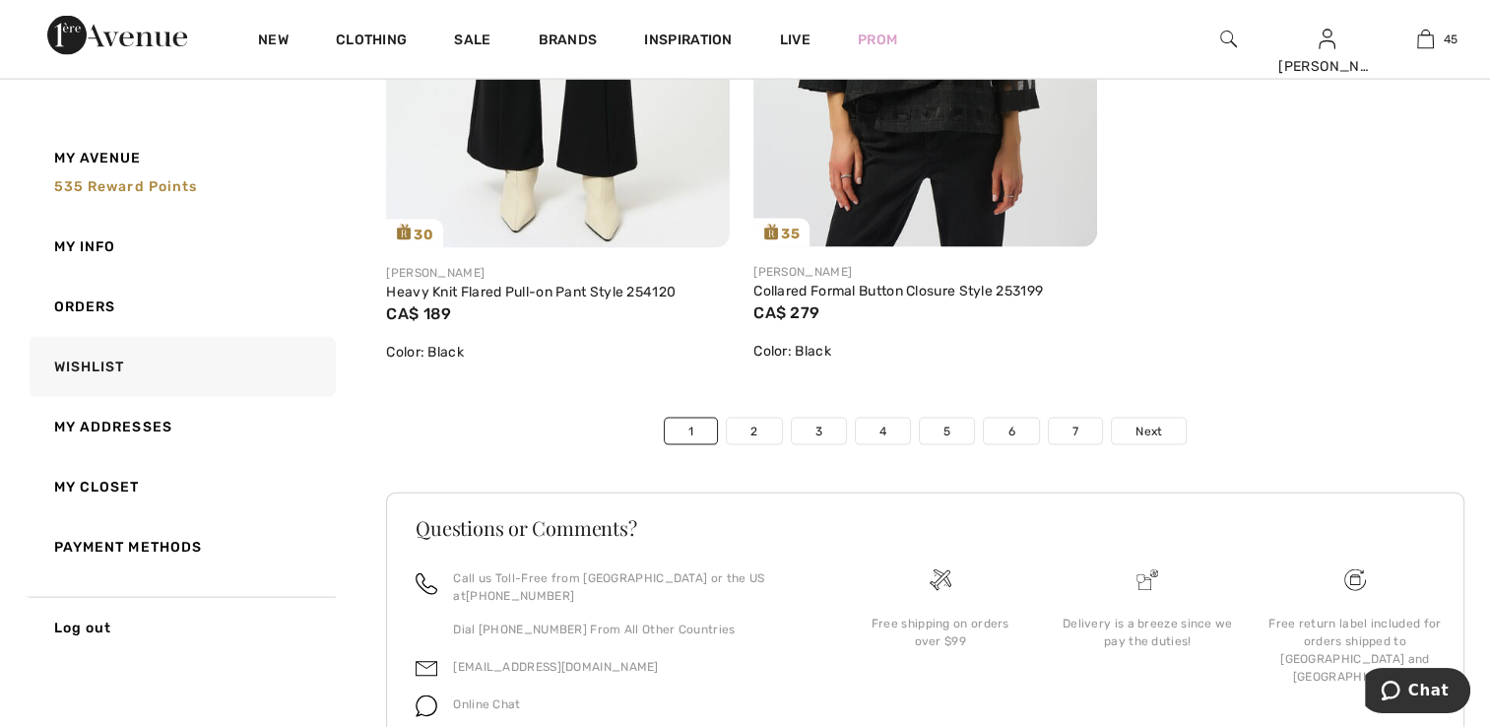
scroll to position [11727, 0]
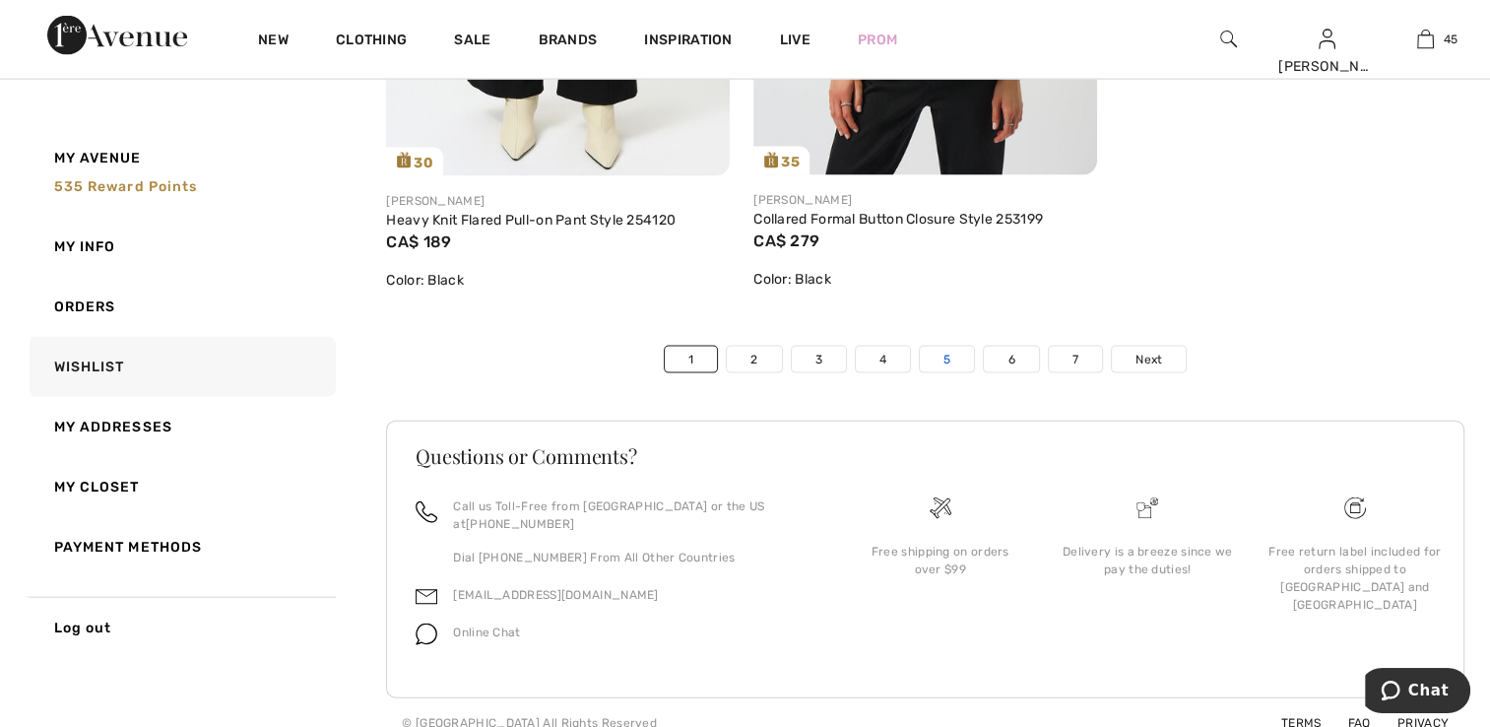
click at [952, 360] on link "5" at bounding box center [947, 360] width 54 height 26
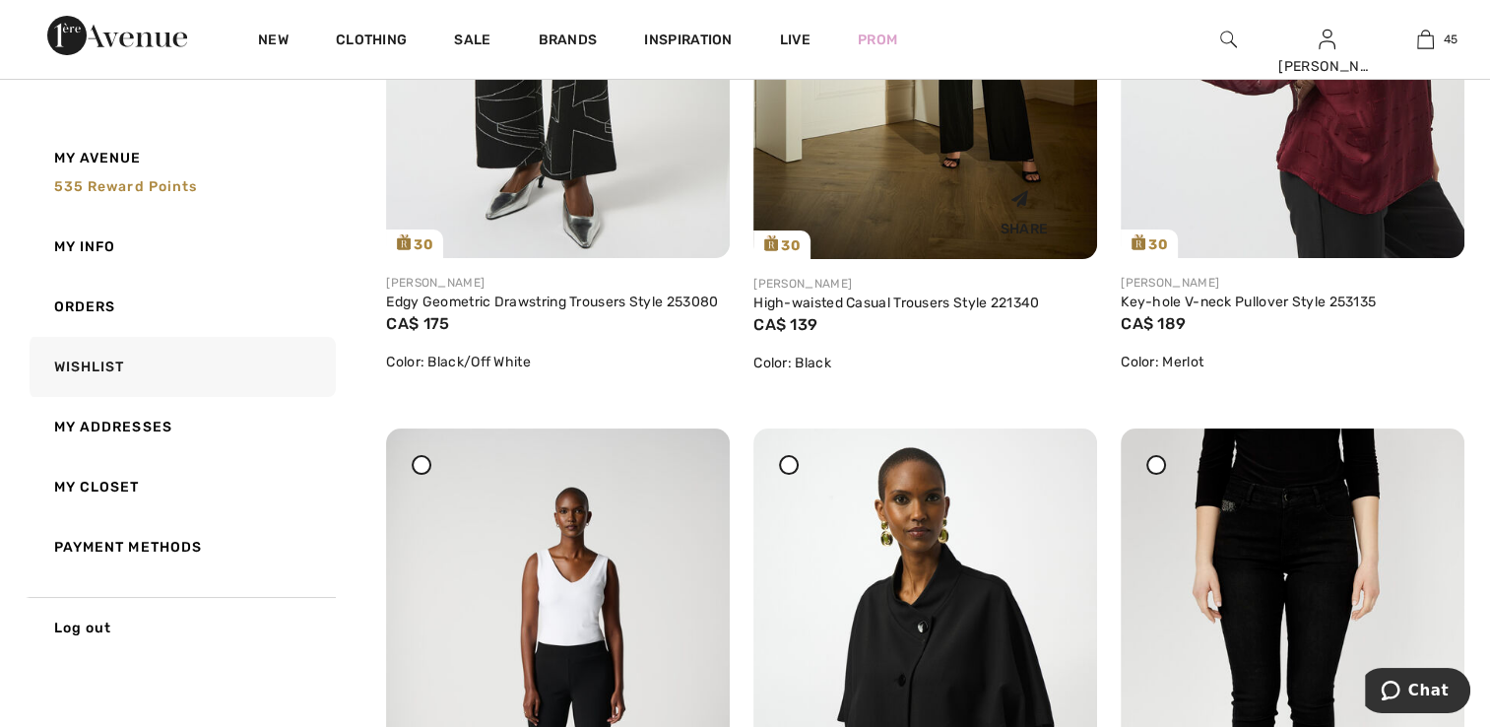
scroll to position [7479, 0]
